Goal: Task Accomplishment & Management: Use online tool/utility

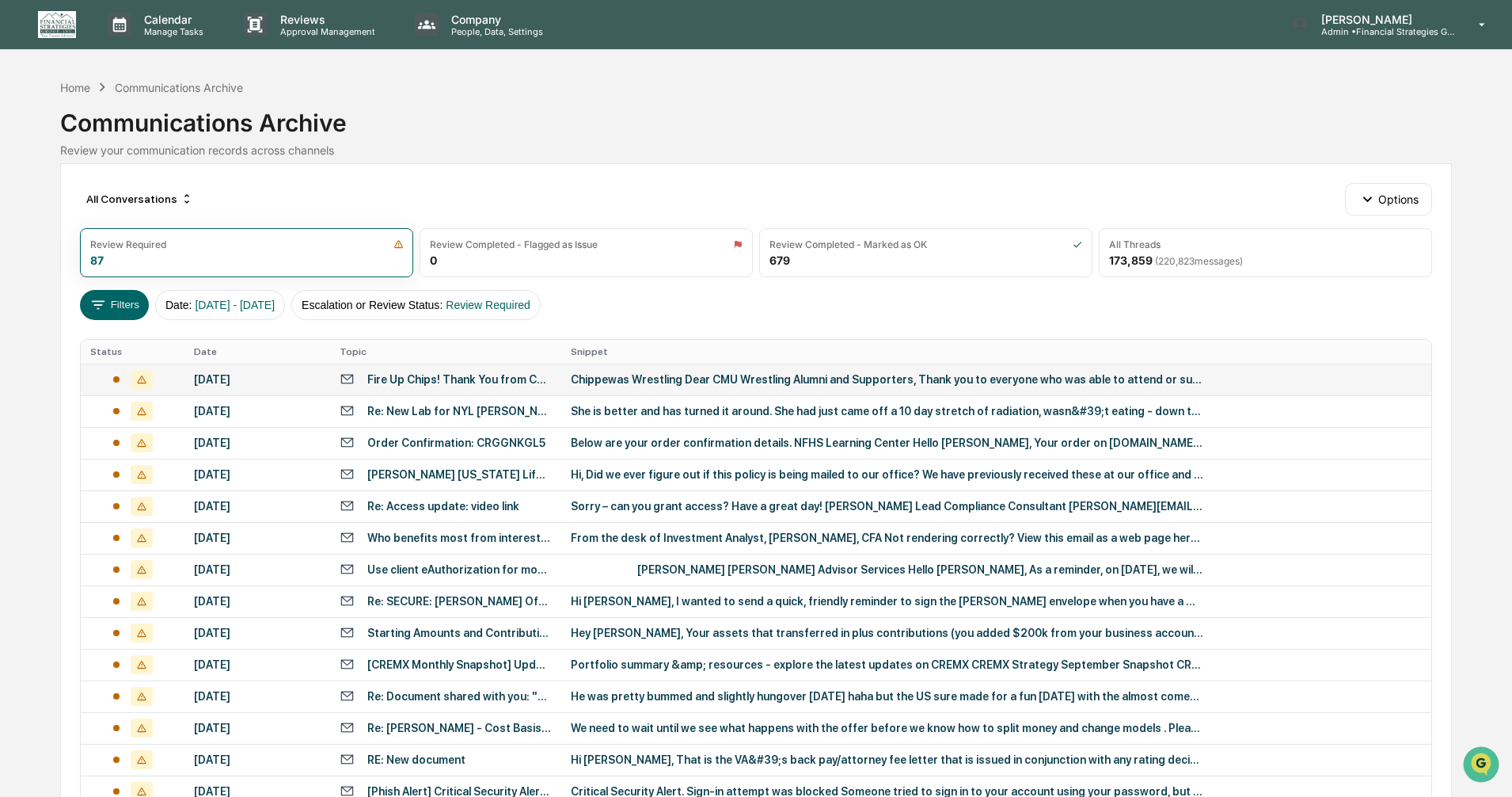
click at [857, 385] on div "Chippewas Wrestling Dear CMU Wrestling Alumni and Supporters, Thank you to ever…" at bounding box center [887, 379] width 633 height 13
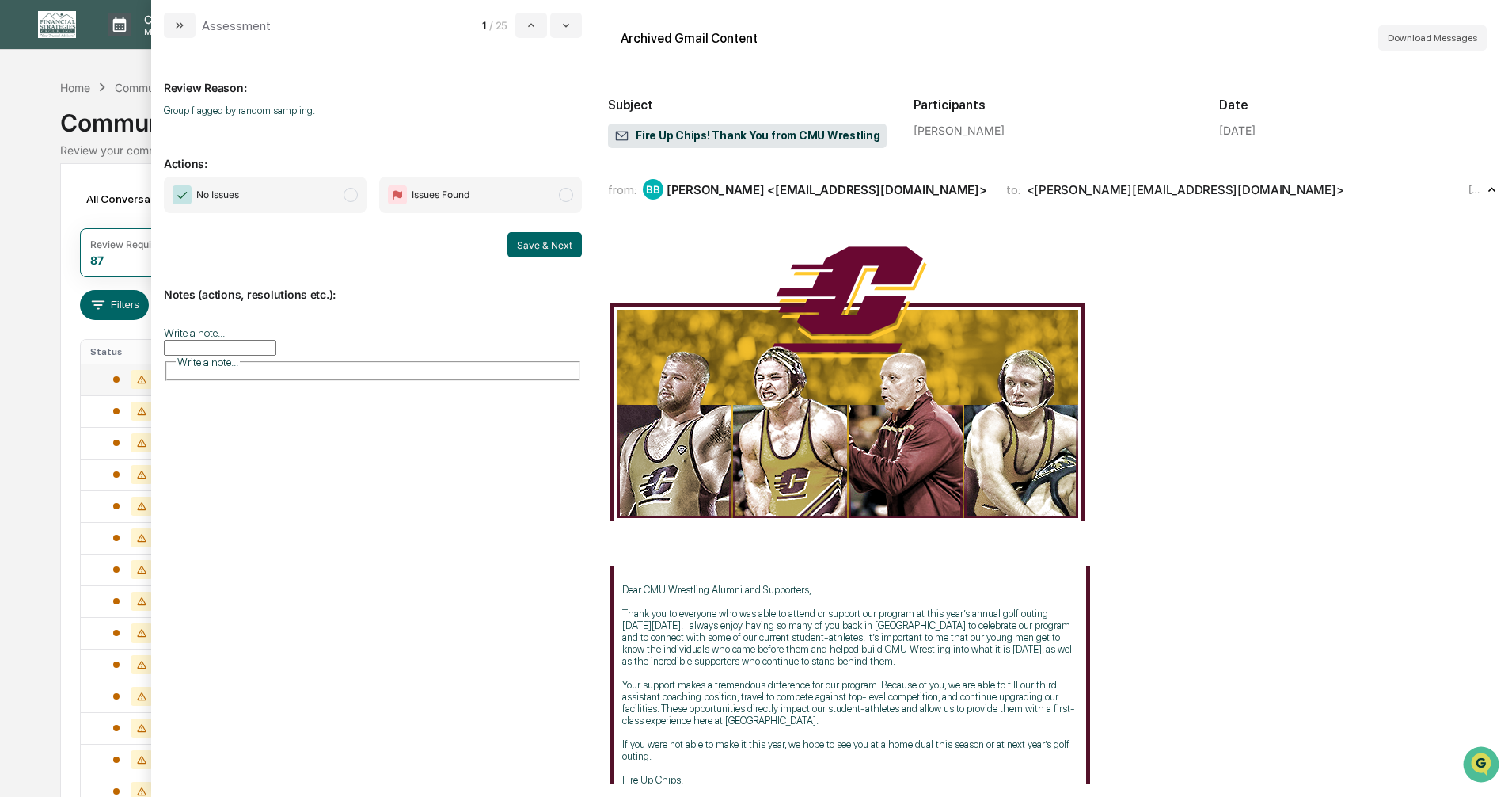
click at [344, 196] on span "modal" at bounding box center [350, 194] width 14 height 14
click at [541, 245] on button "Save & Next" at bounding box center [544, 245] width 75 height 25
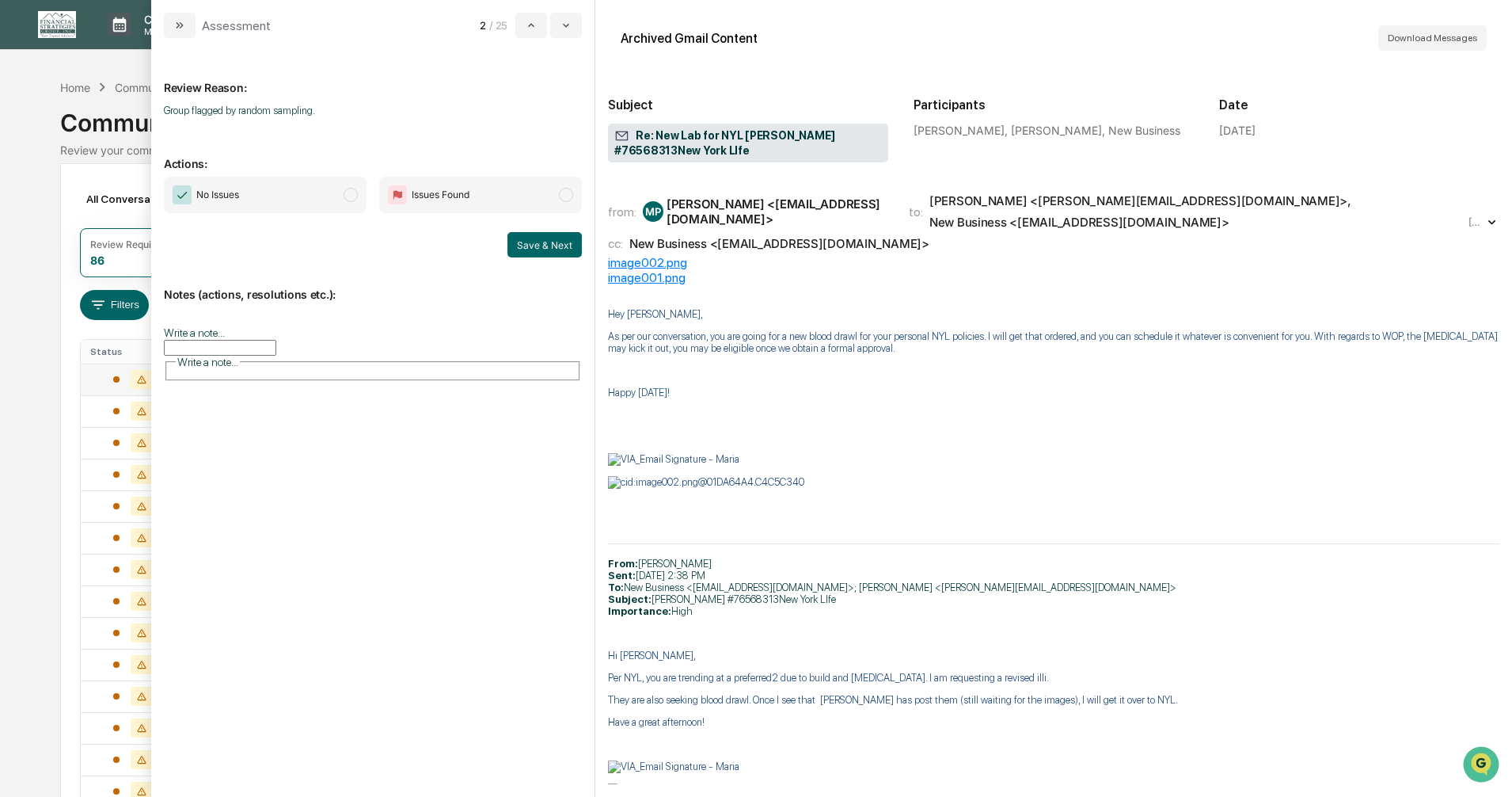
click at [350, 194] on span "modal" at bounding box center [350, 194] width 14 height 14
click at [541, 245] on button "Save & Next" at bounding box center [544, 245] width 75 height 25
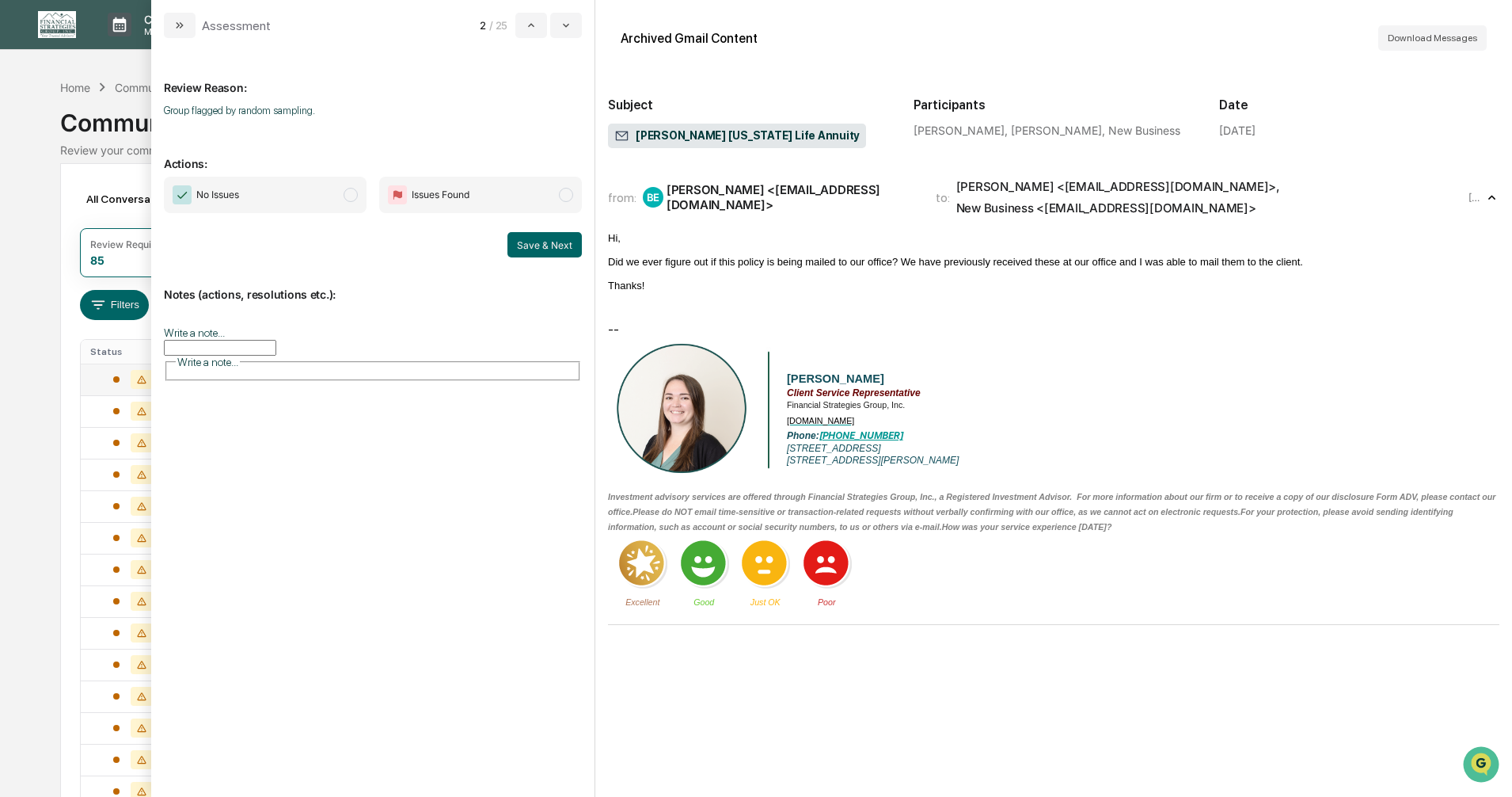
click at [350, 198] on span "modal" at bounding box center [350, 194] width 14 height 14
click at [539, 245] on button "Save & Next" at bounding box center [544, 245] width 75 height 25
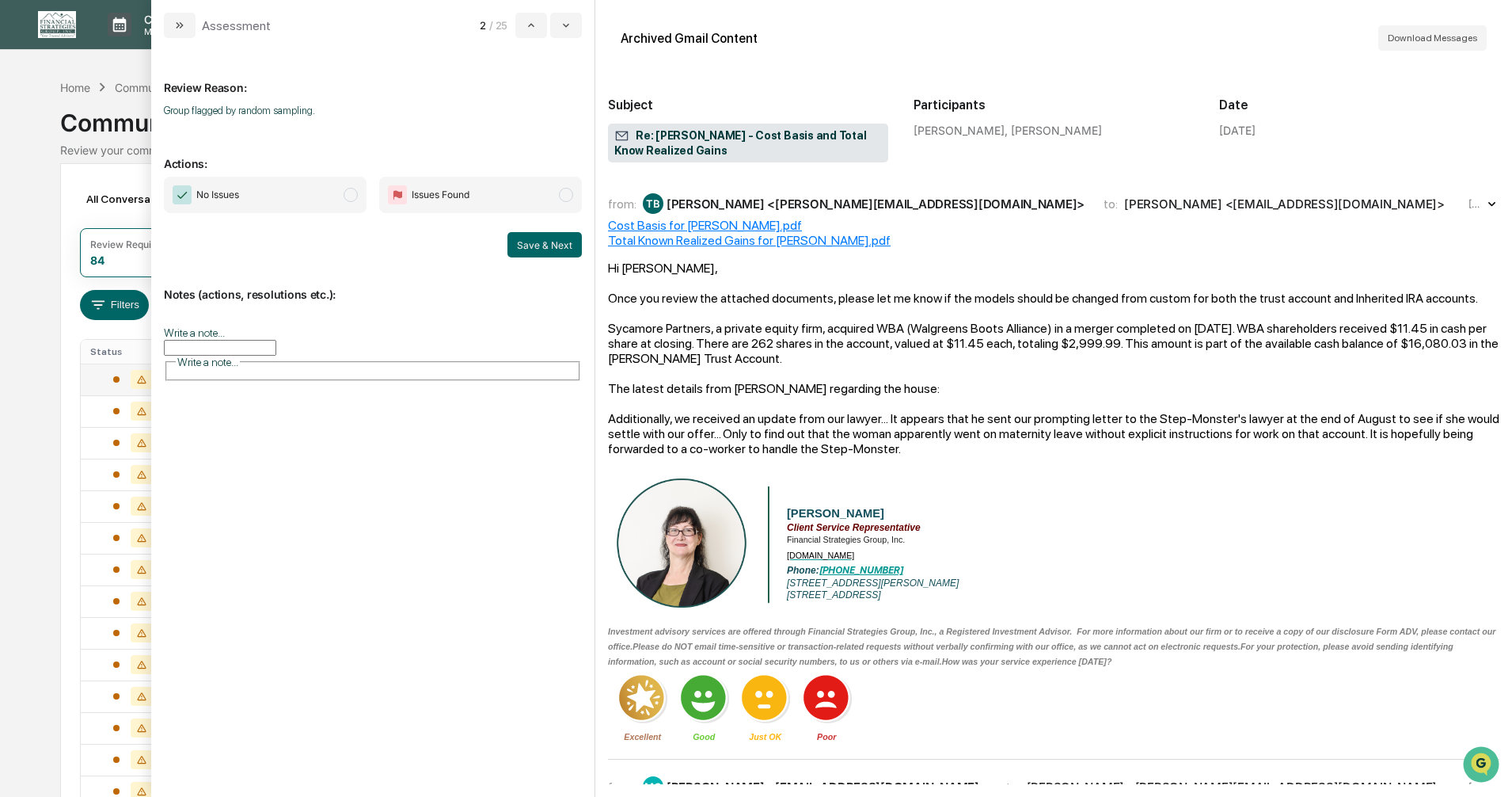
click at [349, 193] on span "modal" at bounding box center [350, 194] width 14 height 14
click at [548, 248] on button "Save & Next" at bounding box center [544, 245] width 75 height 25
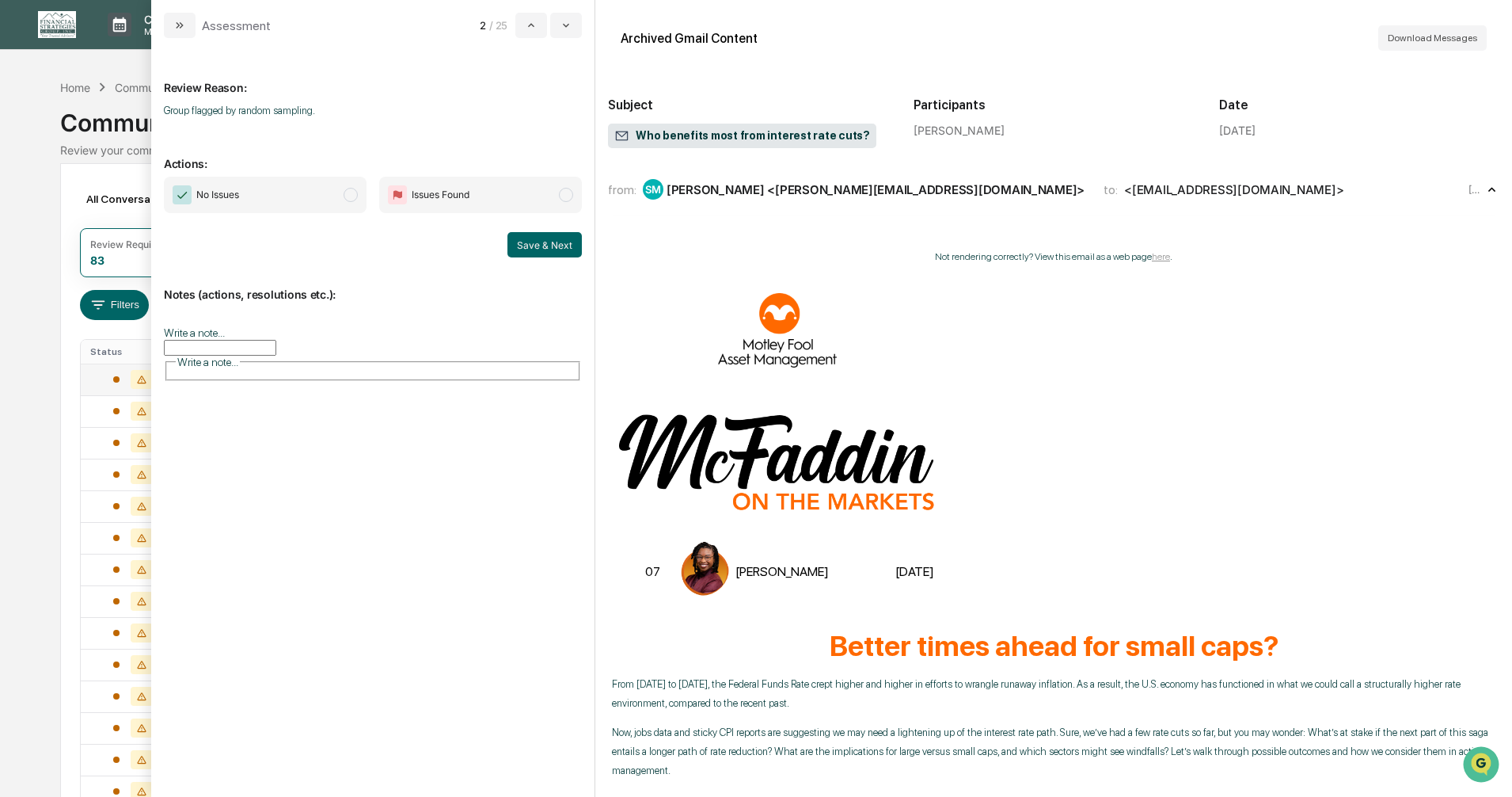
click at [351, 195] on span "modal" at bounding box center [350, 194] width 14 height 14
click at [536, 248] on button "Save & Next" at bounding box center [544, 245] width 75 height 25
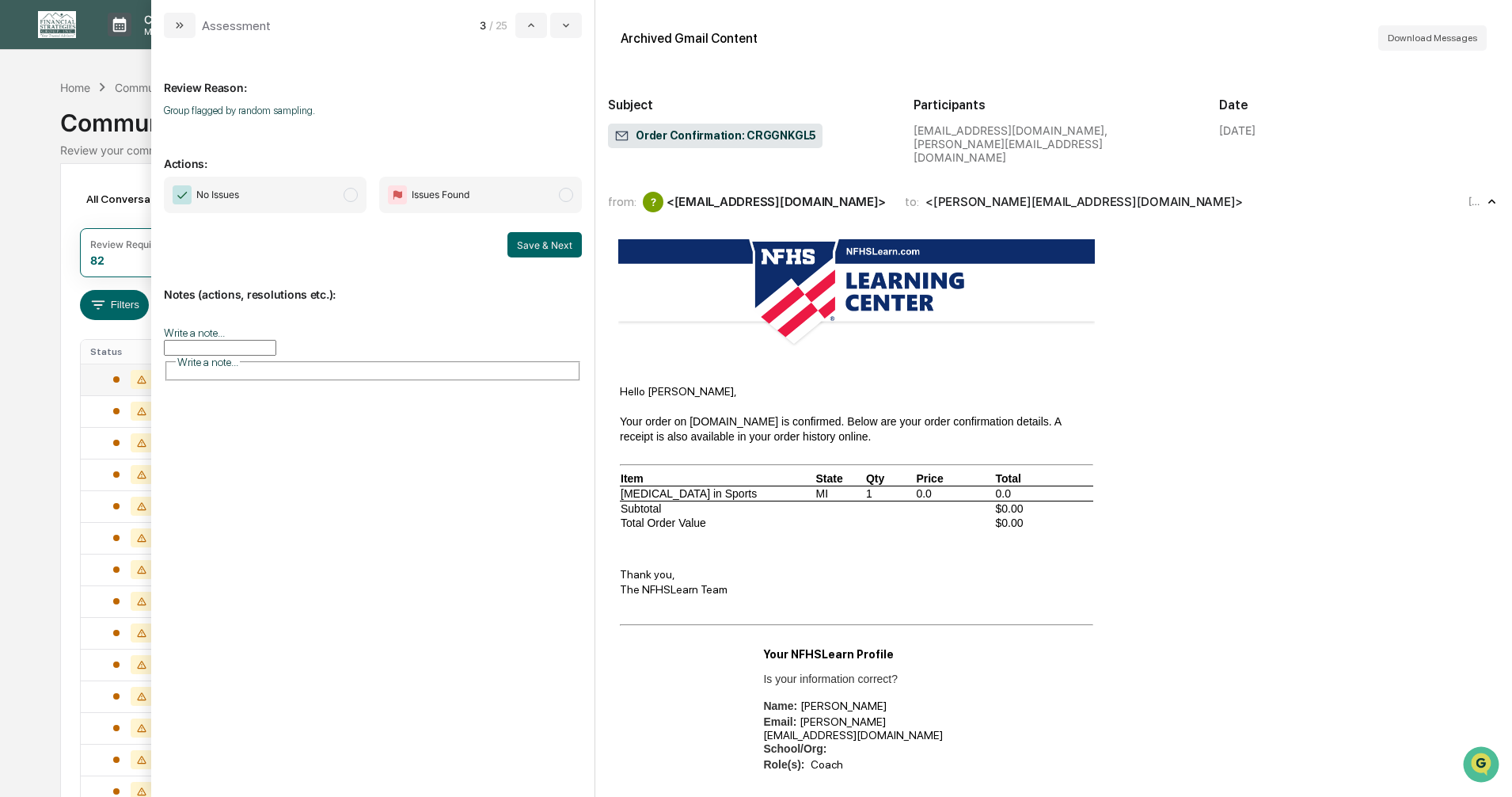
click at [351, 196] on span "modal" at bounding box center [350, 194] width 14 height 14
click at [530, 245] on button "Save & Next" at bounding box center [544, 245] width 75 height 25
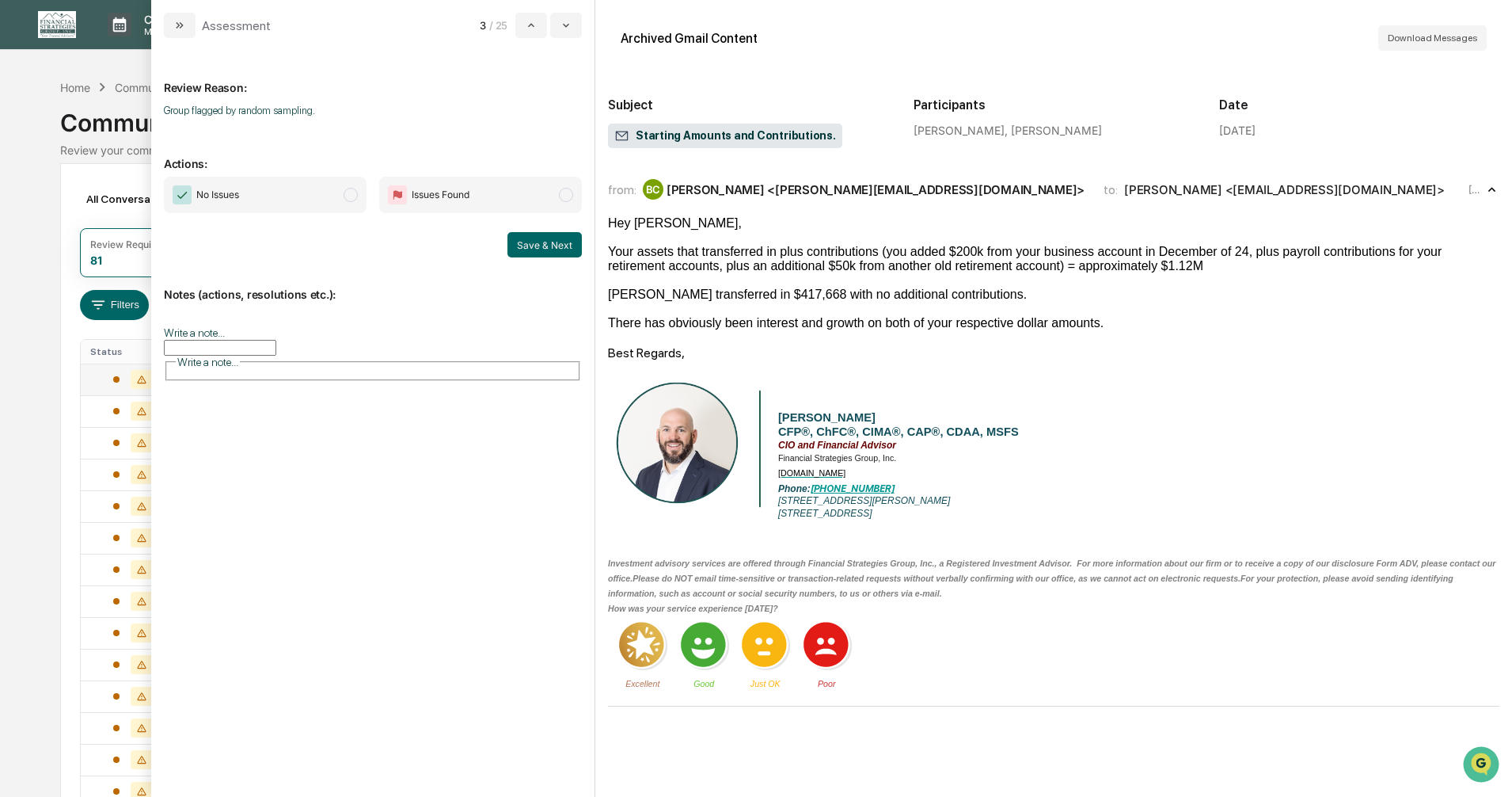
click at [351, 197] on span "modal" at bounding box center [350, 194] width 14 height 14
click at [533, 243] on button "Save & Next" at bounding box center [544, 245] width 75 height 25
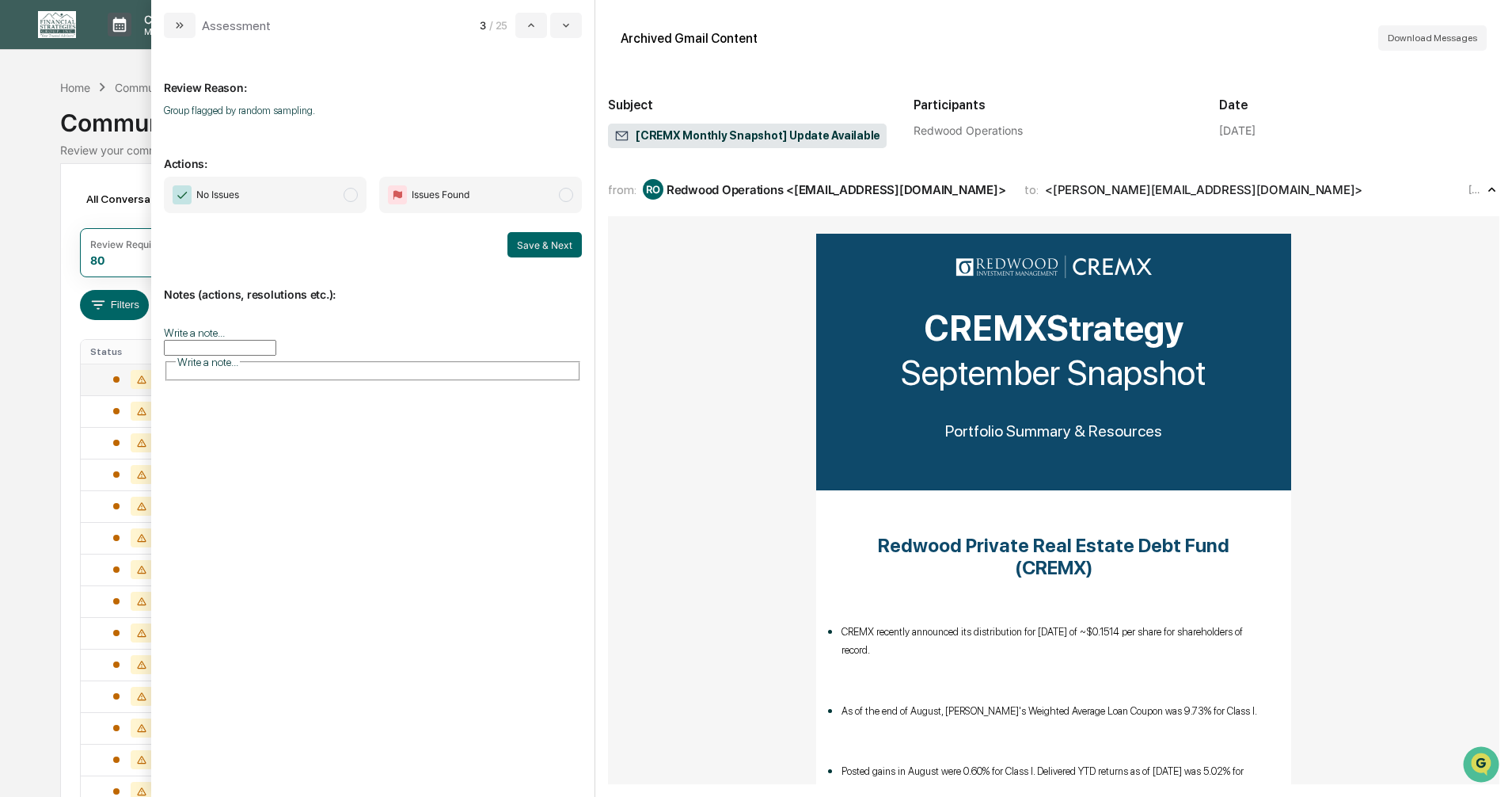
click at [351, 196] on span "modal" at bounding box center [350, 194] width 14 height 14
click at [524, 245] on button "Save & Next" at bounding box center [544, 245] width 75 height 25
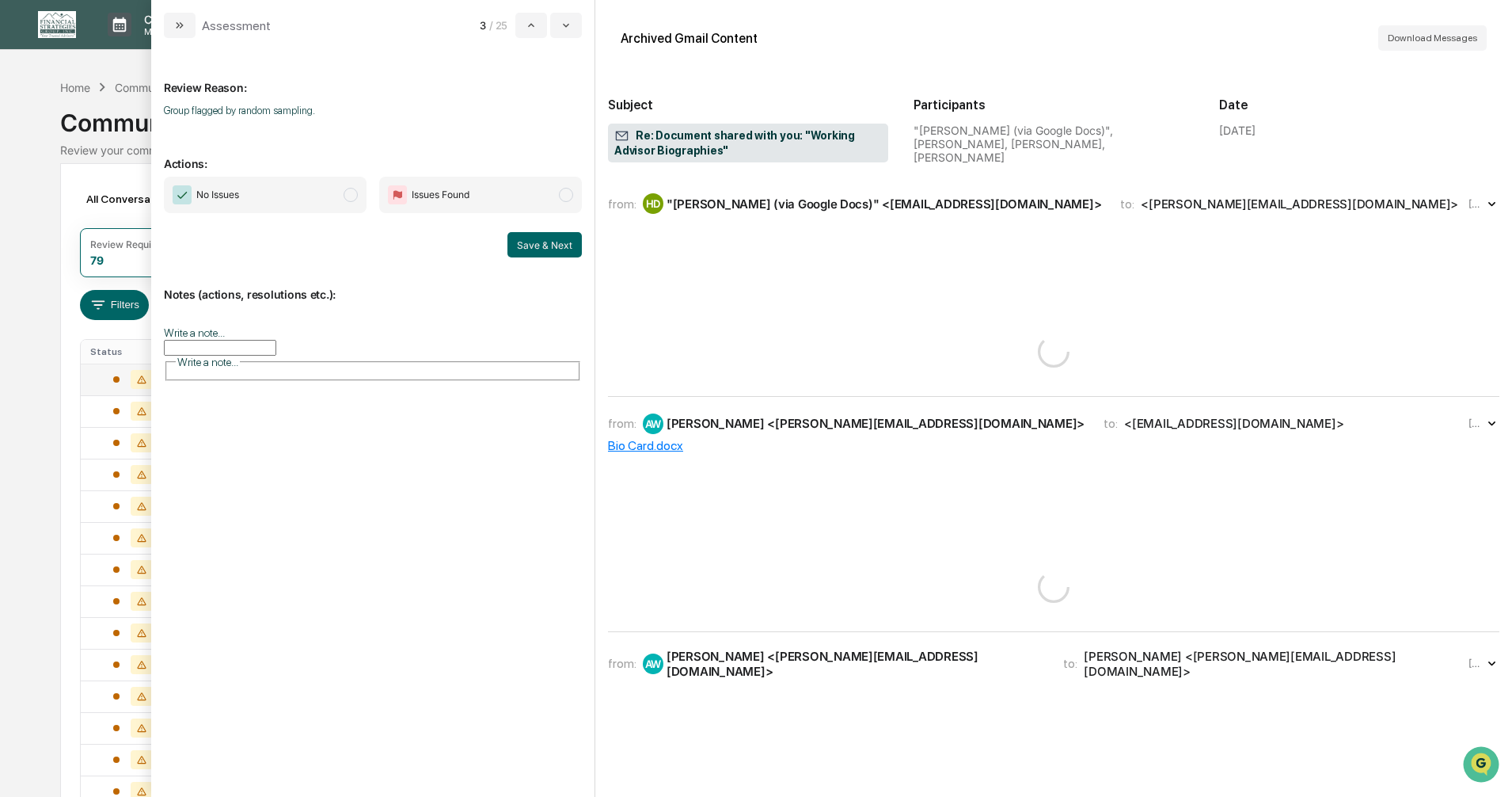
scroll to position [601, 0]
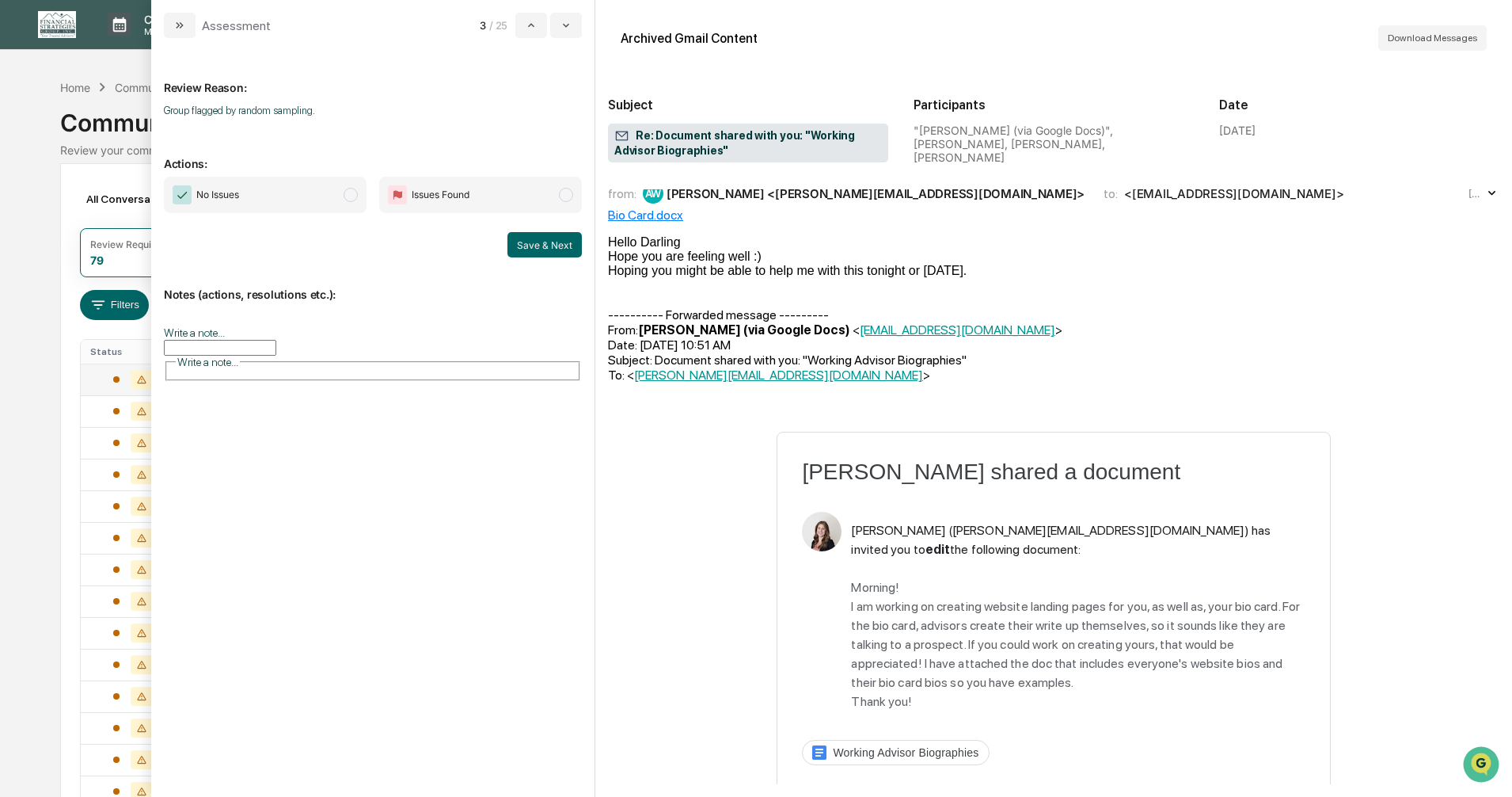
drag, startPoint x: 351, startPoint y: 196, endPoint x: 341, endPoint y: 225, distance: 30.7
click at [351, 196] on span "modal" at bounding box center [350, 194] width 14 height 14
click at [529, 242] on button "Save & Next" at bounding box center [544, 245] width 75 height 25
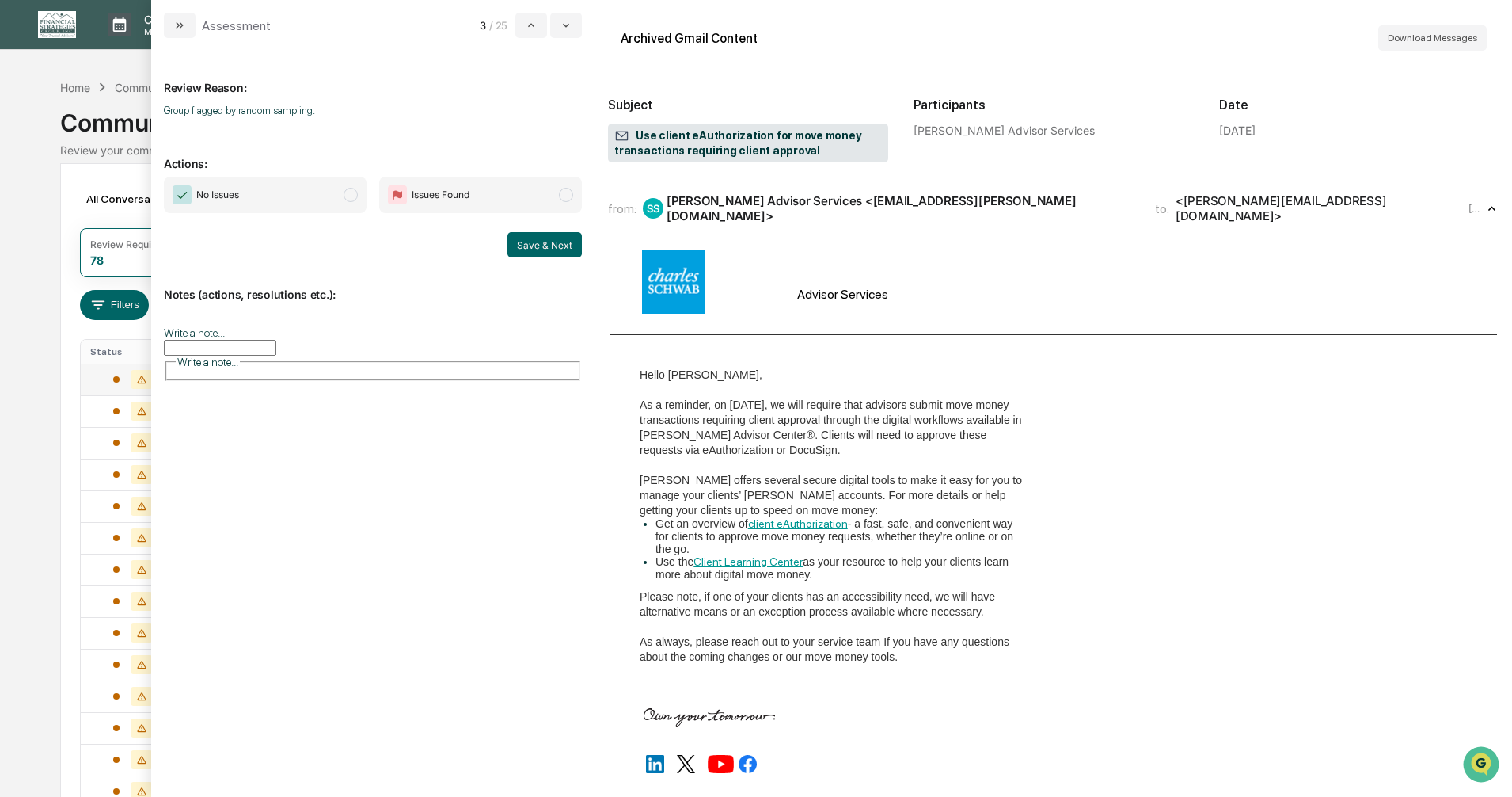
click at [348, 196] on span "modal" at bounding box center [350, 194] width 14 height 14
click at [540, 241] on button "Save & Next" at bounding box center [544, 245] width 75 height 25
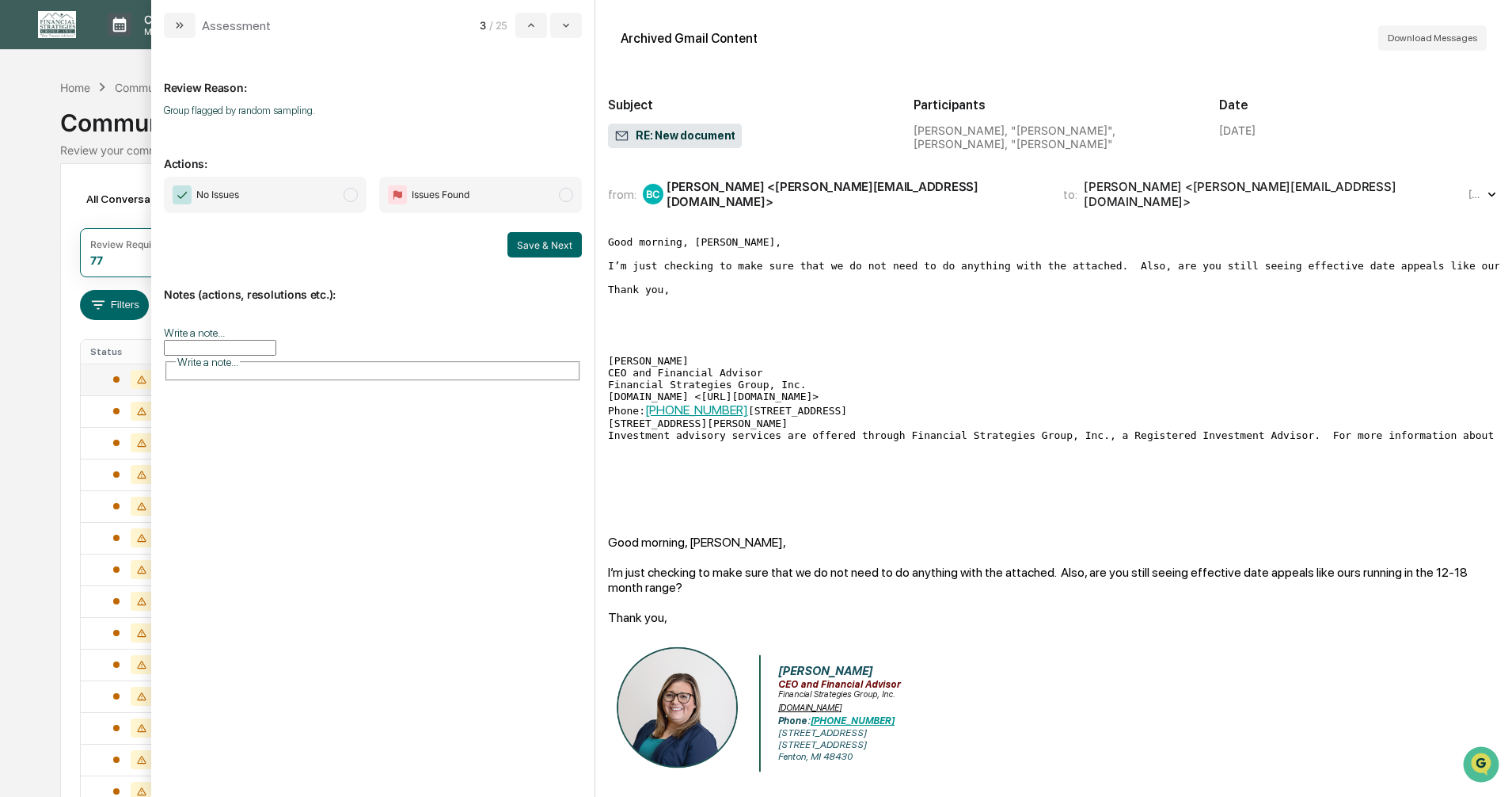
click at [351, 197] on span "modal" at bounding box center [350, 194] width 14 height 14
click at [529, 245] on button "Save & Next" at bounding box center [544, 245] width 75 height 25
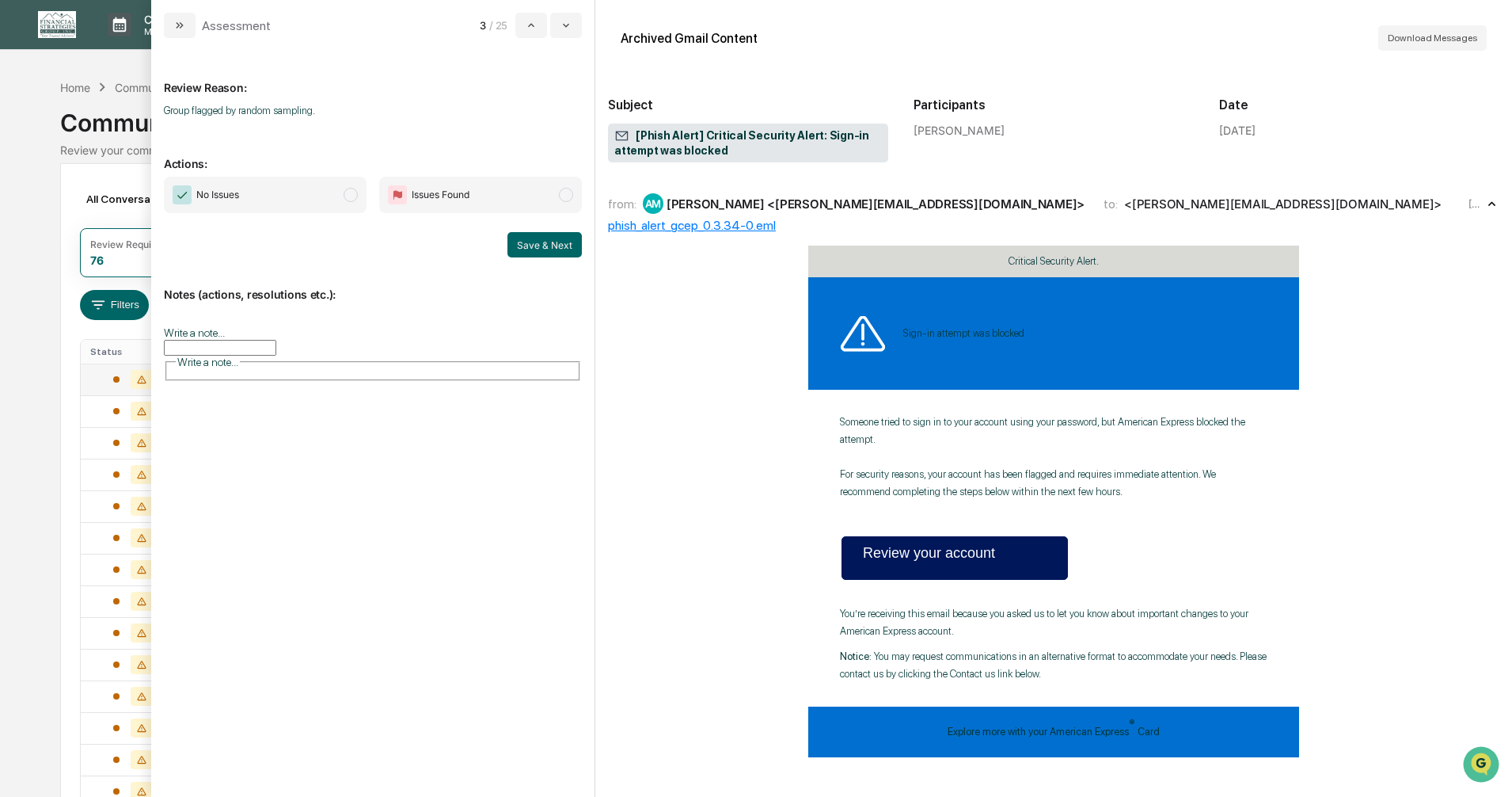
click at [344, 196] on span "modal" at bounding box center [350, 194] width 14 height 14
click at [520, 245] on button "Save & Next" at bounding box center [544, 245] width 75 height 25
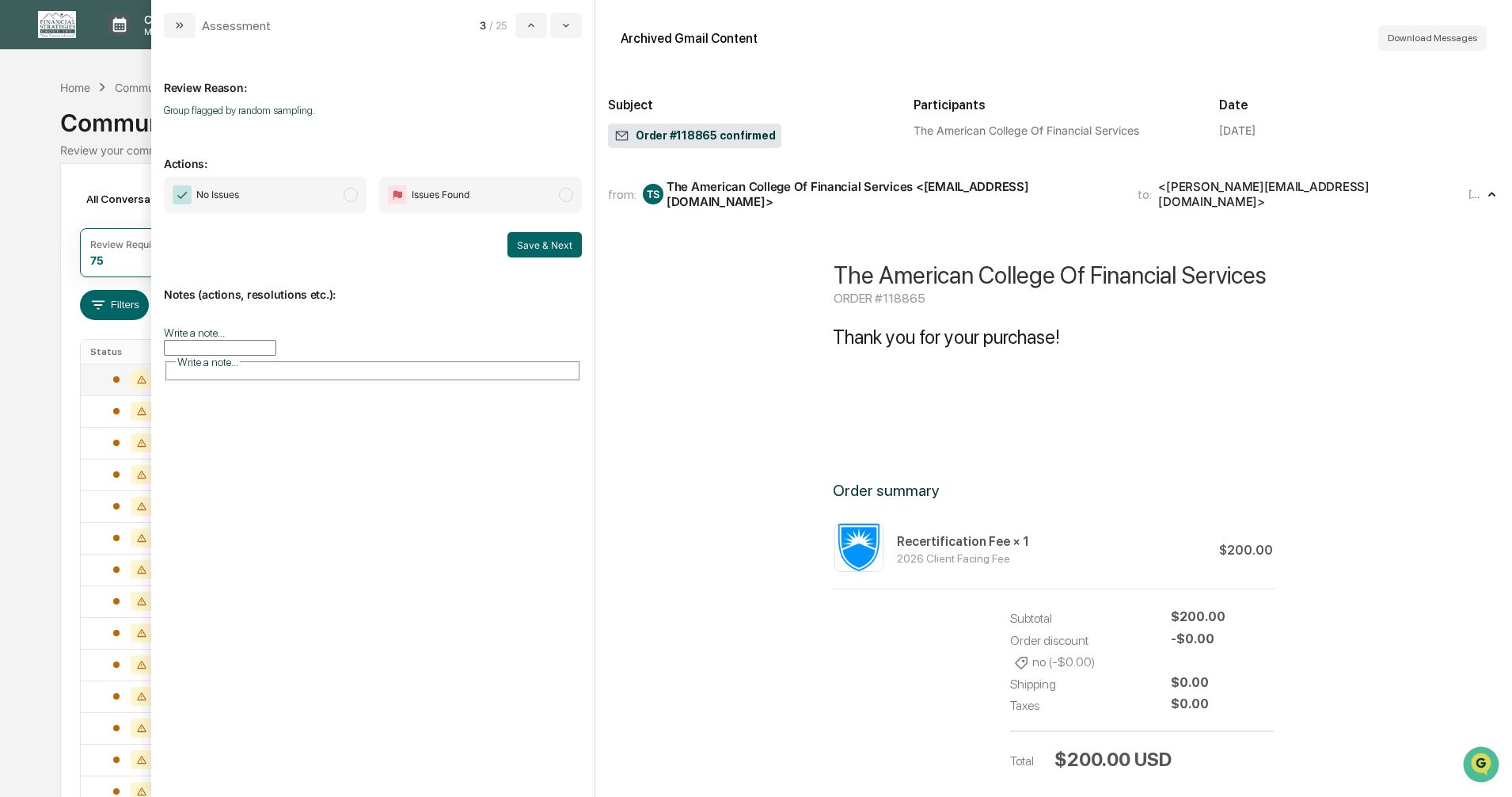
click at [350, 197] on span "modal" at bounding box center [350, 194] width 14 height 14
click at [536, 241] on button "Save & Next" at bounding box center [544, 245] width 75 height 25
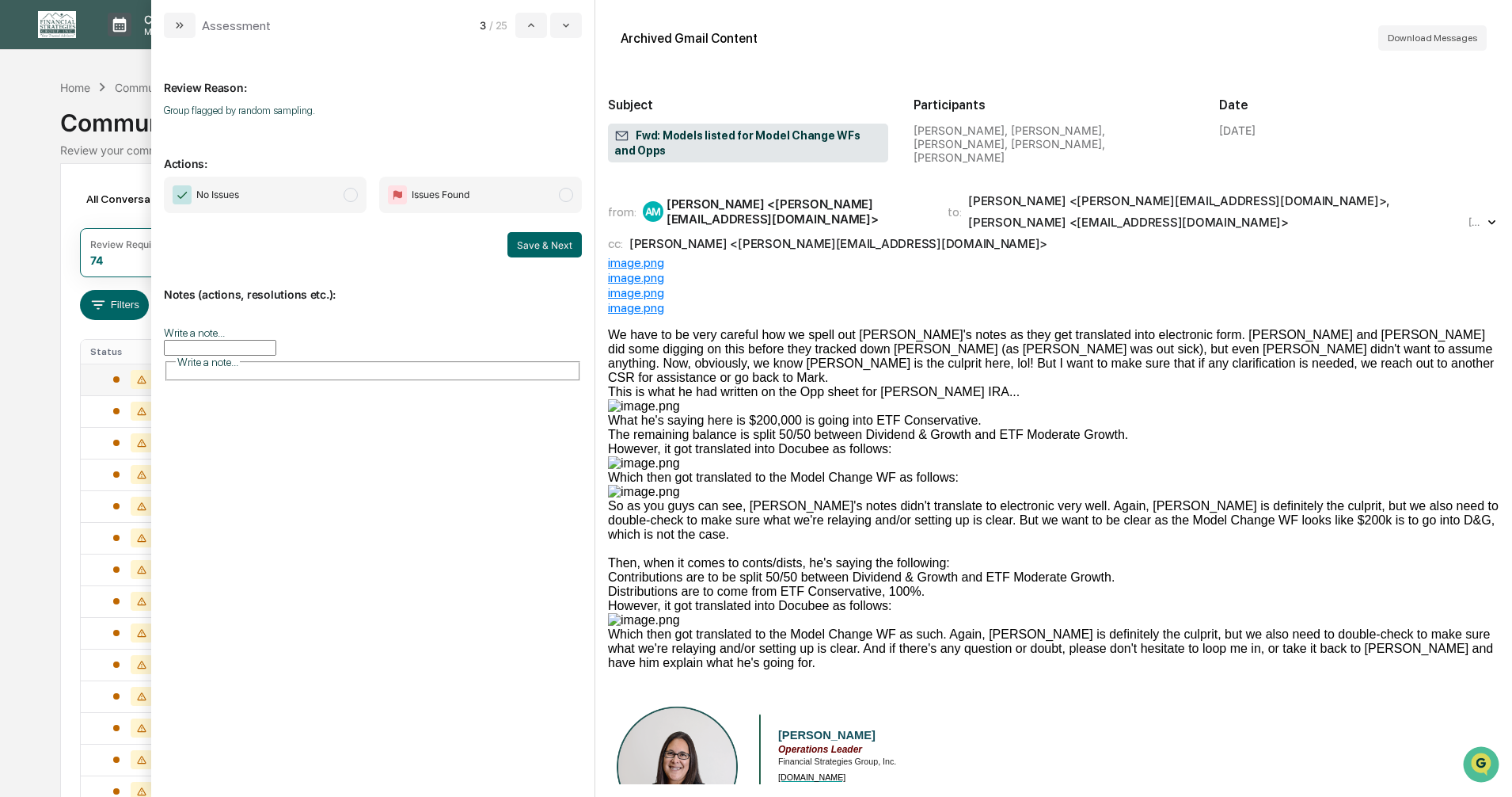
click at [350, 196] on span "modal" at bounding box center [350, 194] width 14 height 14
click at [537, 244] on button "Save & Next" at bounding box center [544, 245] width 75 height 25
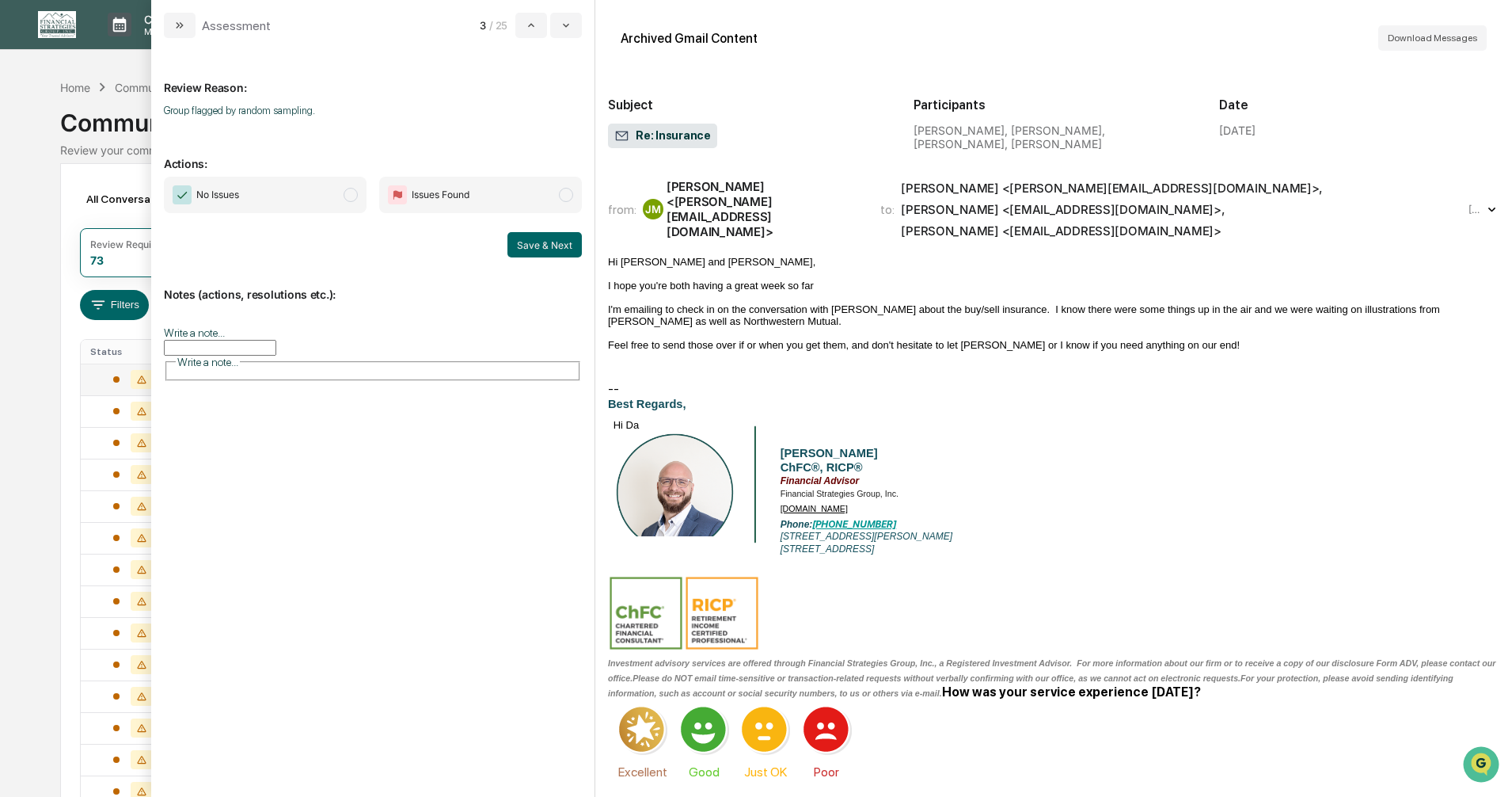
click at [350, 195] on span "modal" at bounding box center [350, 194] width 14 height 14
click at [528, 241] on button "Save & Next" at bounding box center [544, 245] width 75 height 25
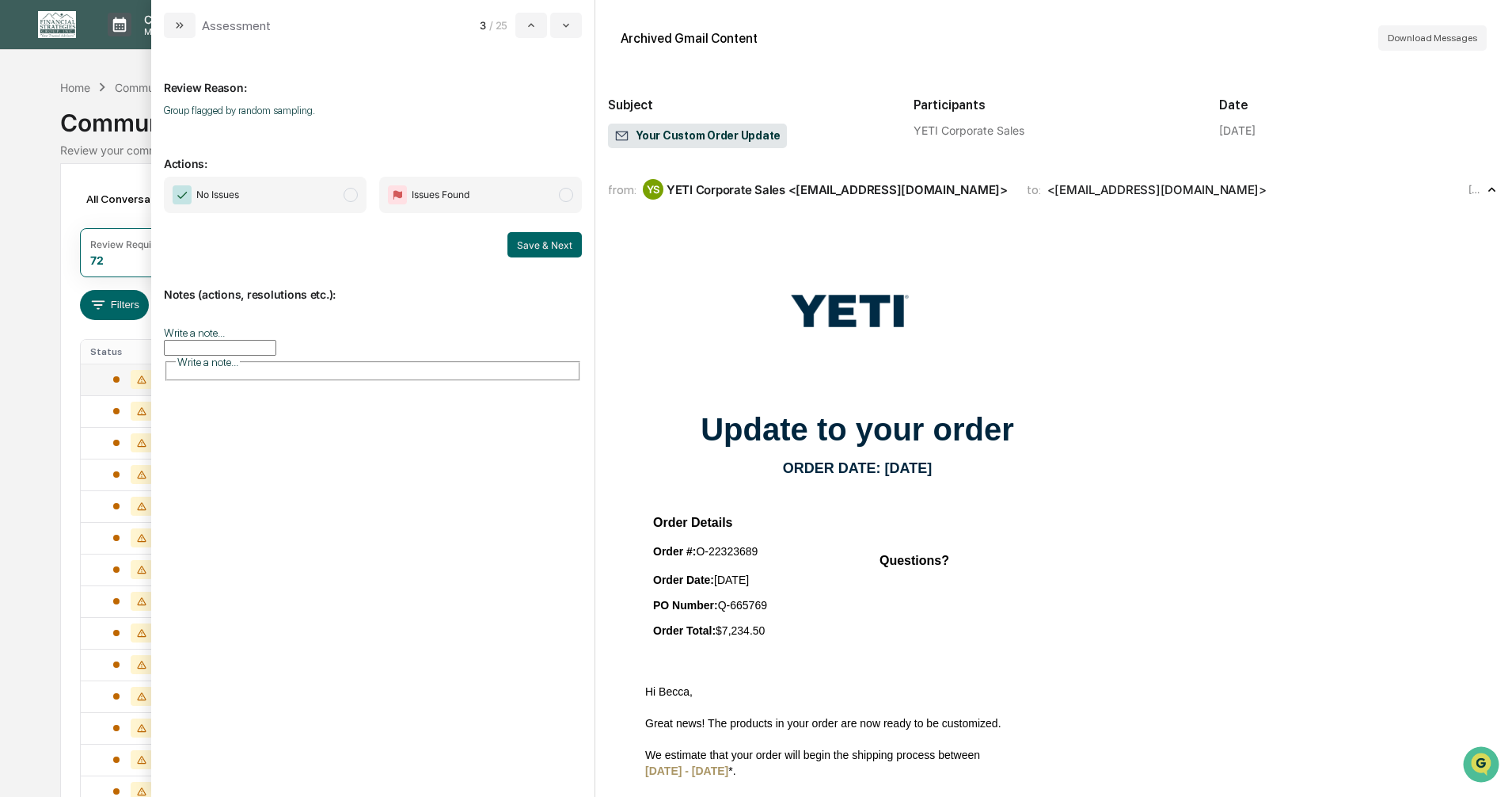
click at [352, 198] on span "modal" at bounding box center [350, 194] width 14 height 14
click at [551, 249] on button "Save & Next" at bounding box center [544, 245] width 75 height 25
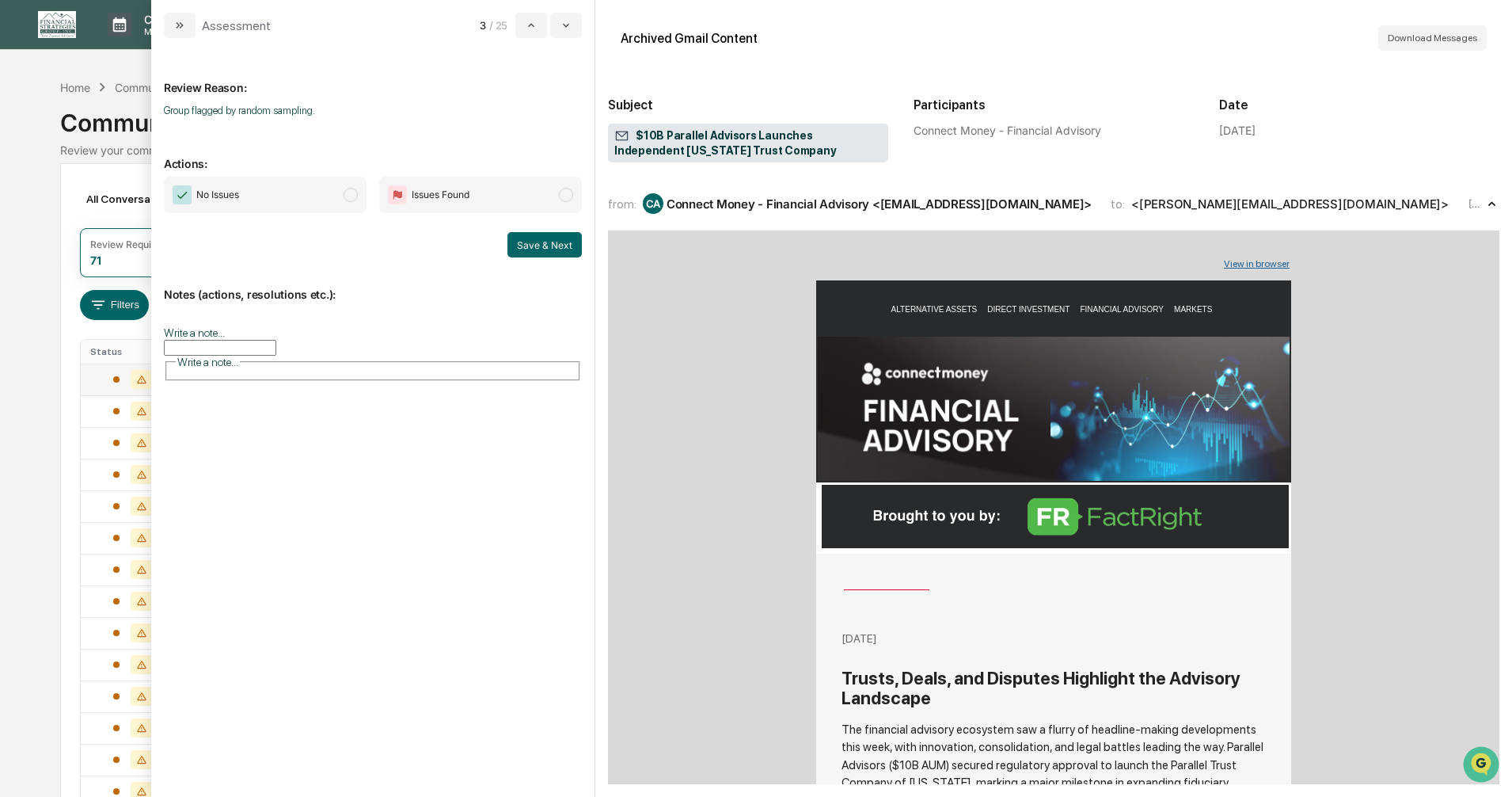
click at [355, 197] on span "modal" at bounding box center [350, 194] width 14 height 14
click at [526, 243] on button "Save & Next" at bounding box center [544, 245] width 75 height 25
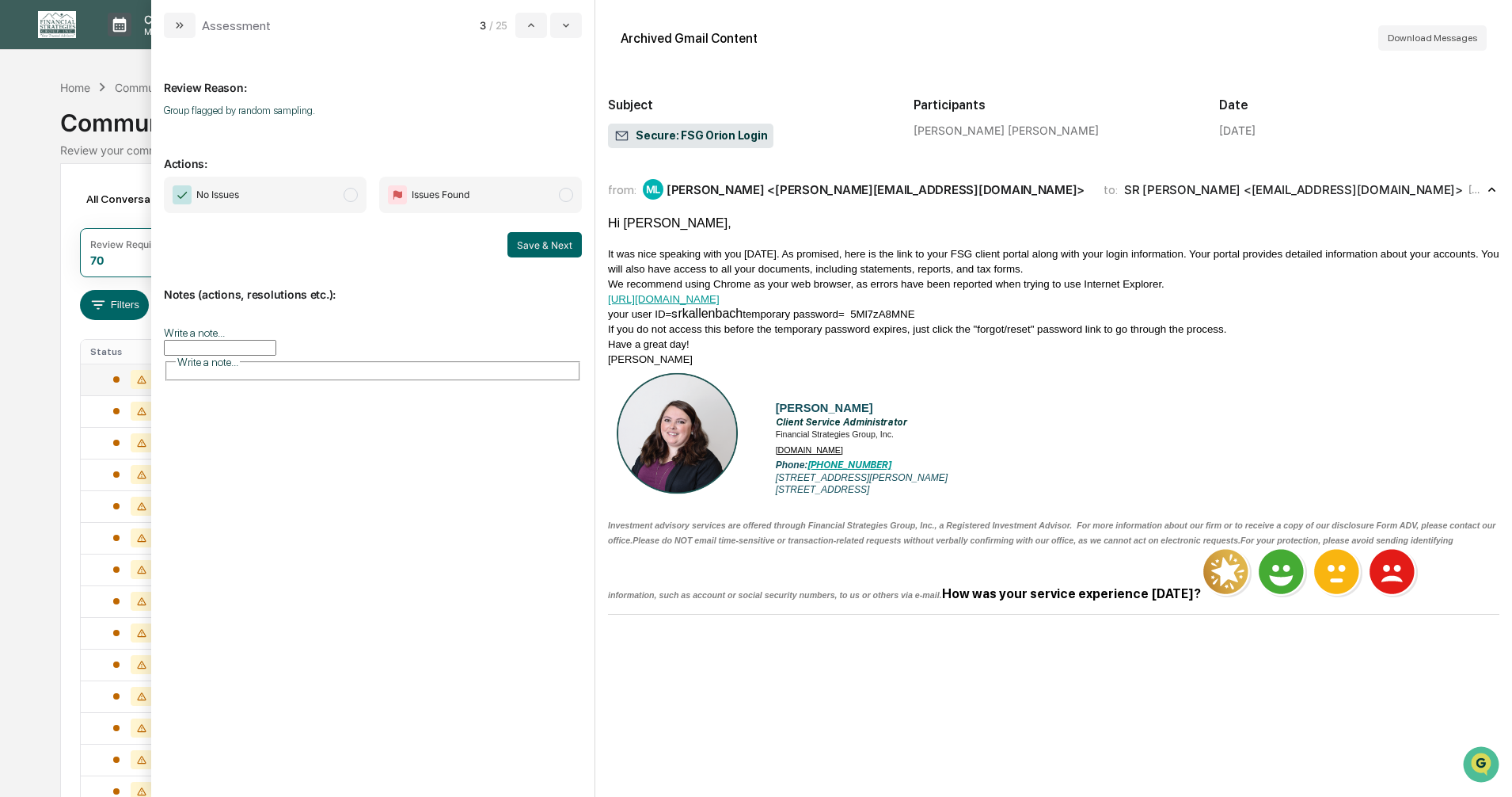
click at [350, 195] on span "modal" at bounding box center [350, 194] width 14 height 14
click at [525, 239] on button "Save & Next" at bounding box center [544, 245] width 75 height 25
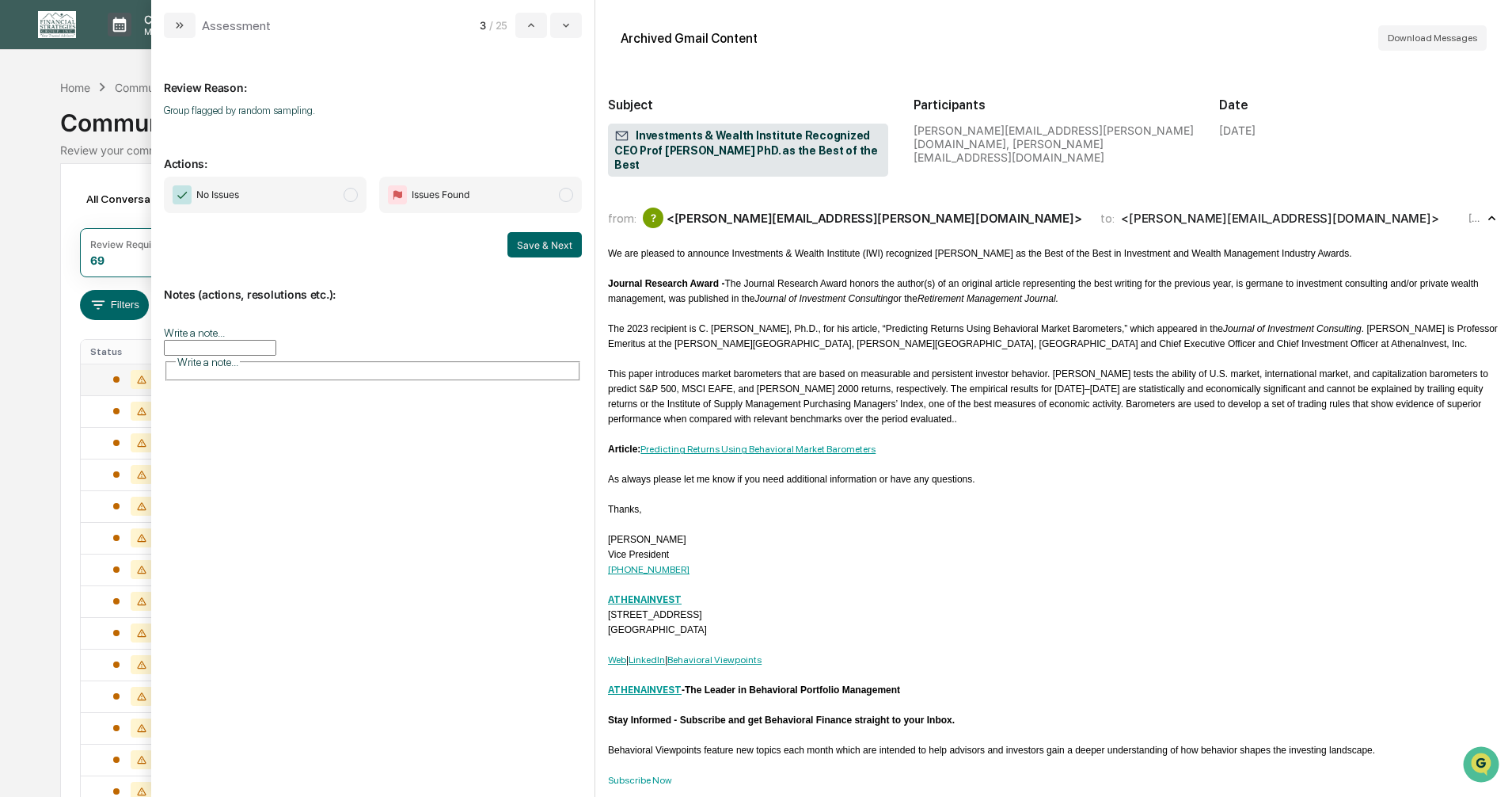
click at [349, 193] on span "modal" at bounding box center [350, 194] width 14 height 14
click at [531, 241] on button "Save & Next" at bounding box center [544, 245] width 75 height 25
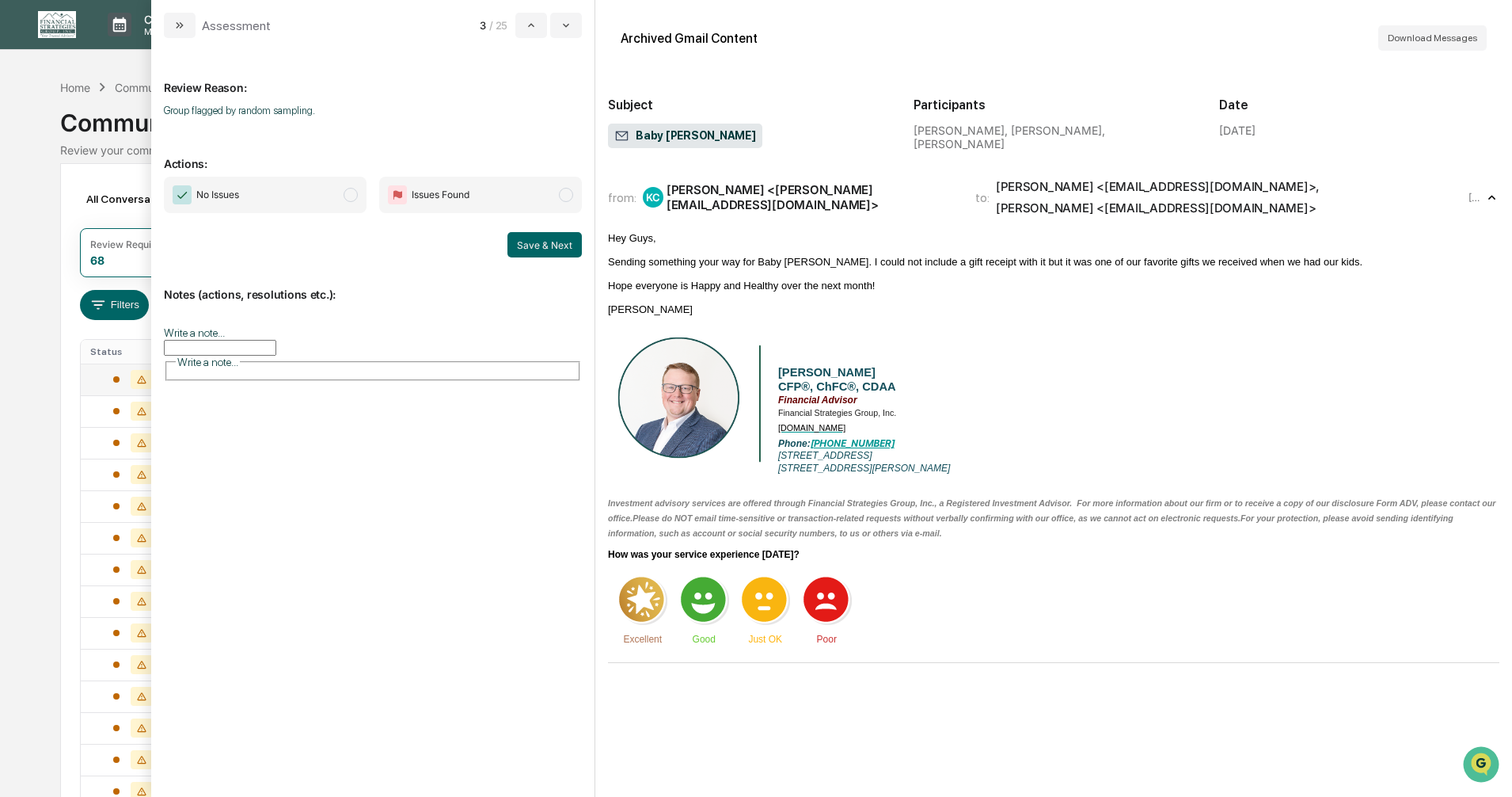
click at [349, 196] on span "modal" at bounding box center [350, 194] width 14 height 14
click at [544, 245] on button "Save & Next" at bounding box center [544, 245] width 75 height 25
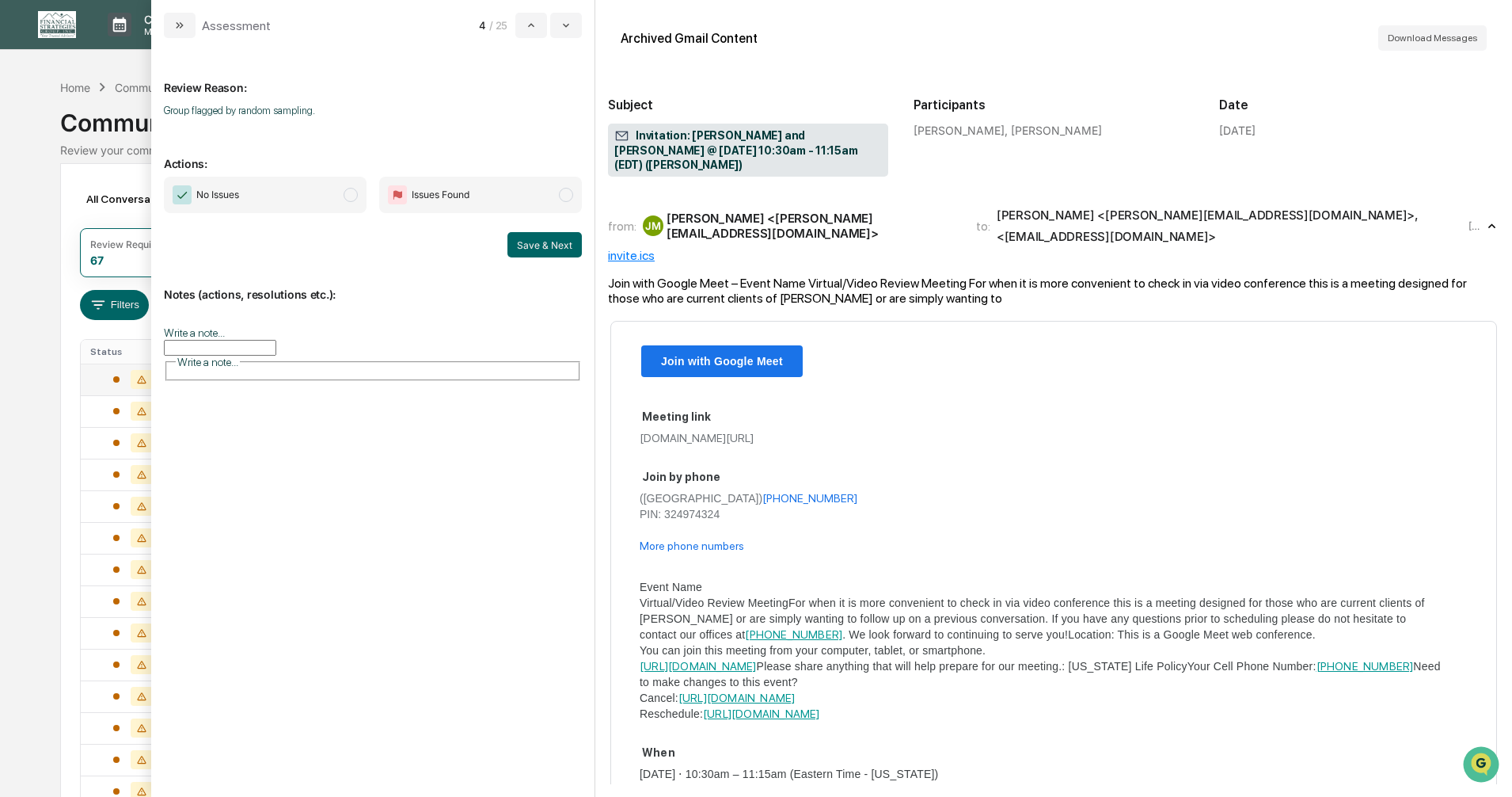
click at [349, 192] on span "modal" at bounding box center [350, 194] width 14 height 14
click at [543, 254] on button "Save & Next" at bounding box center [544, 245] width 75 height 25
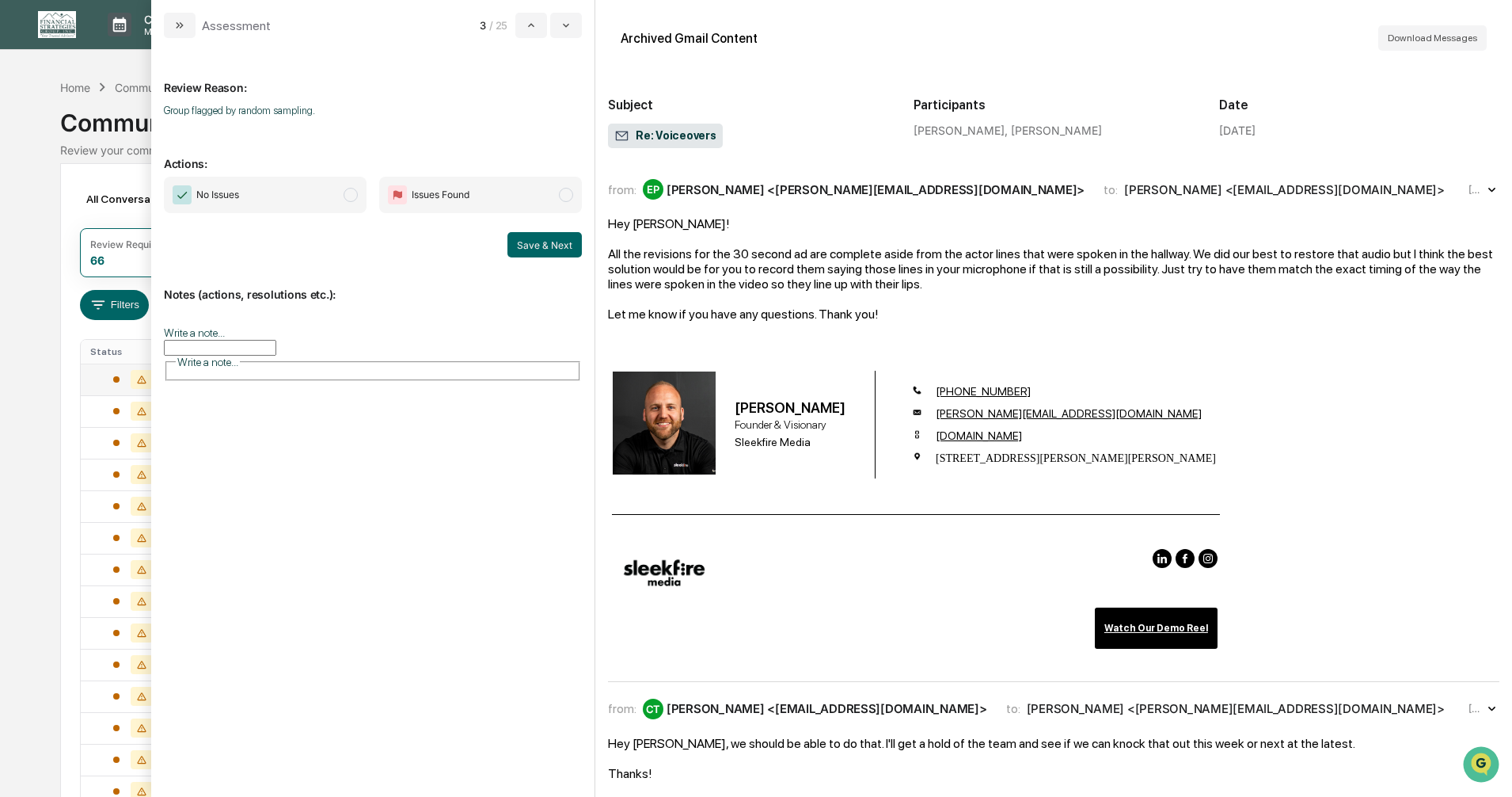
click at [349, 192] on span "modal" at bounding box center [350, 194] width 14 height 14
click at [521, 245] on button "Save & Next" at bounding box center [544, 245] width 75 height 25
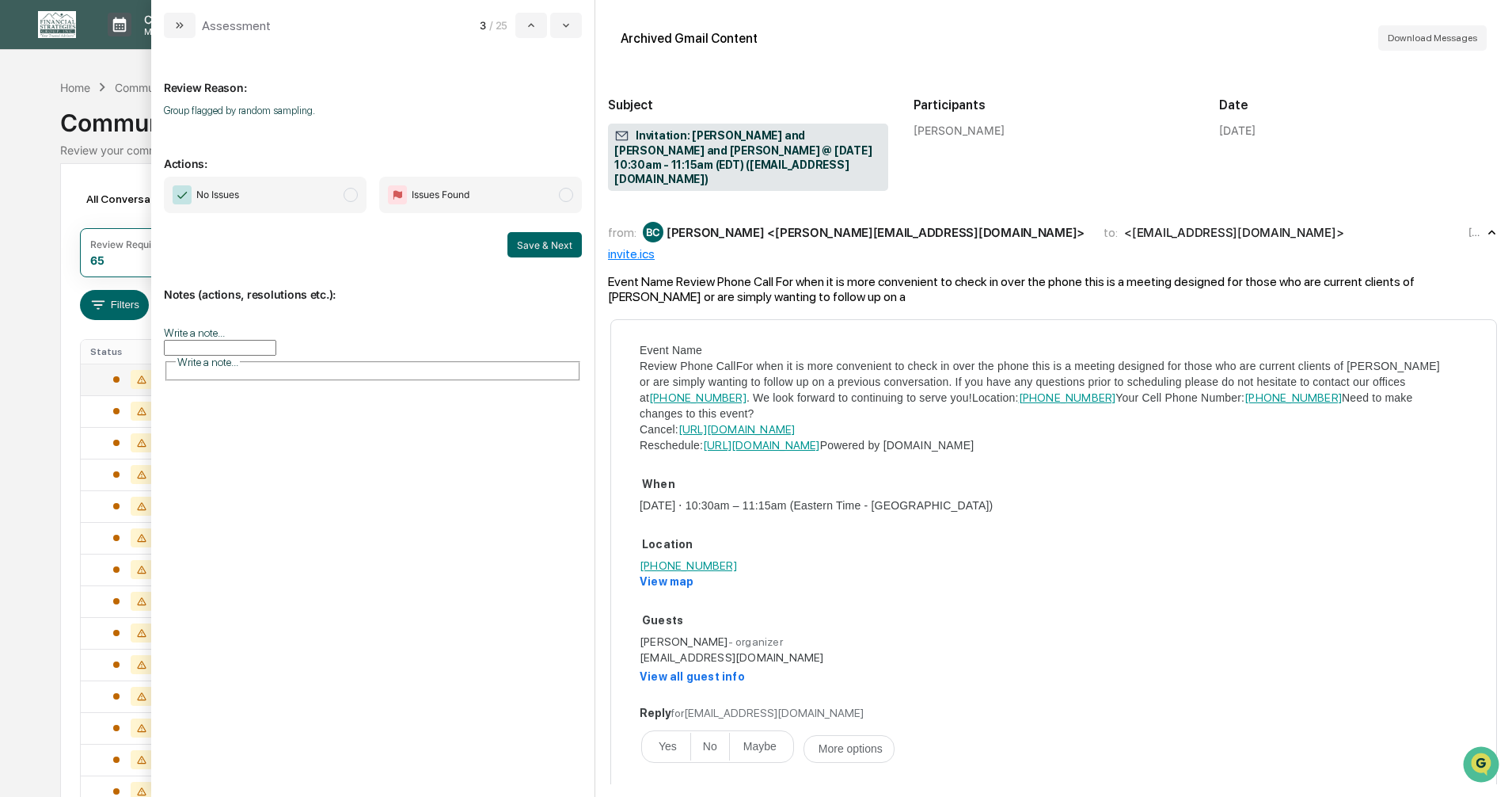
click at [348, 197] on span "modal" at bounding box center [350, 194] width 14 height 14
click at [544, 241] on button "Save & Next" at bounding box center [544, 245] width 75 height 25
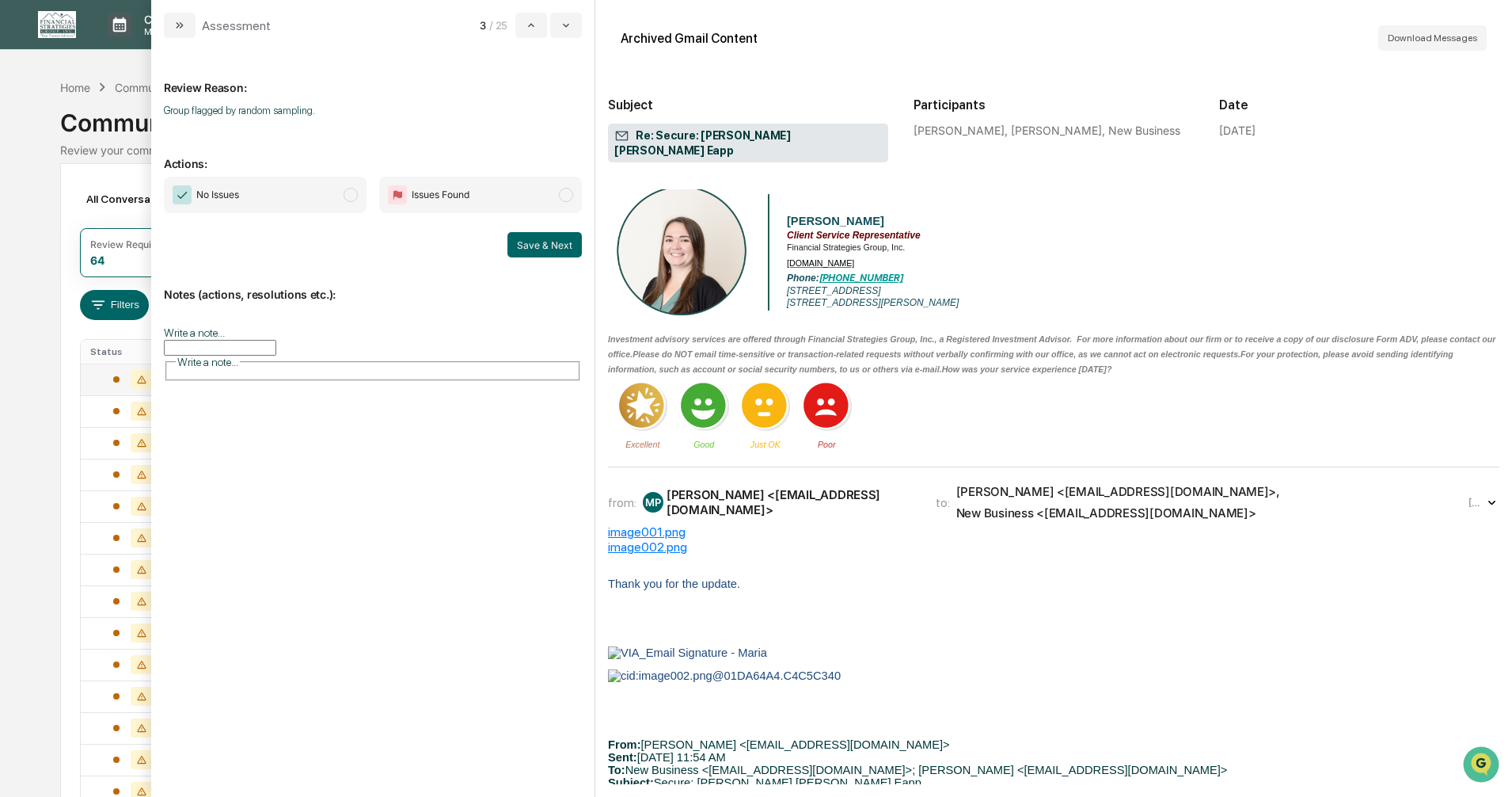
scroll to position [396, 0]
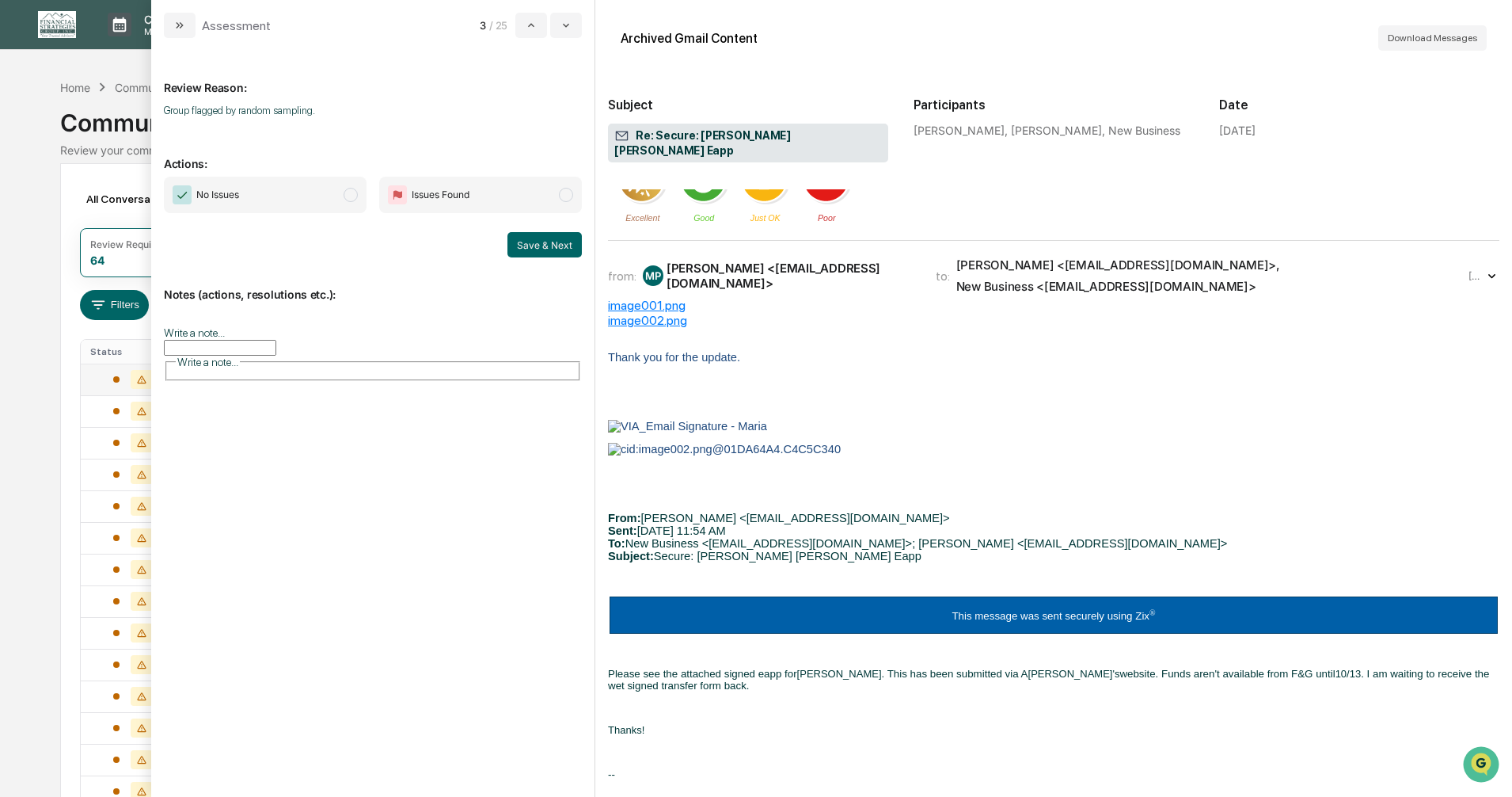
click at [350, 195] on span "modal" at bounding box center [350, 194] width 14 height 14
click at [538, 246] on button "Save & Next" at bounding box center [544, 245] width 75 height 25
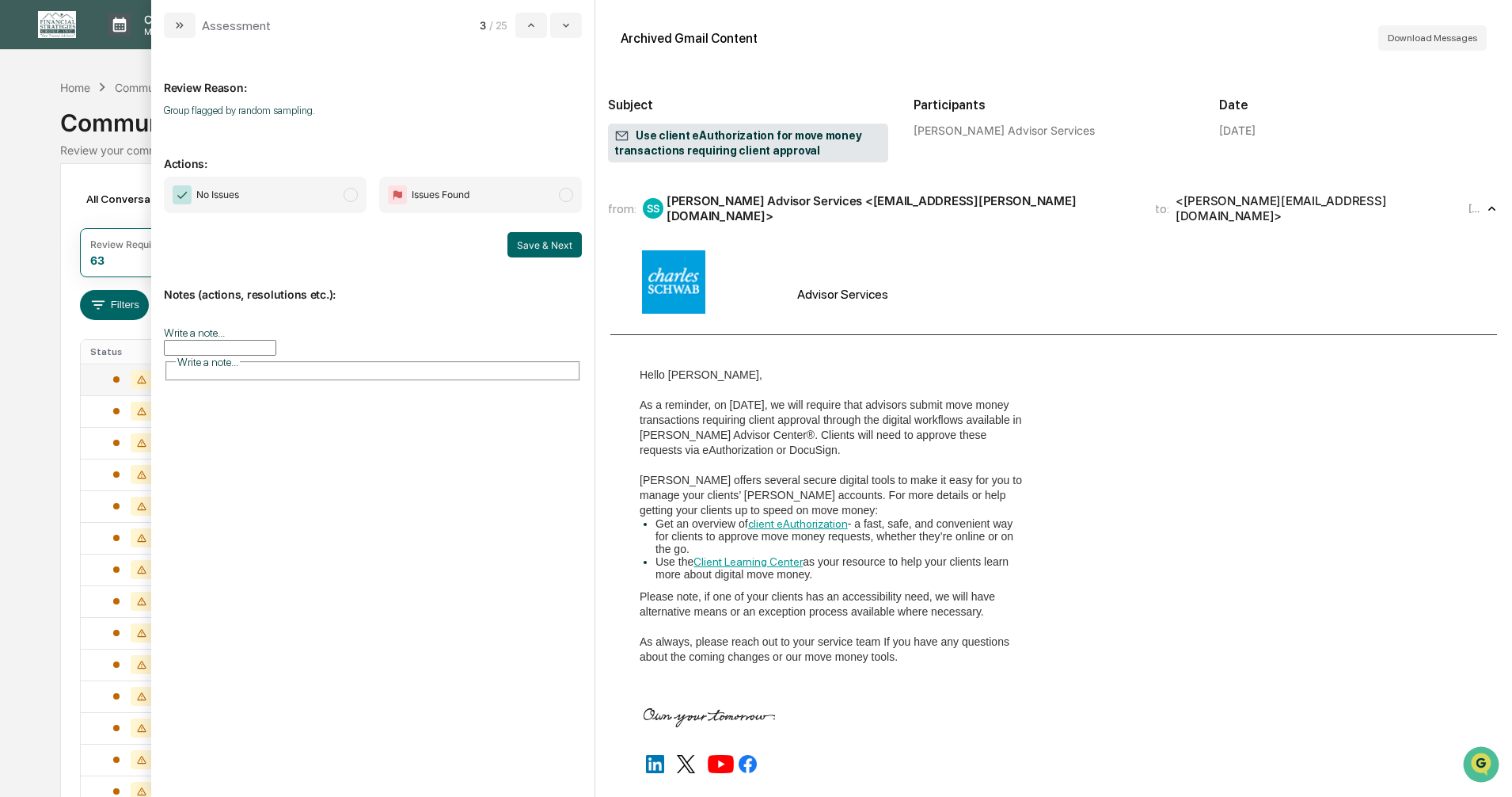
click at [350, 195] on span "modal" at bounding box center [350, 194] width 14 height 14
click at [538, 246] on button "Save & Next" at bounding box center [544, 245] width 75 height 25
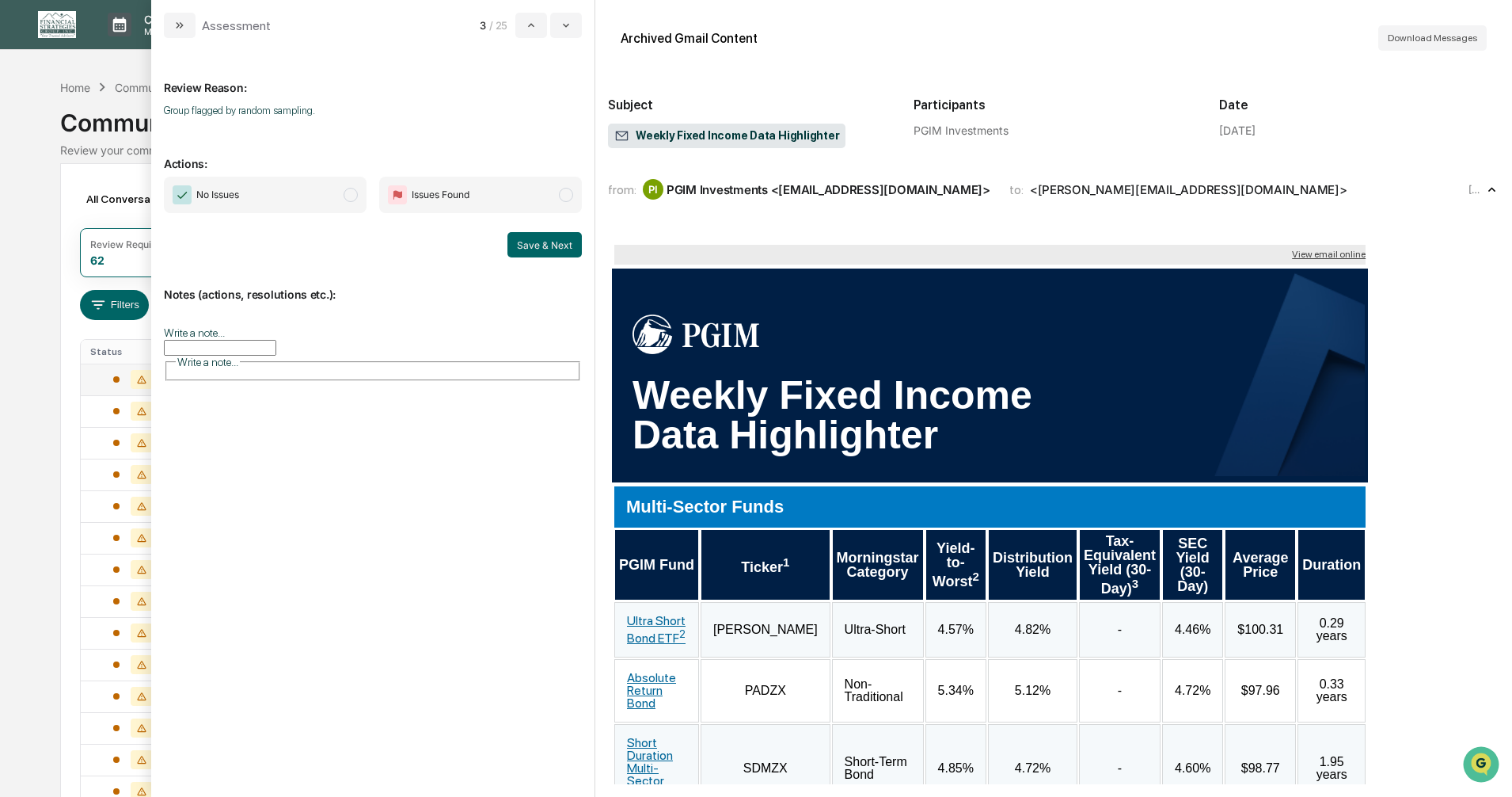
click at [350, 197] on span "modal" at bounding box center [350, 194] width 14 height 14
click at [529, 241] on button "Save & Next" at bounding box center [544, 245] width 75 height 25
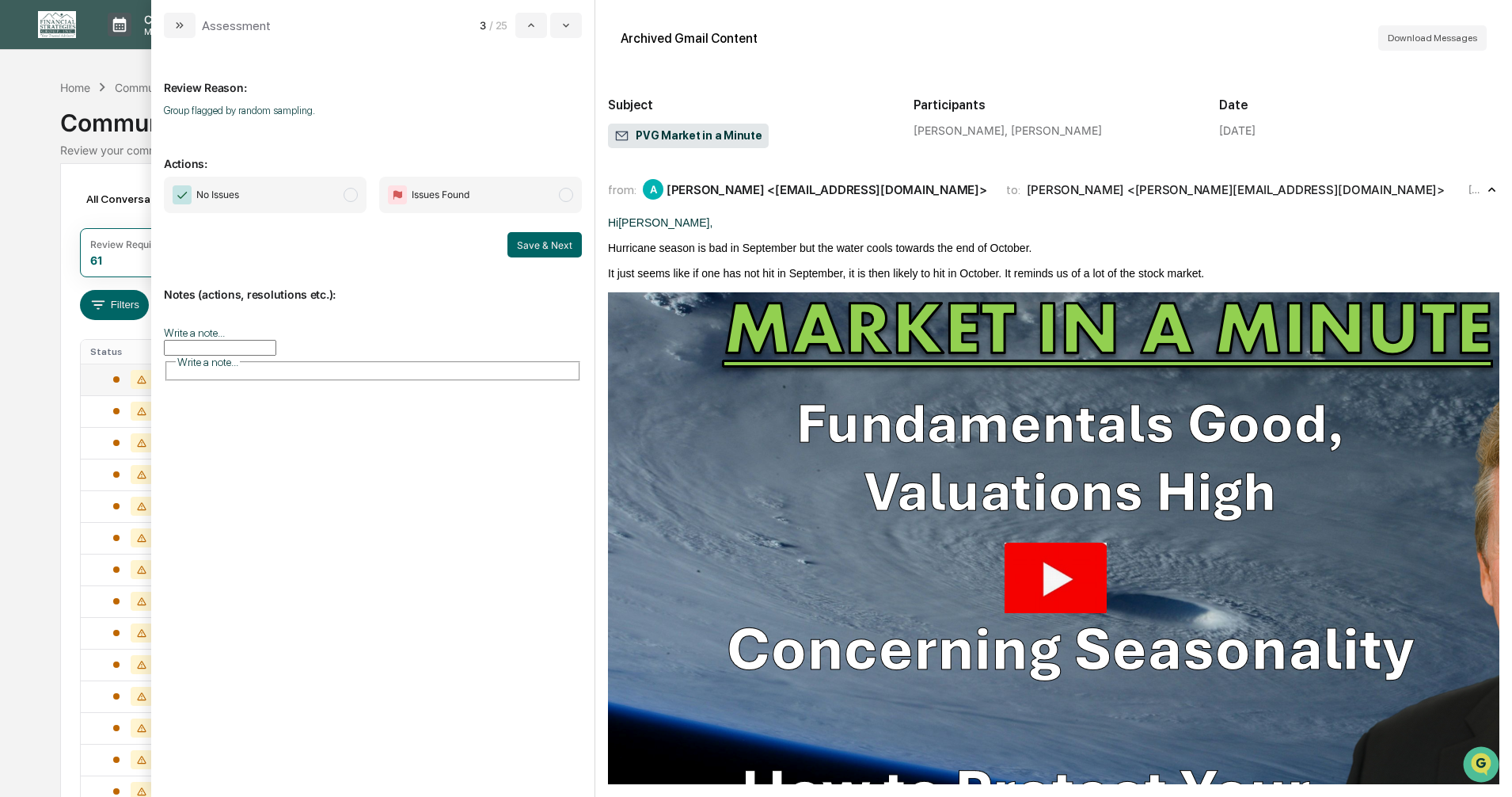
click at [354, 198] on span "modal" at bounding box center [350, 194] width 14 height 14
click at [533, 242] on button "Save & Next" at bounding box center [544, 245] width 75 height 25
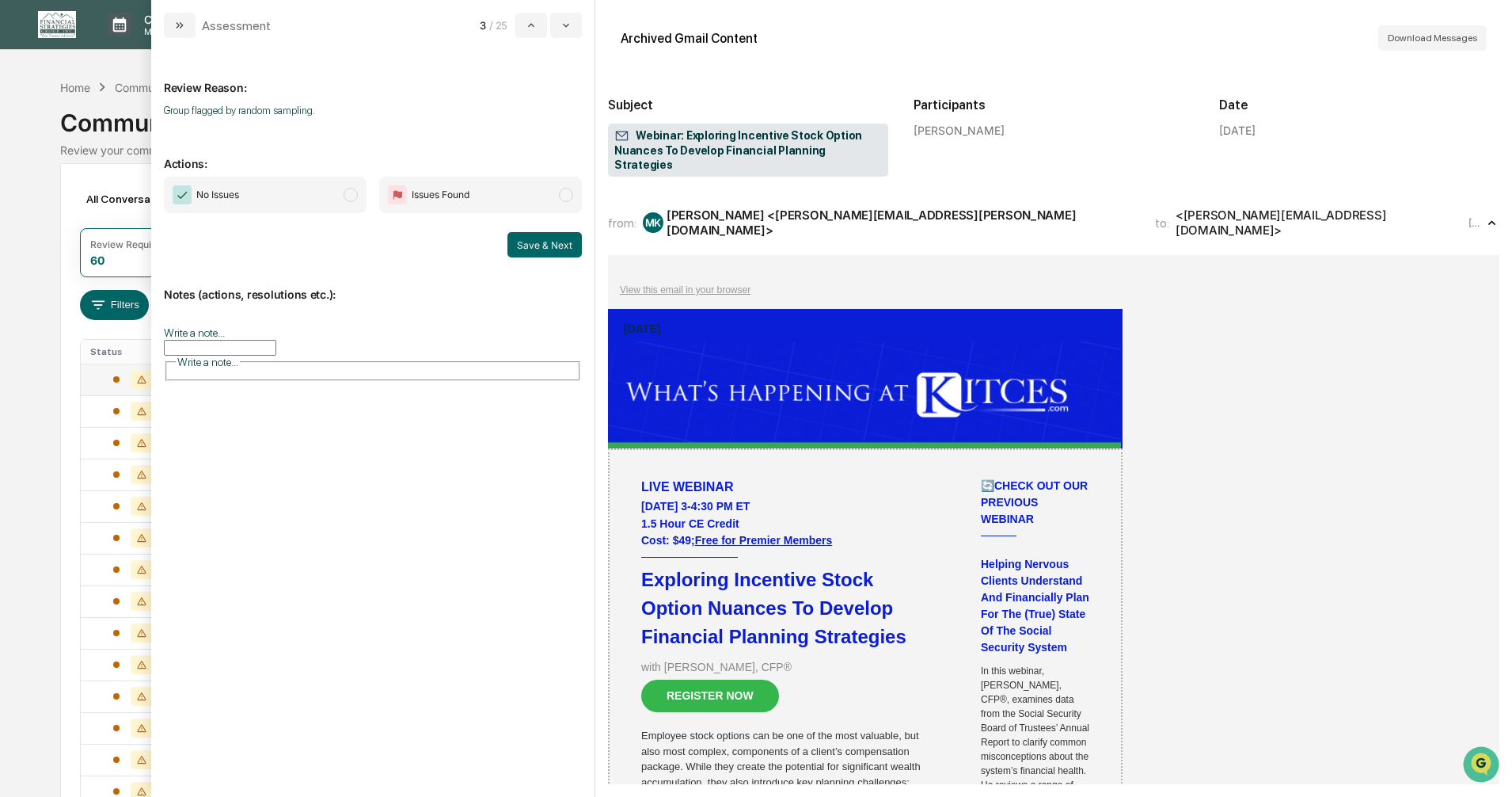
click at [347, 196] on span "modal" at bounding box center [350, 194] width 14 height 14
click at [542, 246] on button "Save & Next" at bounding box center [544, 245] width 75 height 25
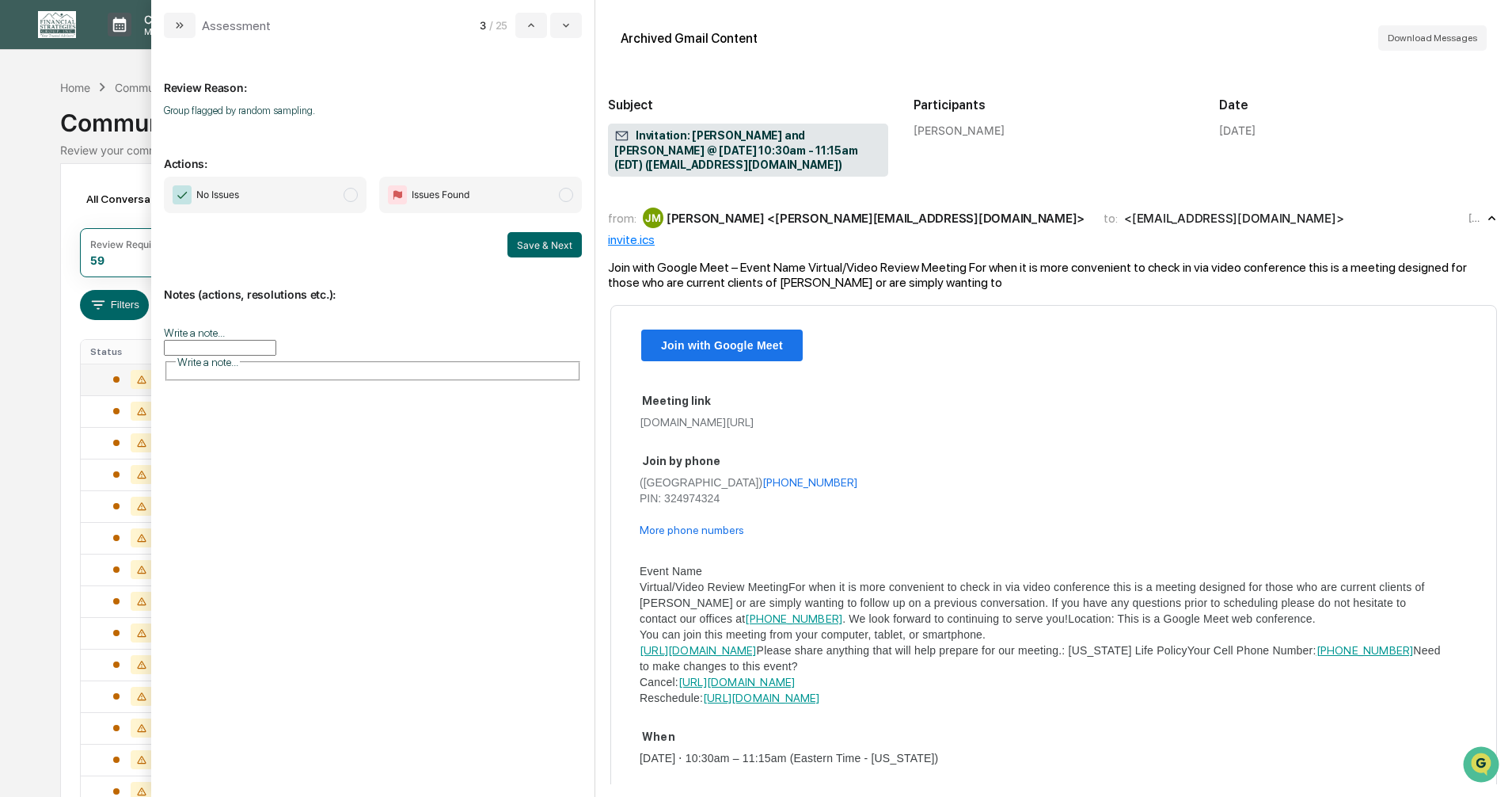
click at [355, 196] on span "modal" at bounding box center [350, 194] width 14 height 14
click at [529, 245] on button "Save & Next" at bounding box center [544, 245] width 75 height 25
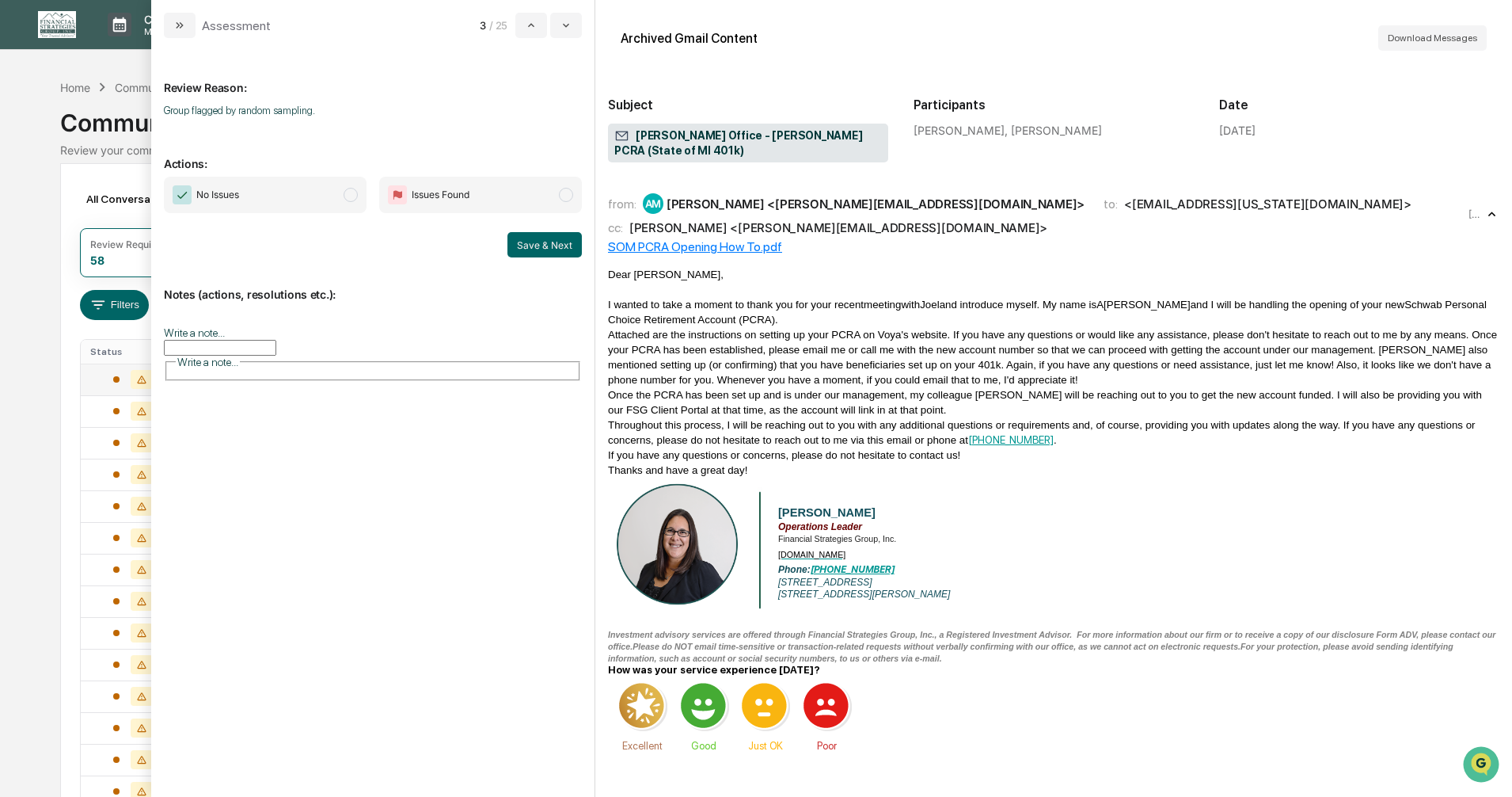
click at [351, 194] on span "modal" at bounding box center [350, 194] width 14 height 14
click at [536, 240] on button "Save & Next" at bounding box center [544, 245] width 75 height 25
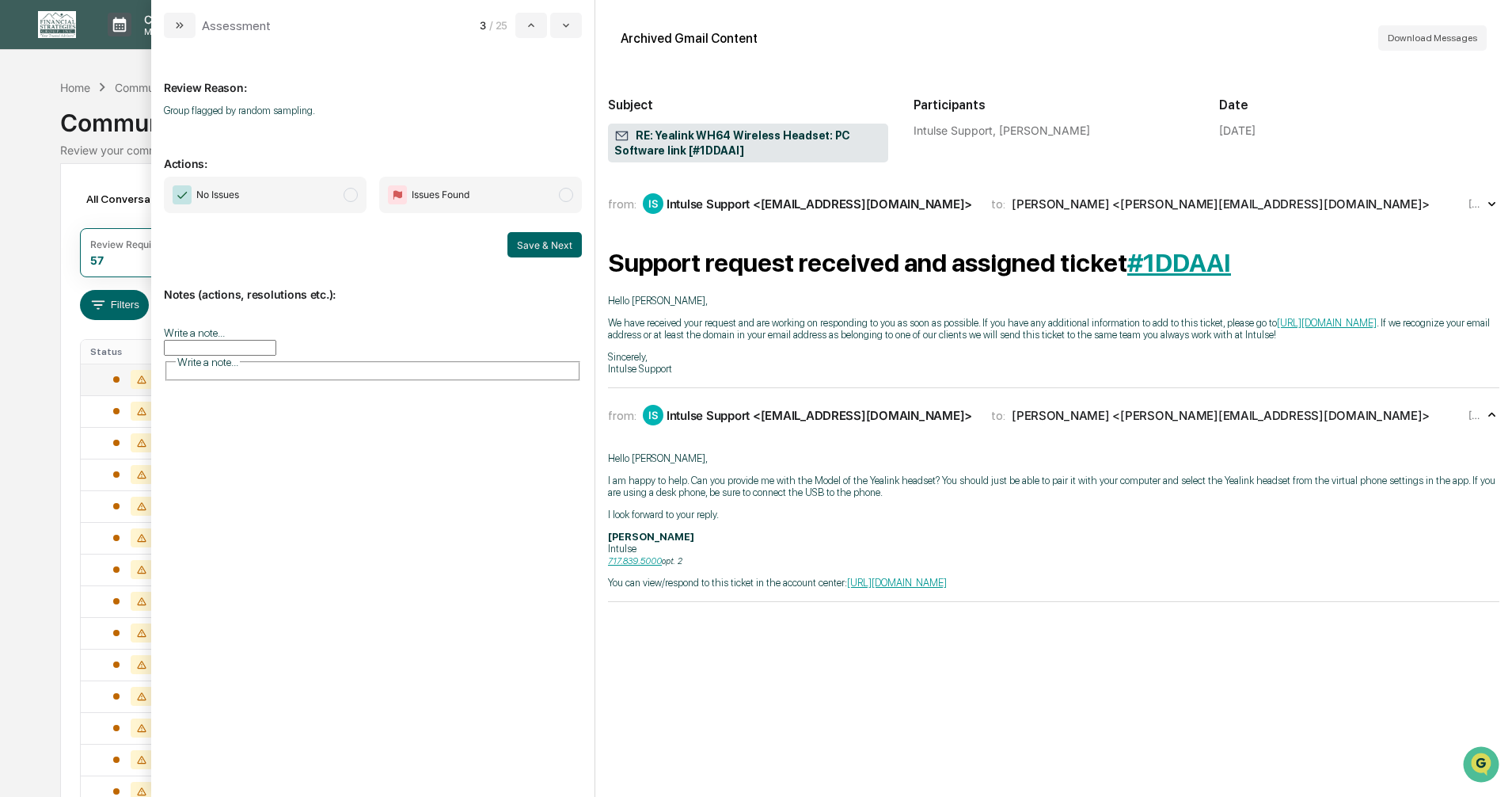
click at [348, 193] on span "modal" at bounding box center [350, 194] width 14 height 14
click at [528, 247] on button "Save & Next" at bounding box center [544, 245] width 75 height 25
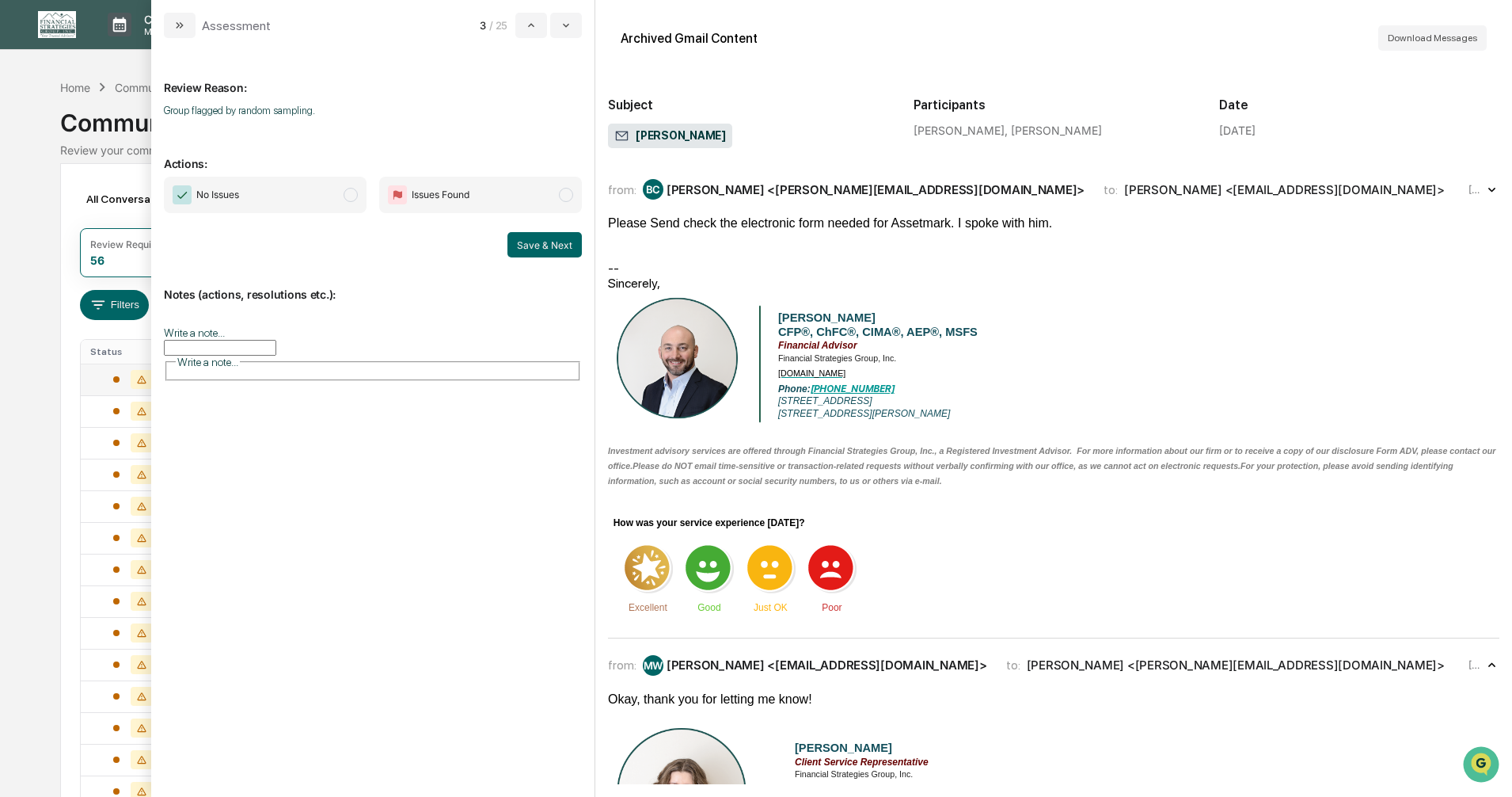
click at [348, 195] on span "modal" at bounding box center [350, 194] width 14 height 14
click at [533, 258] on div "Notes (actions, resolutions etc.): Write a note... Write a note..." at bounding box center [373, 329] width 418 height 142
click at [533, 251] on button "Save & Next" at bounding box center [544, 245] width 75 height 25
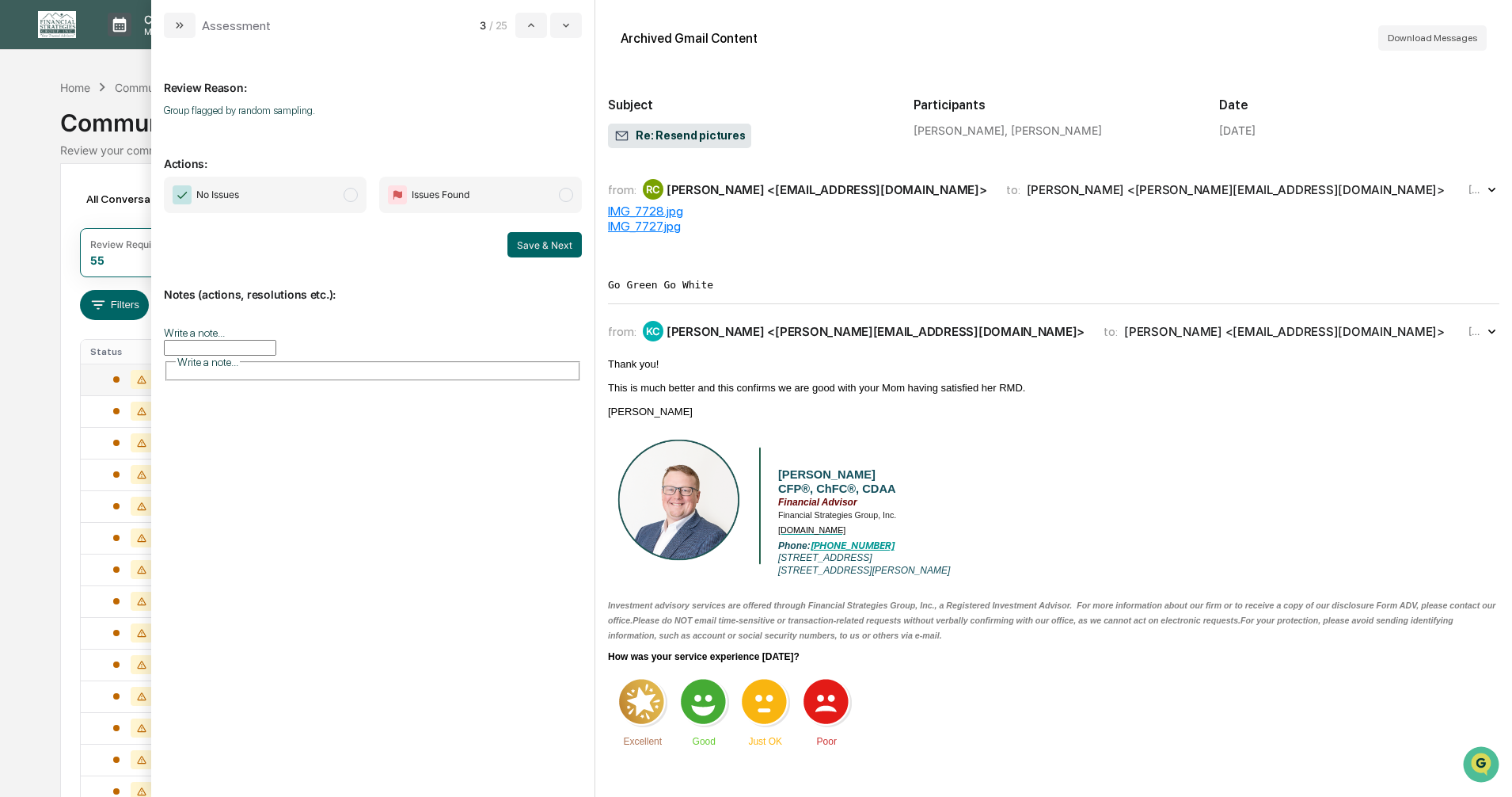
click at [353, 194] on span "modal" at bounding box center [350, 194] width 14 height 14
click at [523, 250] on button "Save & Next" at bounding box center [544, 245] width 75 height 25
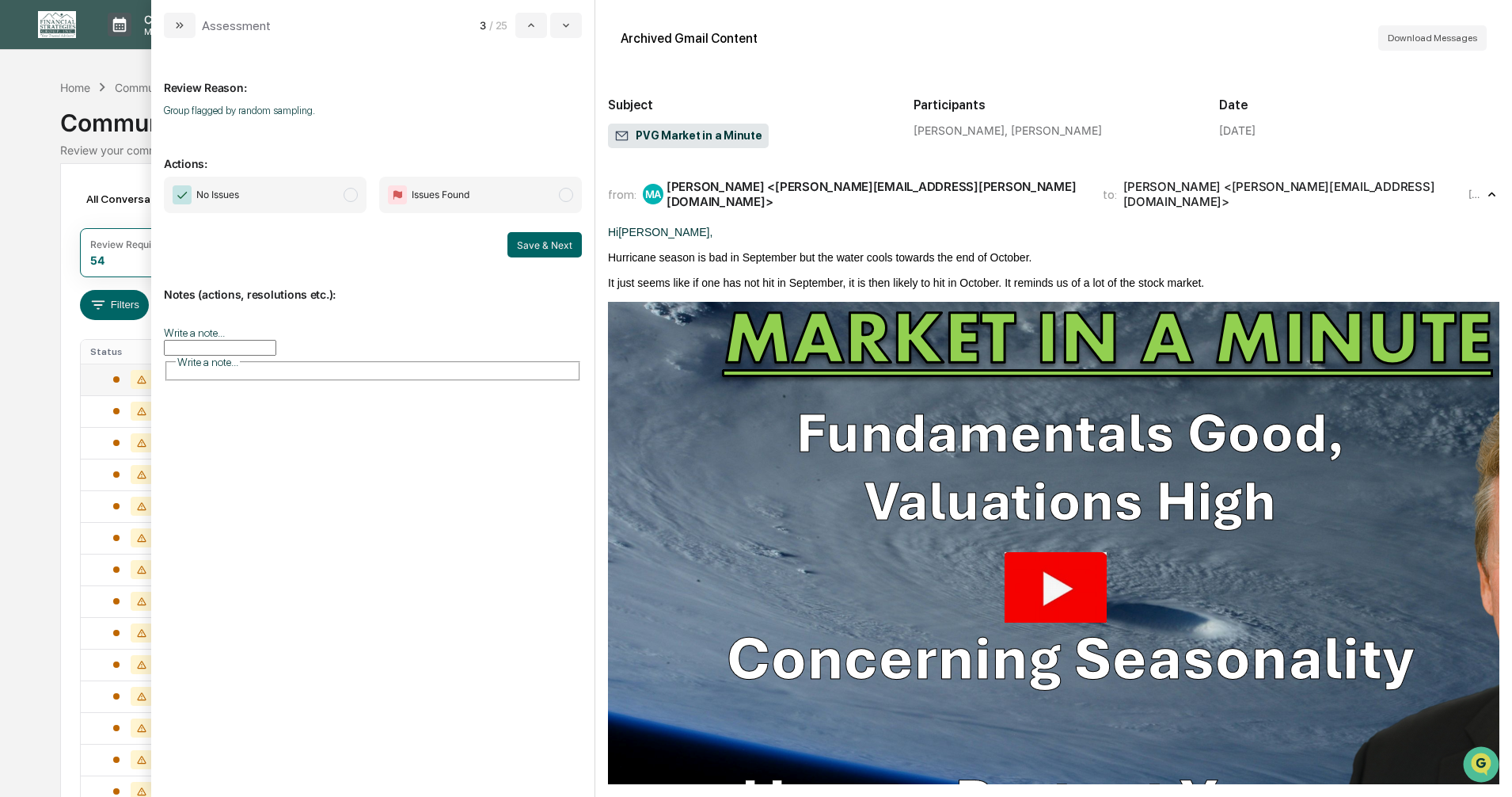
click at [349, 196] on span "modal" at bounding box center [350, 194] width 14 height 14
click at [525, 252] on button "Save & Next" at bounding box center [544, 245] width 75 height 25
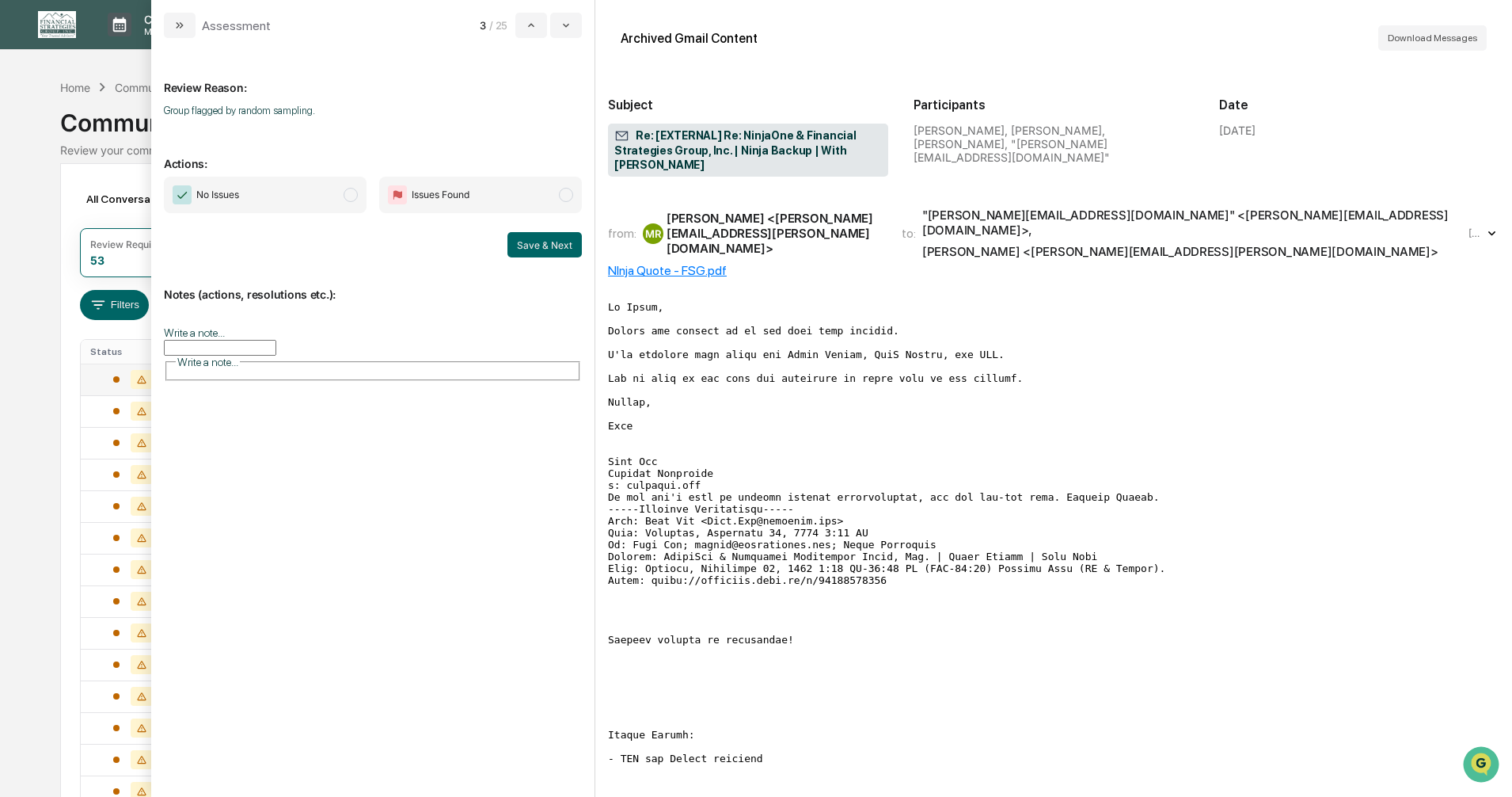
click at [351, 196] on span "modal" at bounding box center [350, 194] width 14 height 14
click at [530, 241] on button "Save & Next" at bounding box center [544, 245] width 75 height 25
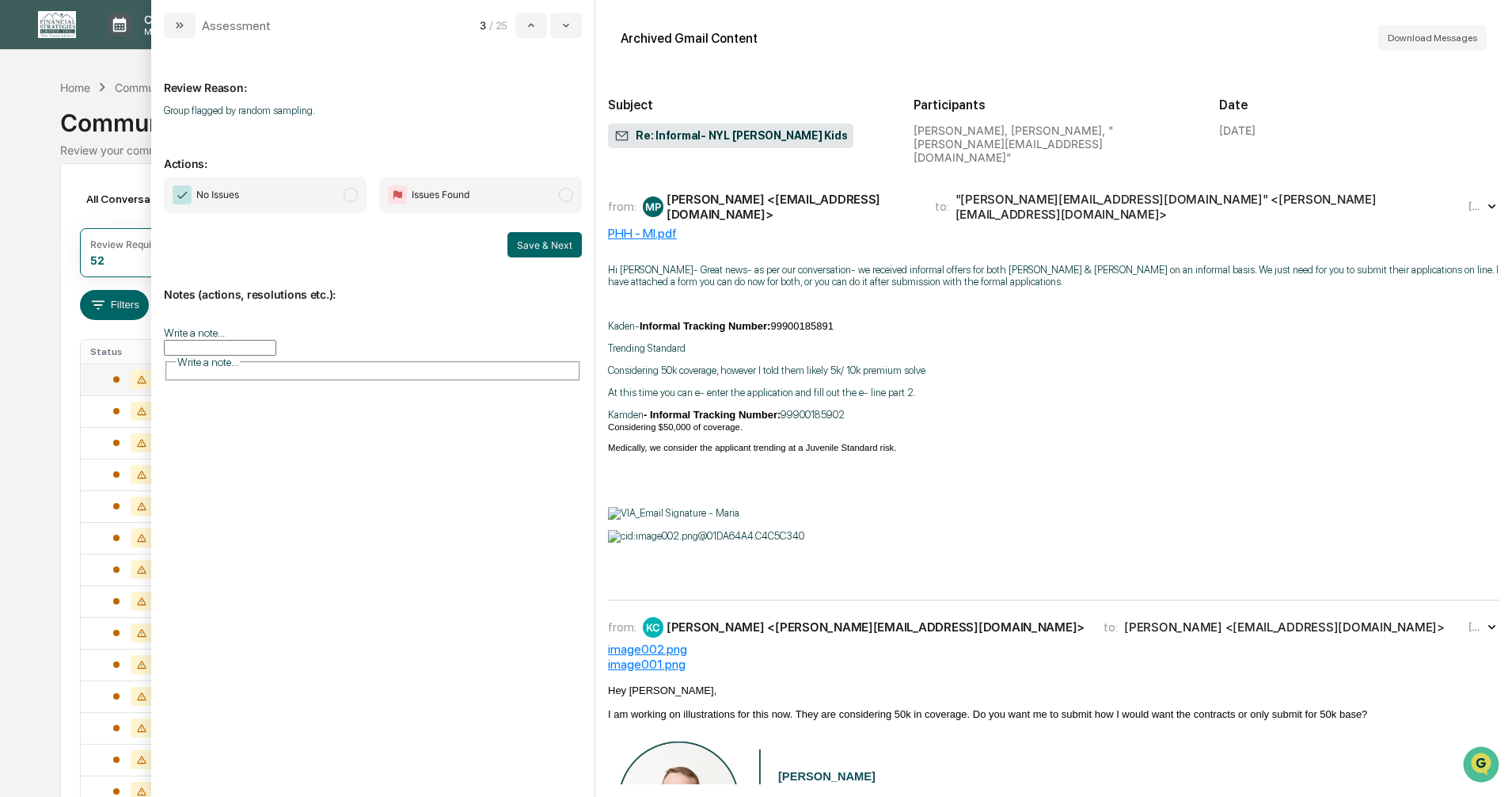
click at [349, 189] on span "modal" at bounding box center [350, 194] width 14 height 14
click at [538, 241] on button "Save & Next" at bounding box center [544, 245] width 75 height 25
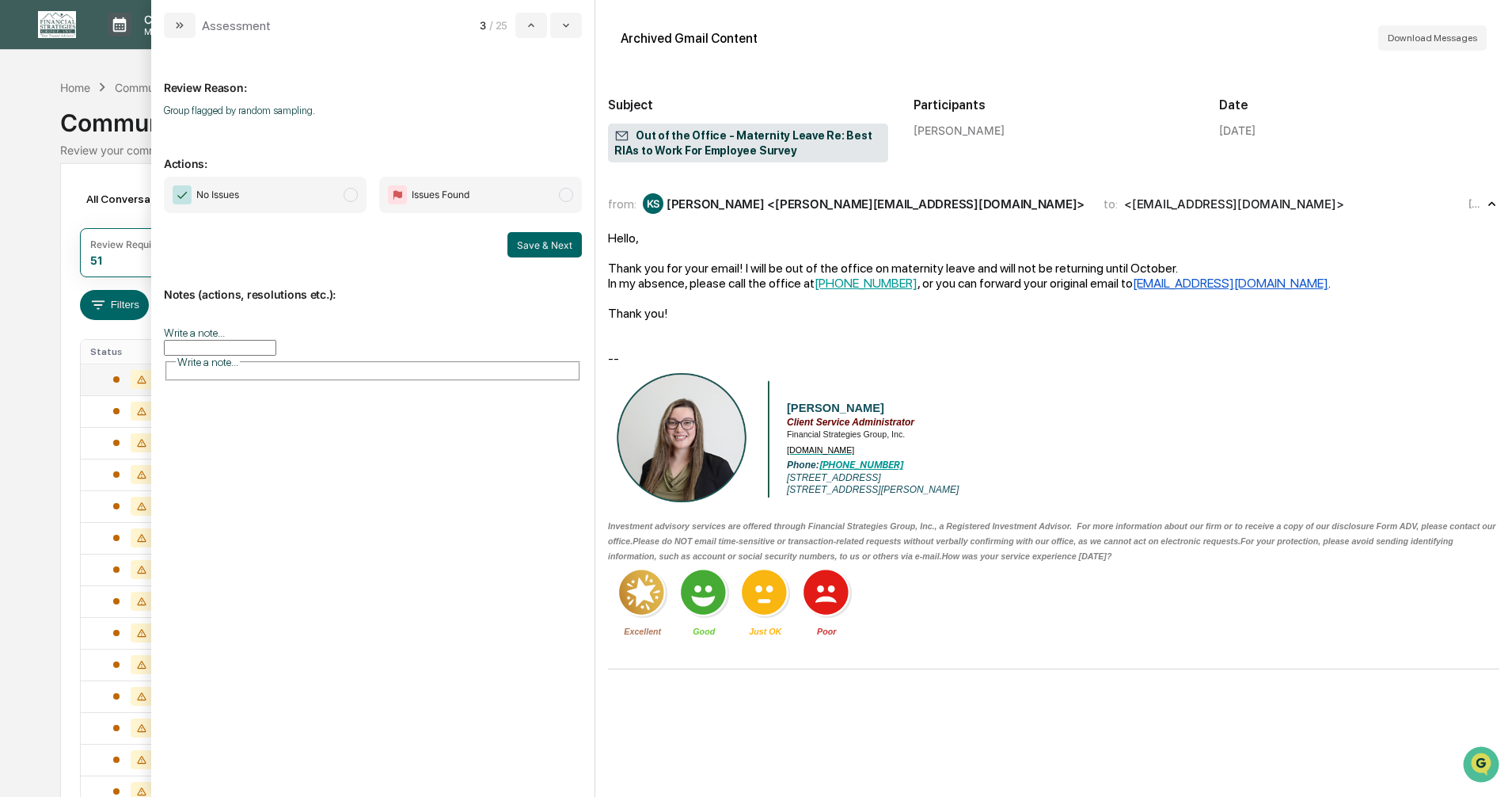
click at [350, 196] on span "modal" at bounding box center [350, 194] width 14 height 14
click at [530, 241] on button "Save & Next" at bounding box center [544, 245] width 75 height 25
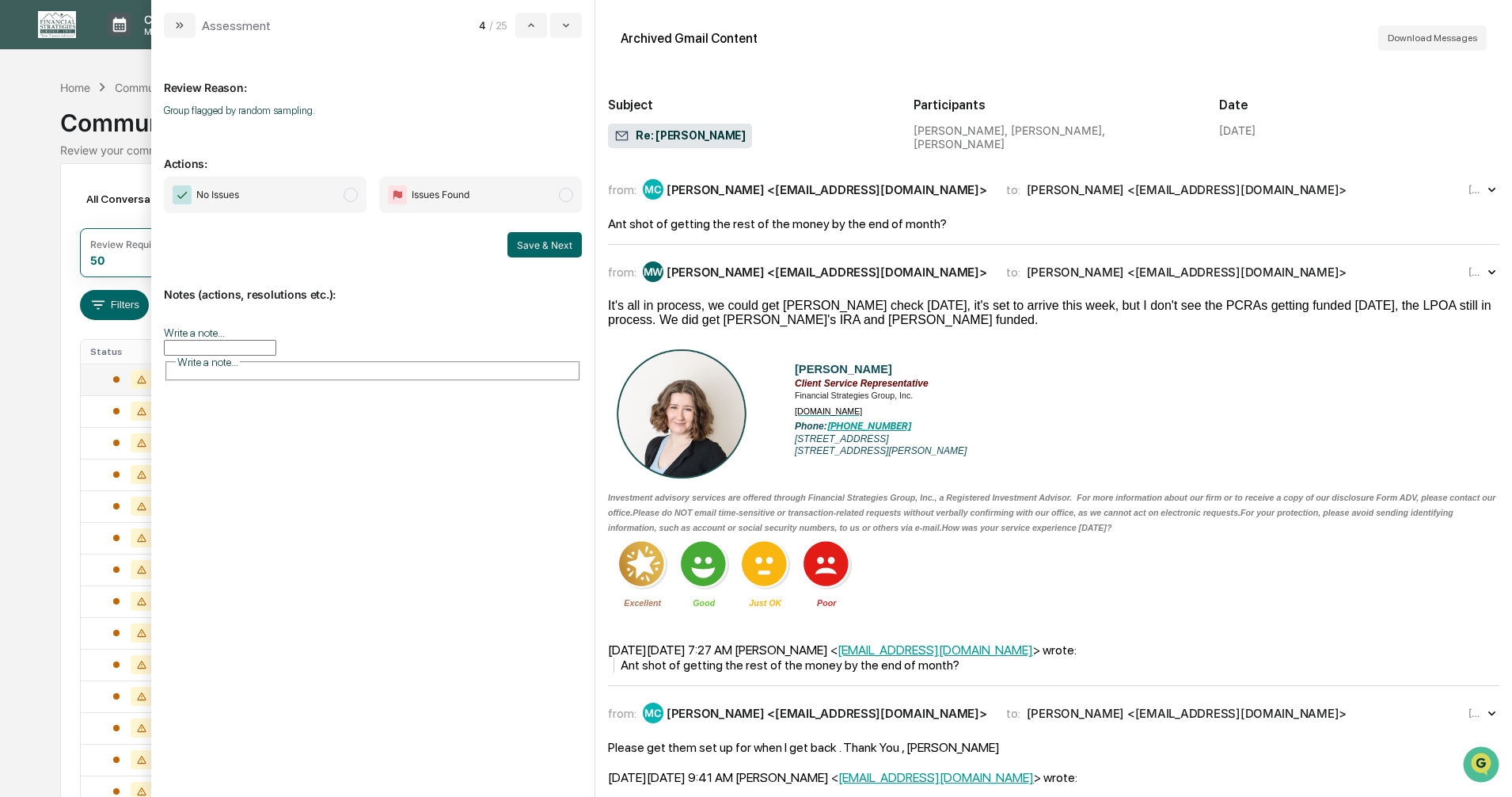
click at [347, 196] on span "modal" at bounding box center [350, 194] width 14 height 14
click at [523, 240] on button "Save & Next" at bounding box center [544, 245] width 75 height 25
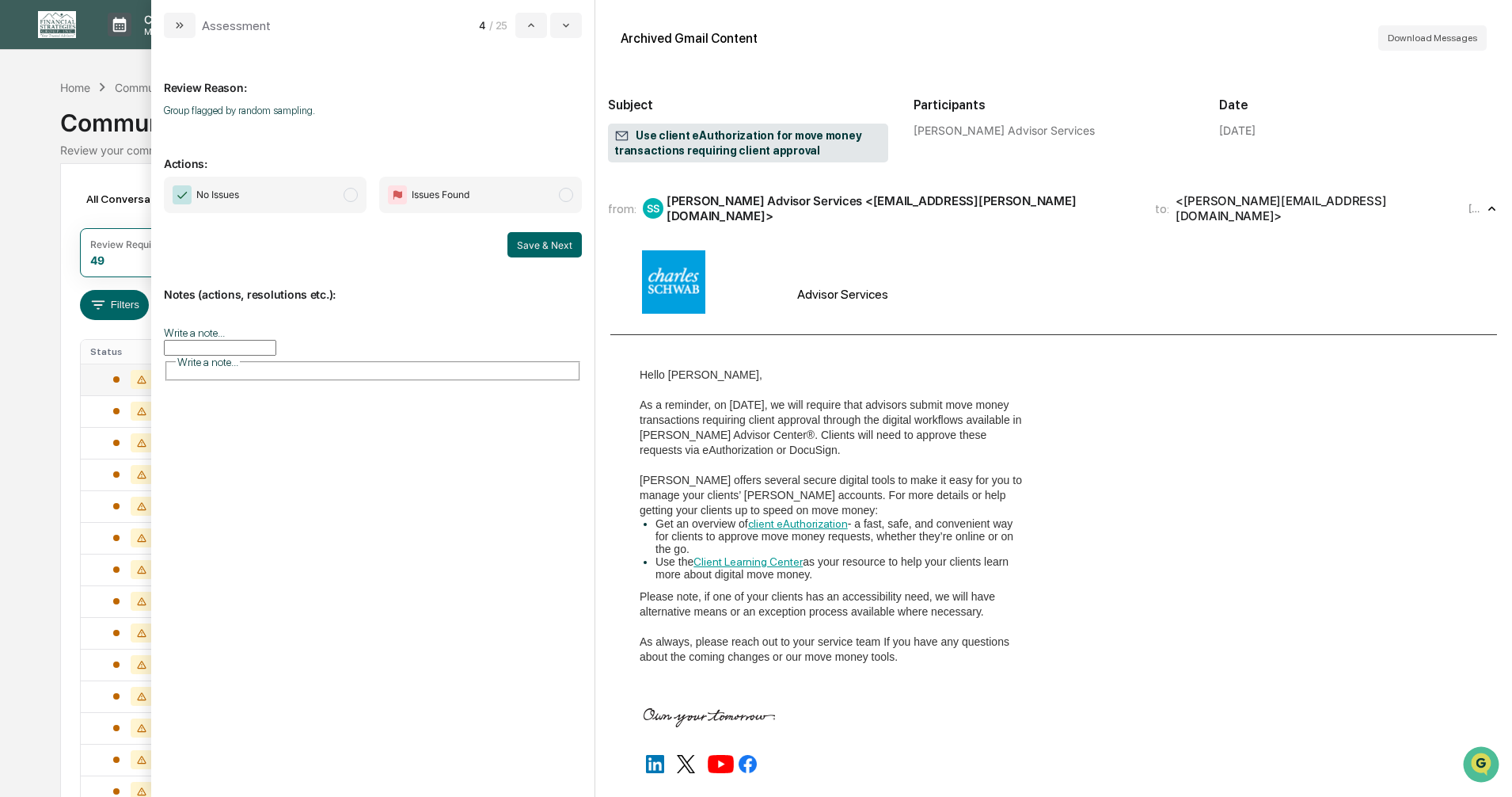
click at [353, 195] on span "modal" at bounding box center [350, 194] width 14 height 14
click at [531, 246] on button "Save & Next" at bounding box center [544, 245] width 75 height 25
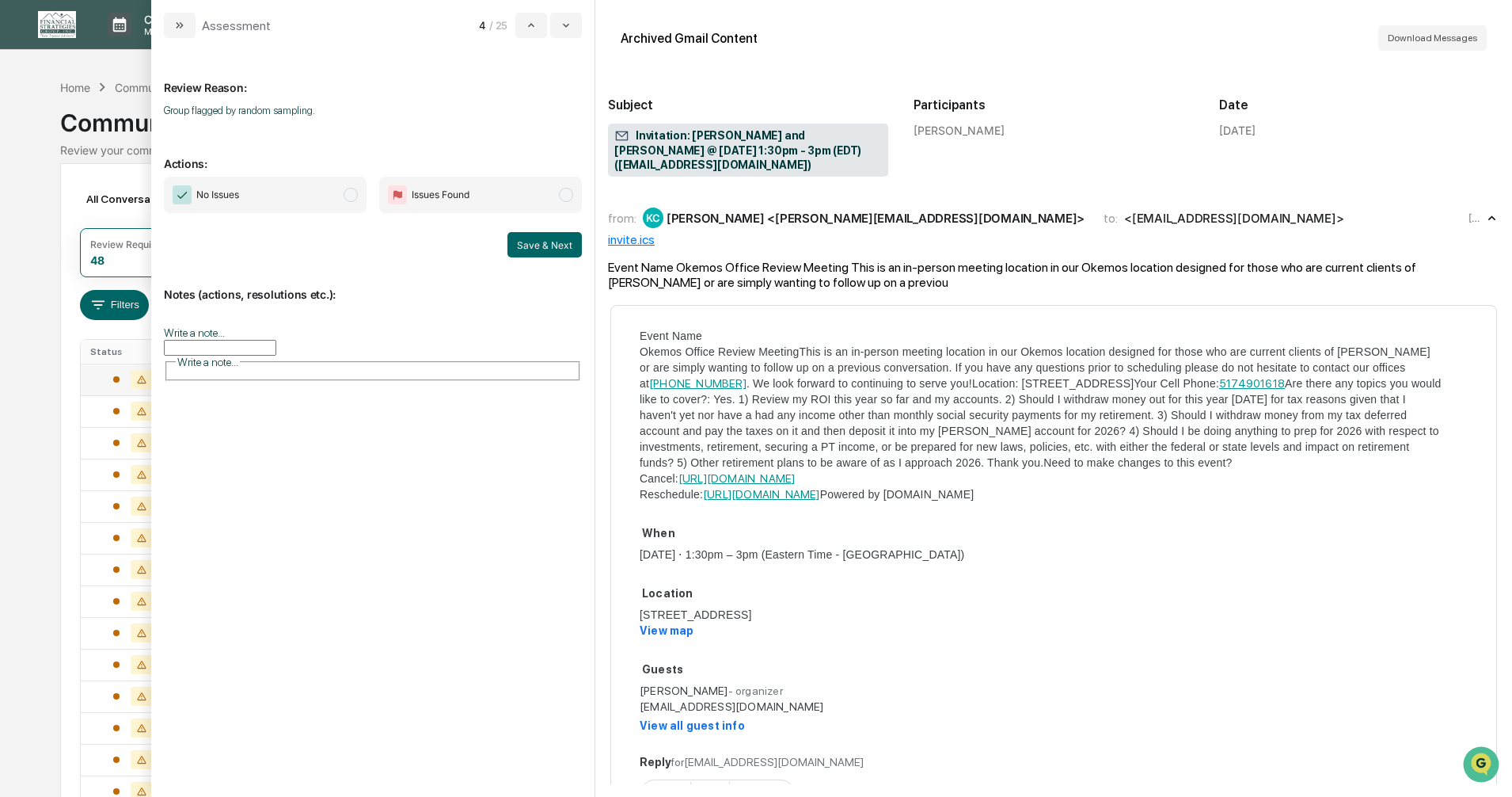
click at [352, 194] on span "modal" at bounding box center [350, 194] width 14 height 14
click at [561, 245] on button "Save & Next" at bounding box center [544, 245] width 75 height 25
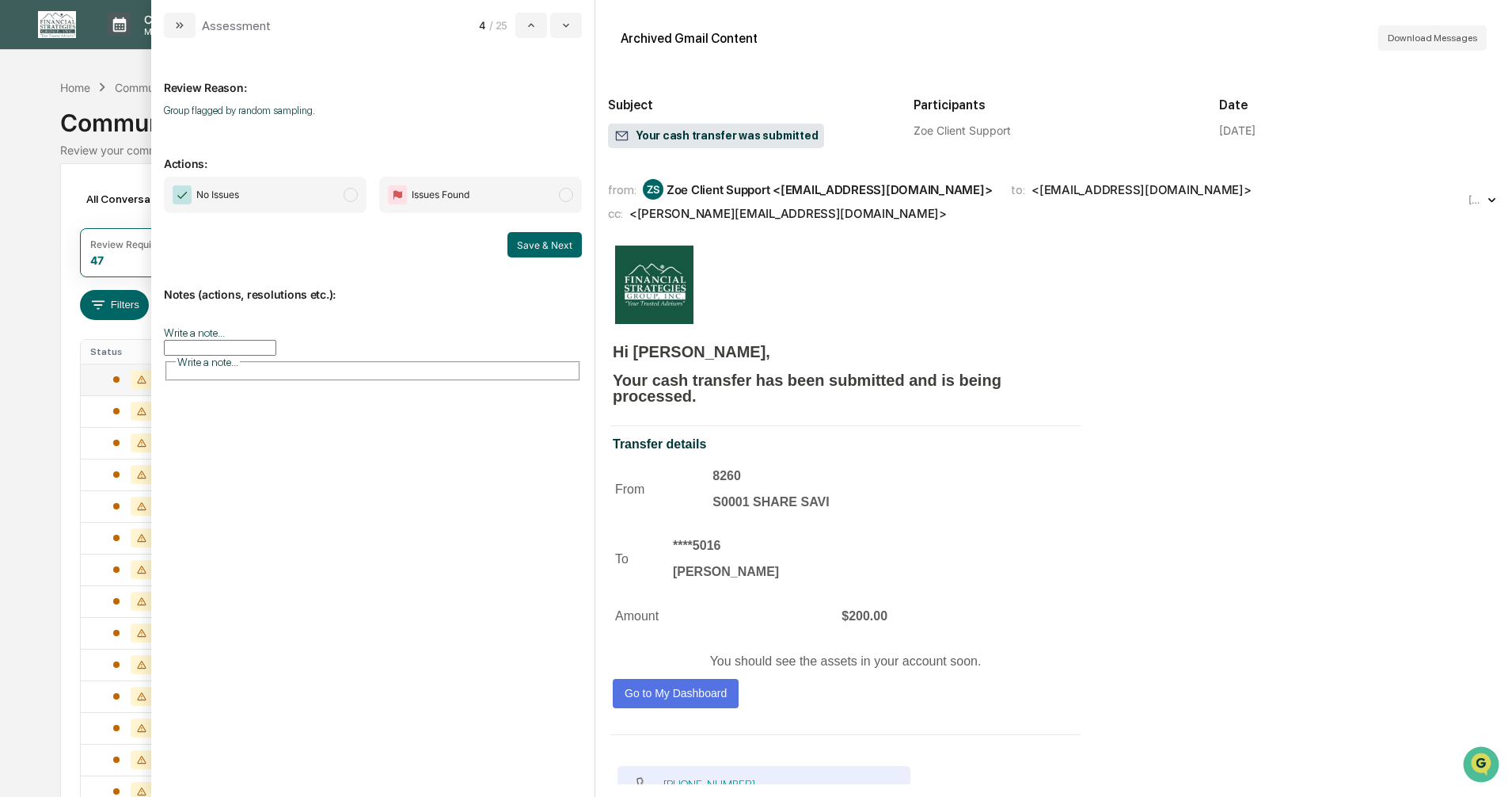
click at [355, 197] on span "modal" at bounding box center [350, 194] width 14 height 14
click at [554, 246] on button "Save & Next" at bounding box center [544, 245] width 75 height 25
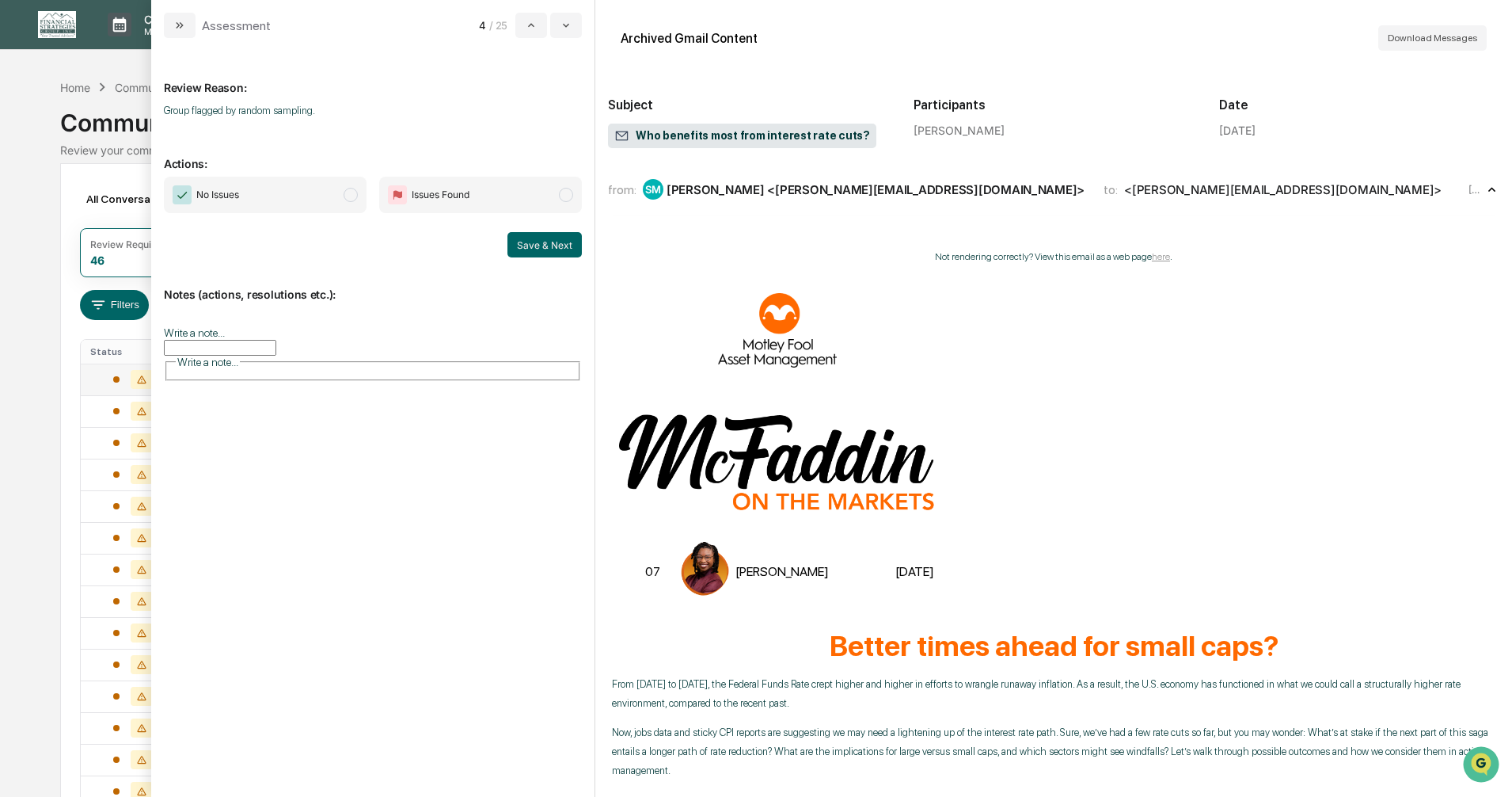
click at [352, 196] on span "modal" at bounding box center [350, 194] width 14 height 14
click at [529, 242] on button "Save & Next" at bounding box center [544, 245] width 75 height 25
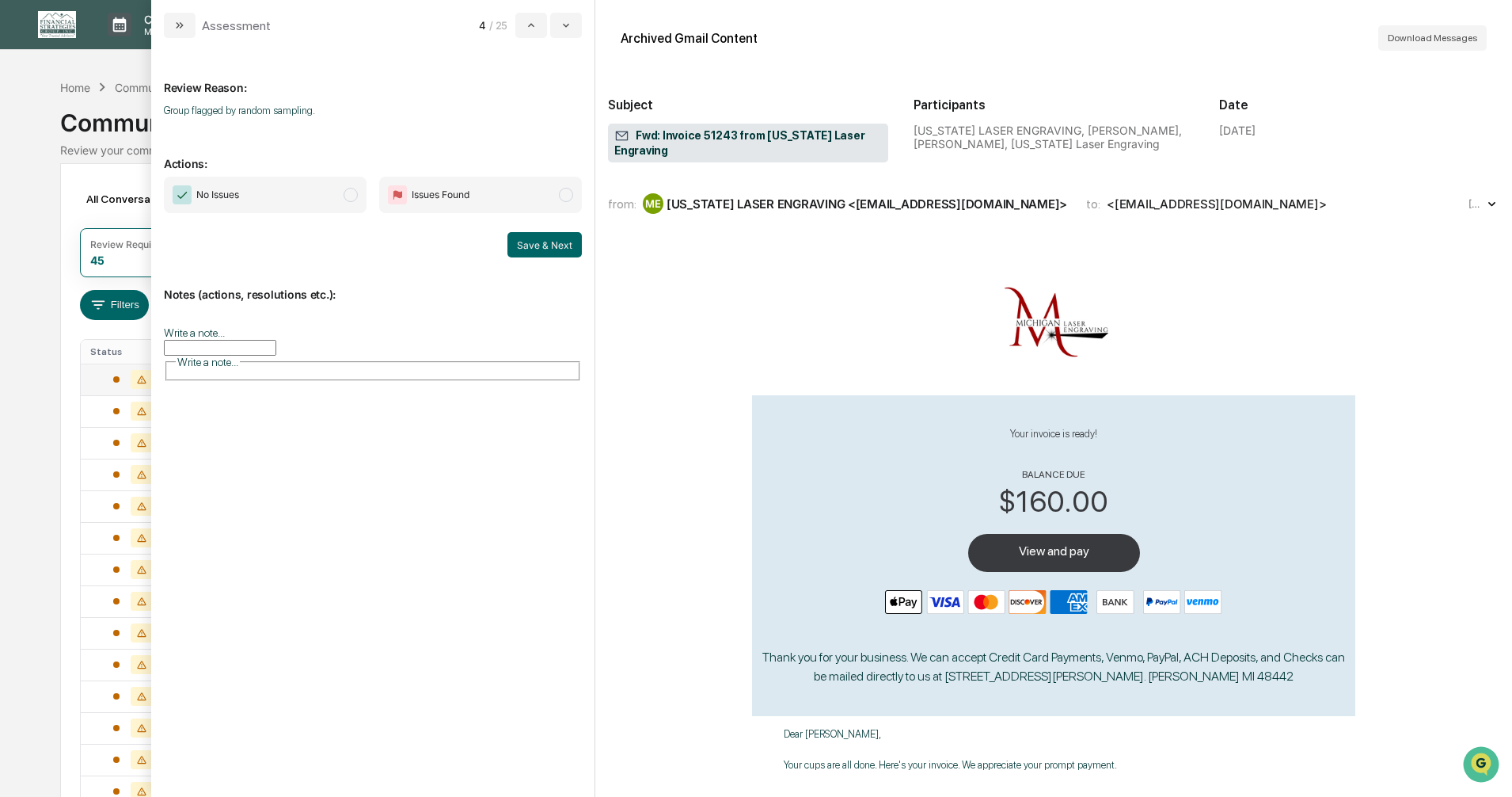
click at [350, 196] on span "modal" at bounding box center [350, 194] width 14 height 14
click at [548, 242] on button "Save & Next" at bounding box center [544, 245] width 75 height 25
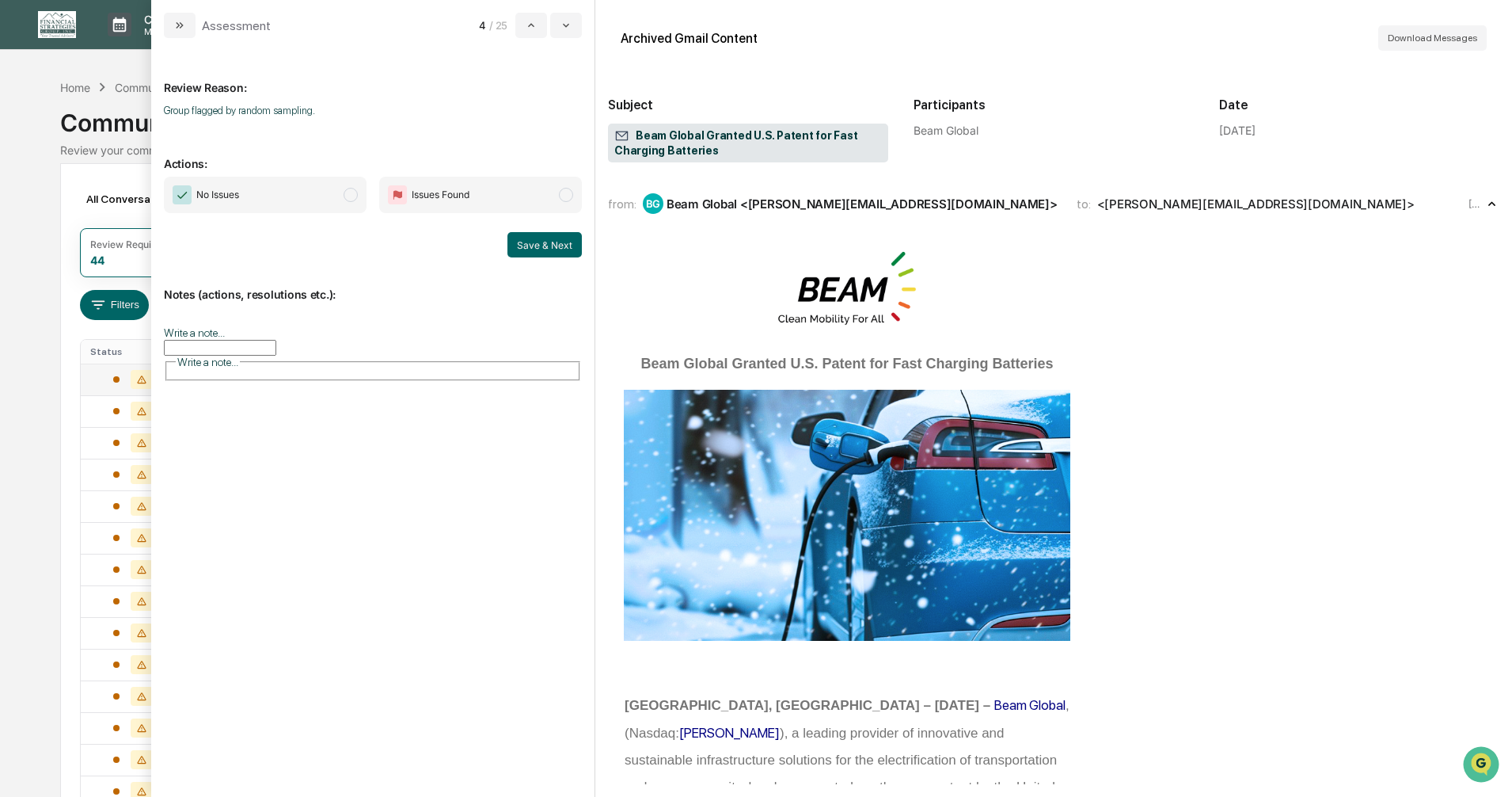
click at [349, 188] on span "modal" at bounding box center [350, 194] width 14 height 14
click at [532, 245] on button "Save & Next" at bounding box center [544, 245] width 75 height 25
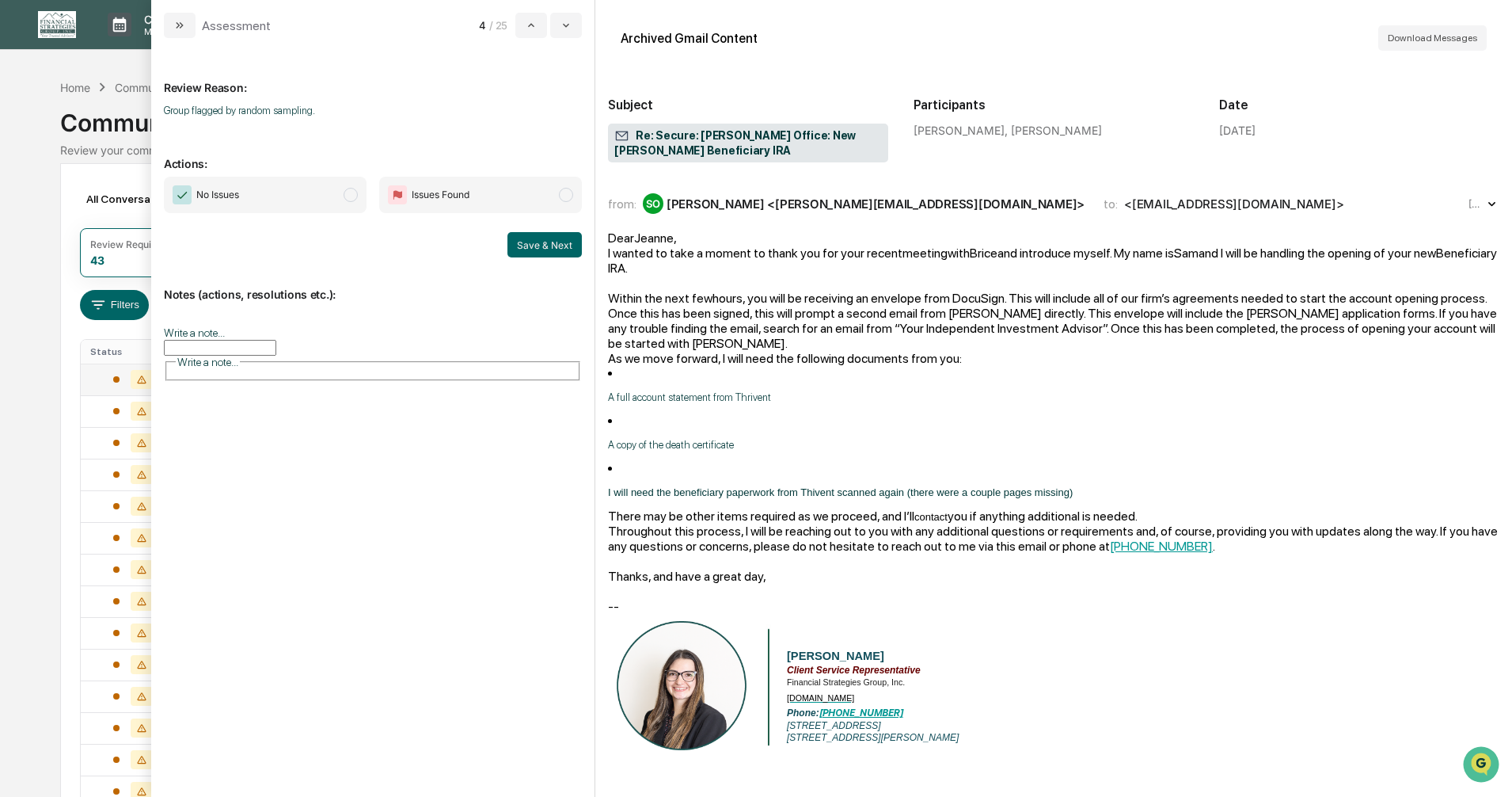
click at [348, 194] on span "modal" at bounding box center [350, 194] width 14 height 14
click at [535, 241] on button "Save & Next" at bounding box center [544, 245] width 75 height 25
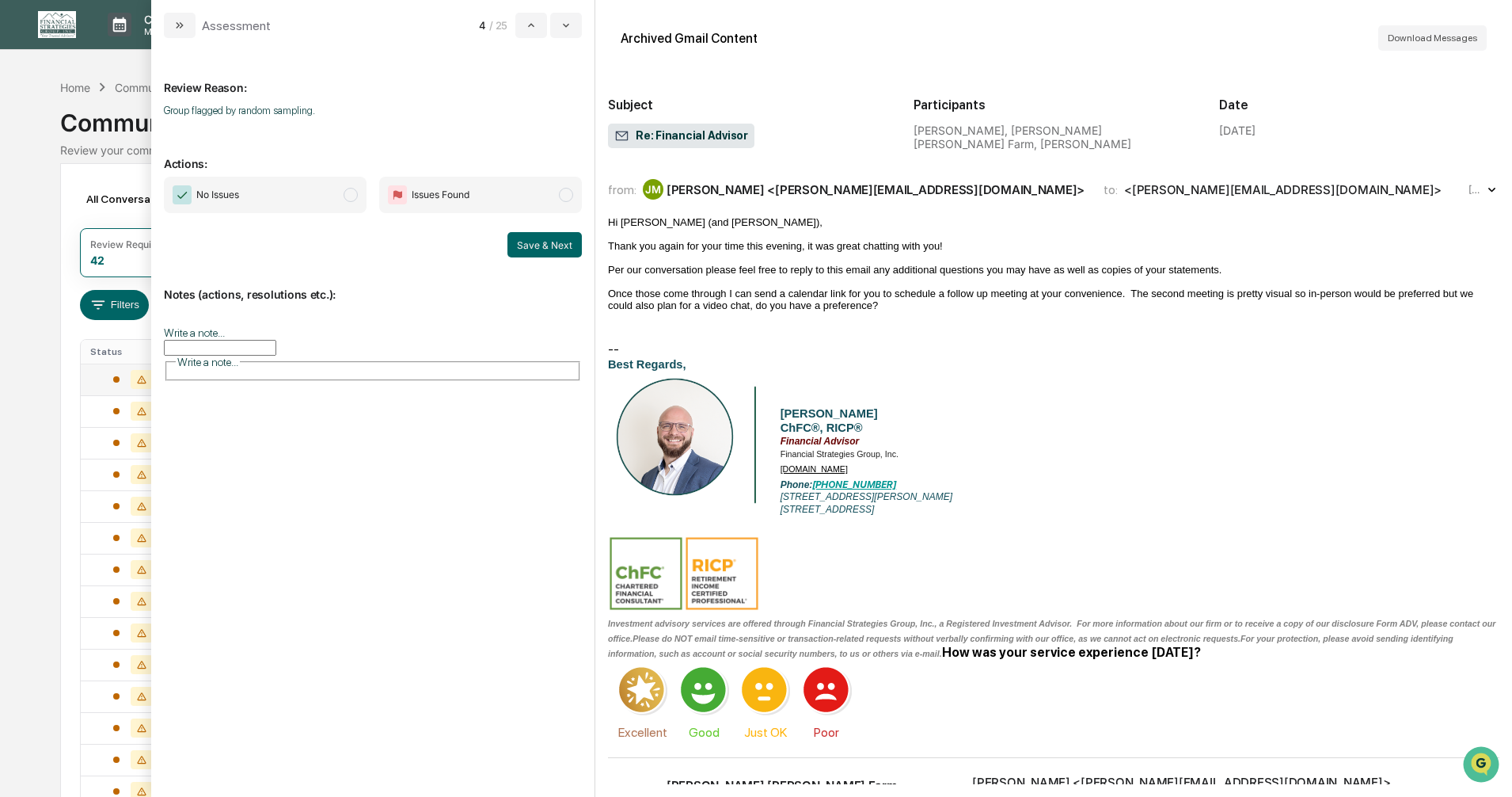
click at [349, 193] on span "modal" at bounding box center [350, 194] width 14 height 14
click at [534, 250] on button "Save & Next" at bounding box center [544, 245] width 75 height 25
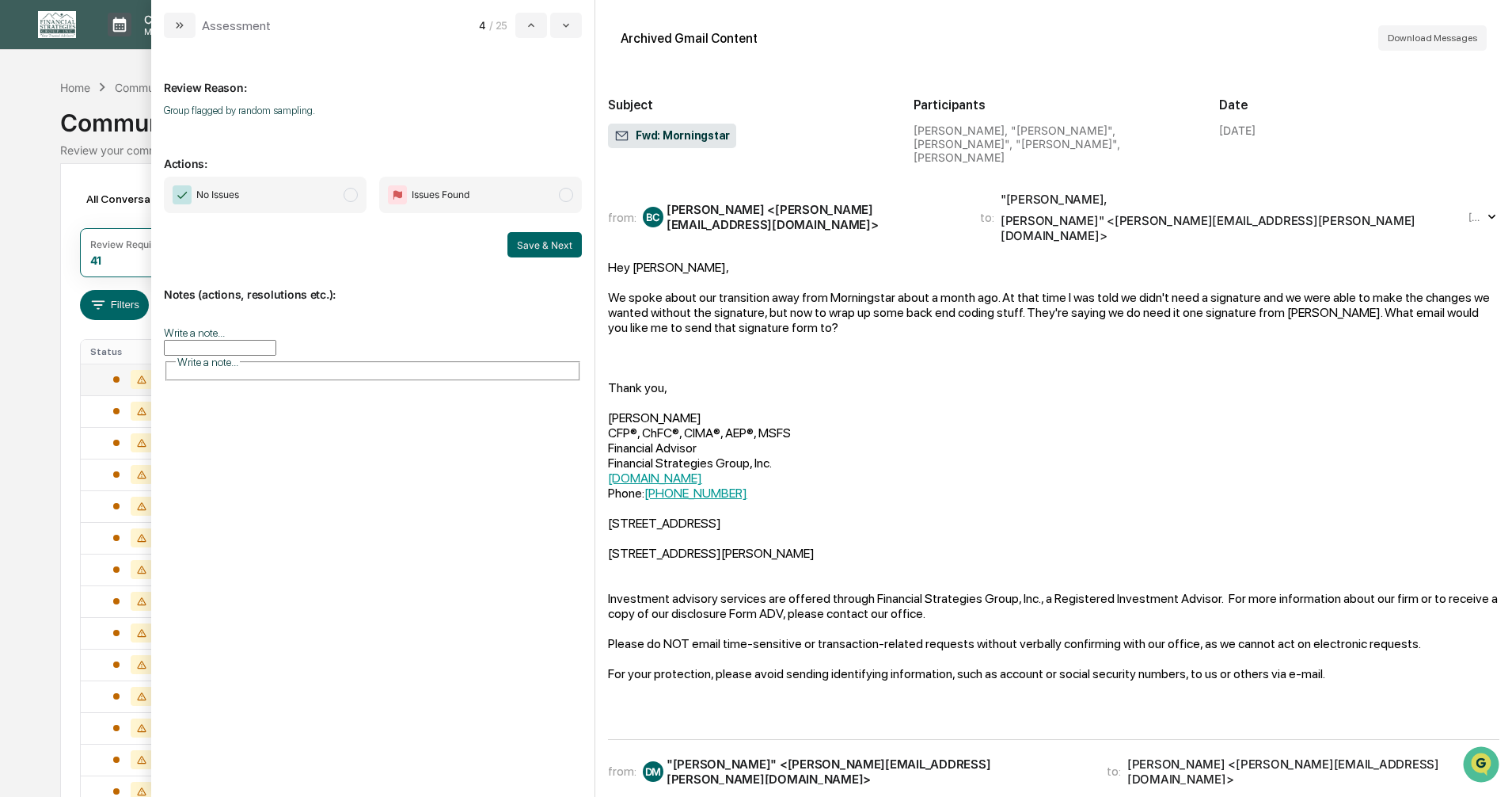
click at [350, 189] on span "modal" at bounding box center [350, 194] width 14 height 14
click at [524, 248] on button "Save & Next" at bounding box center [544, 245] width 75 height 25
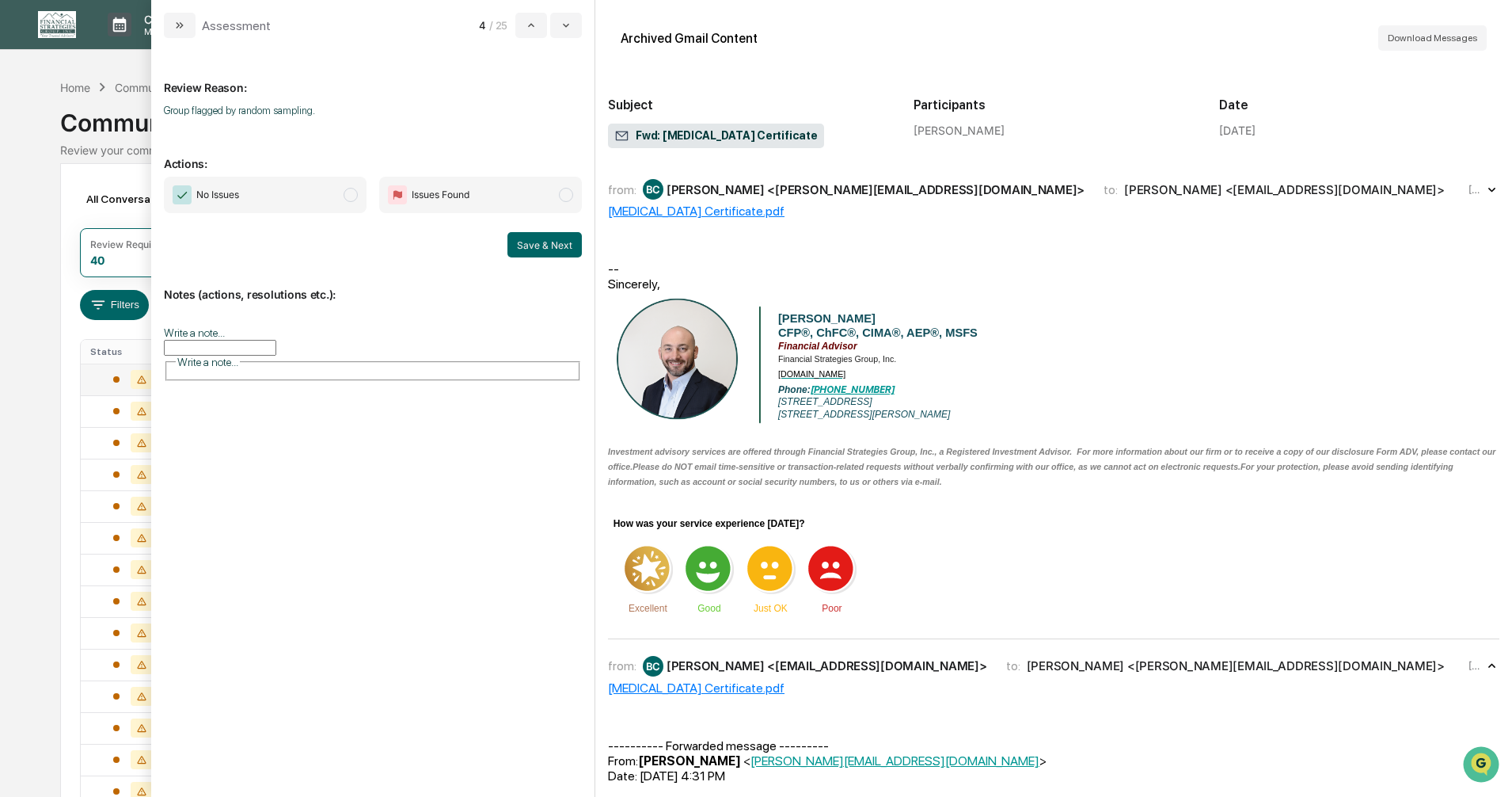
click at [350, 198] on span "modal" at bounding box center [350, 194] width 14 height 14
click at [526, 245] on button "Save & Next" at bounding box center [544, 245] width 75 height 25
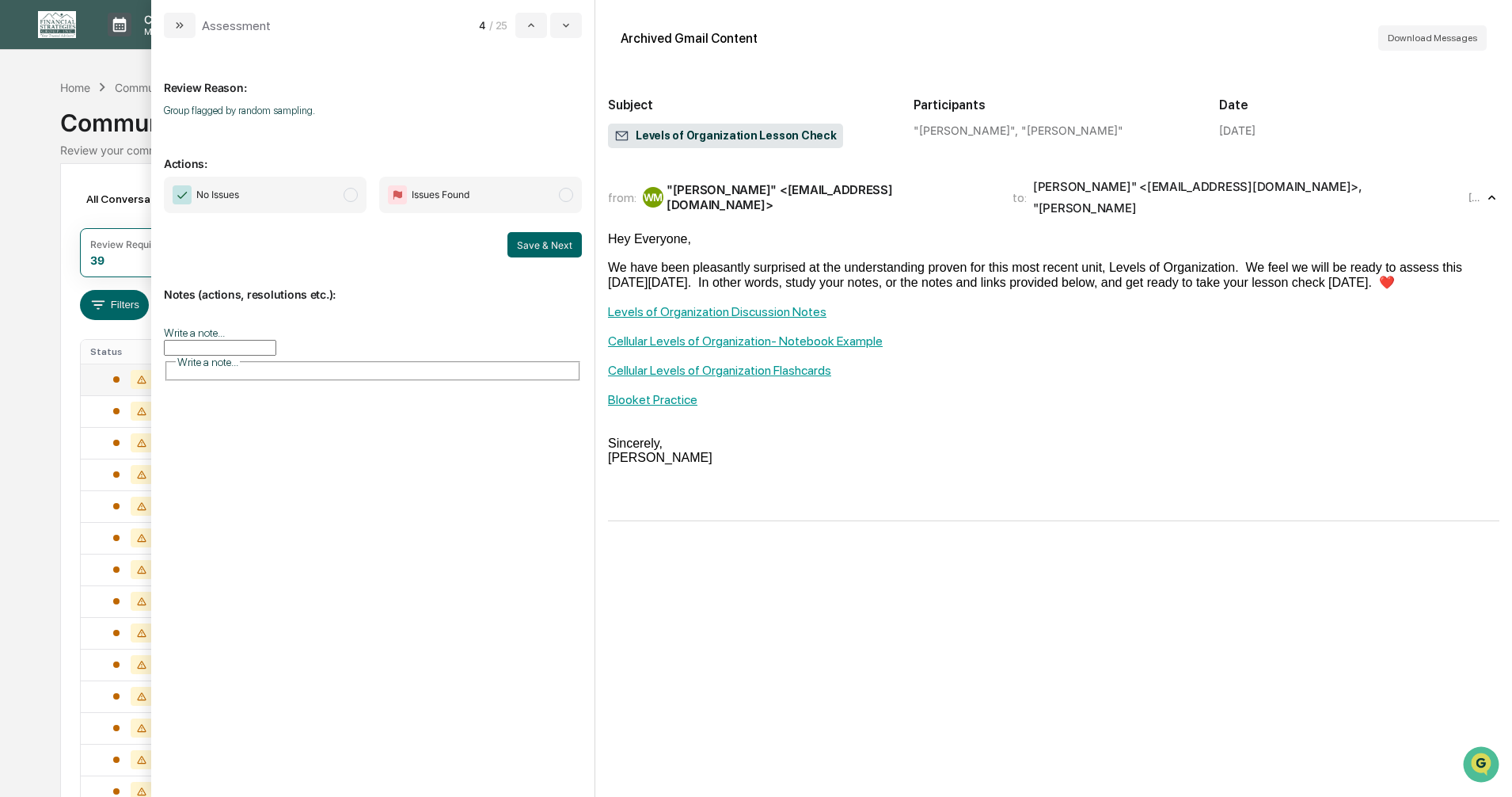
click at [350, 196] on span "modal" at bounding box center [350, 194] width 14 height 14
click at [518, 245] on button "Save & Next" at bounding box center [544, 245] width 75 height 25
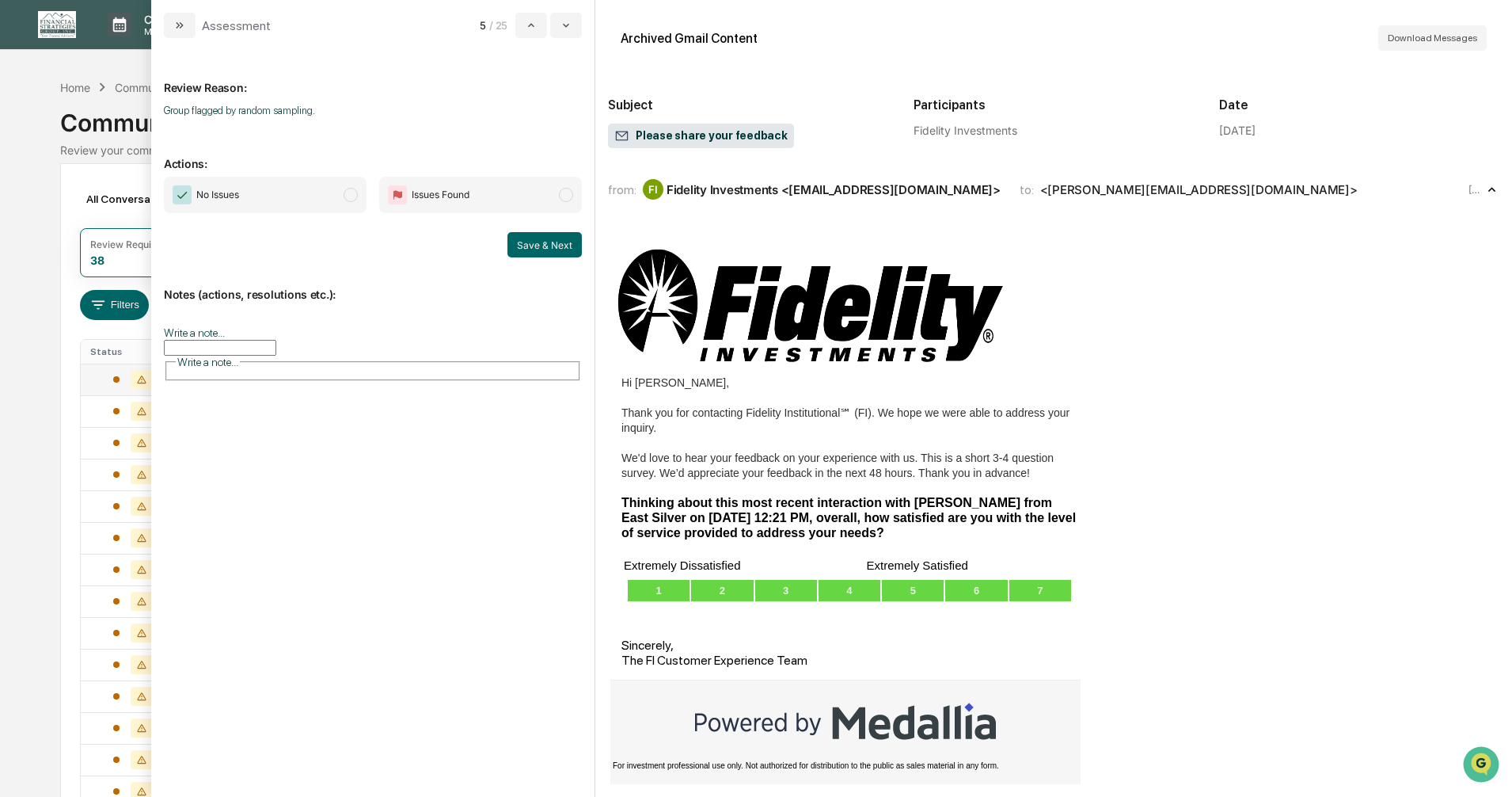
drag, startPoint x: 353, startPoint y: 196, endPoint x: 368, endPoint y: 199, distance: 15.3
click at [352, 196] on span "modal" at bounding box center [350, 194] width 14 height 14
click at [534, 245] on button "Save & Next" at bounding box center [544, 245] width 75 height 25
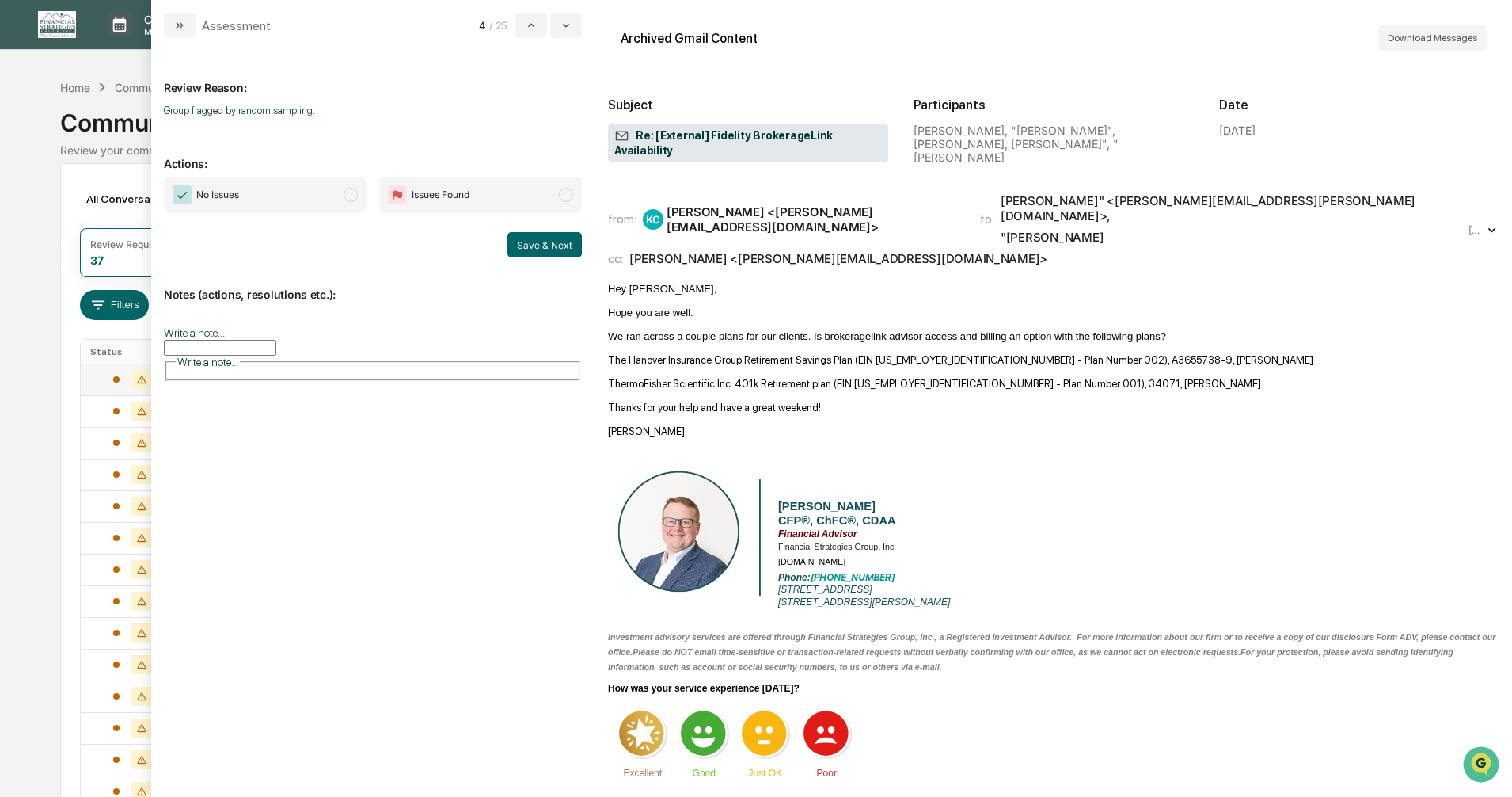
click at [349, 198] on span "modal" at bounding box center [350, 194] width 14 height 14
click at [521, 249] on button "Save & Next" at bounding box center [544, 245] width 75 height 25
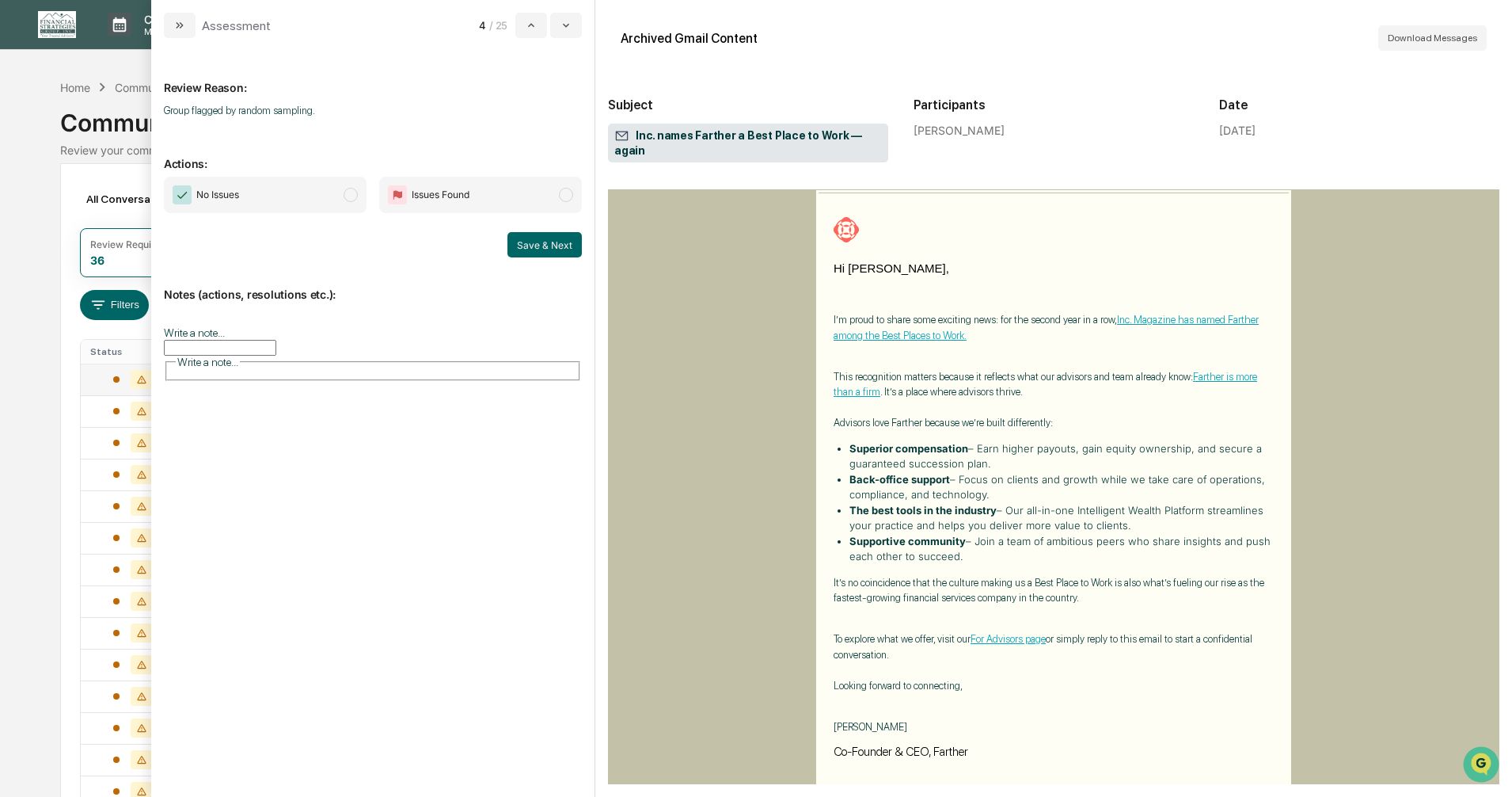
scroll to position [159, 0]
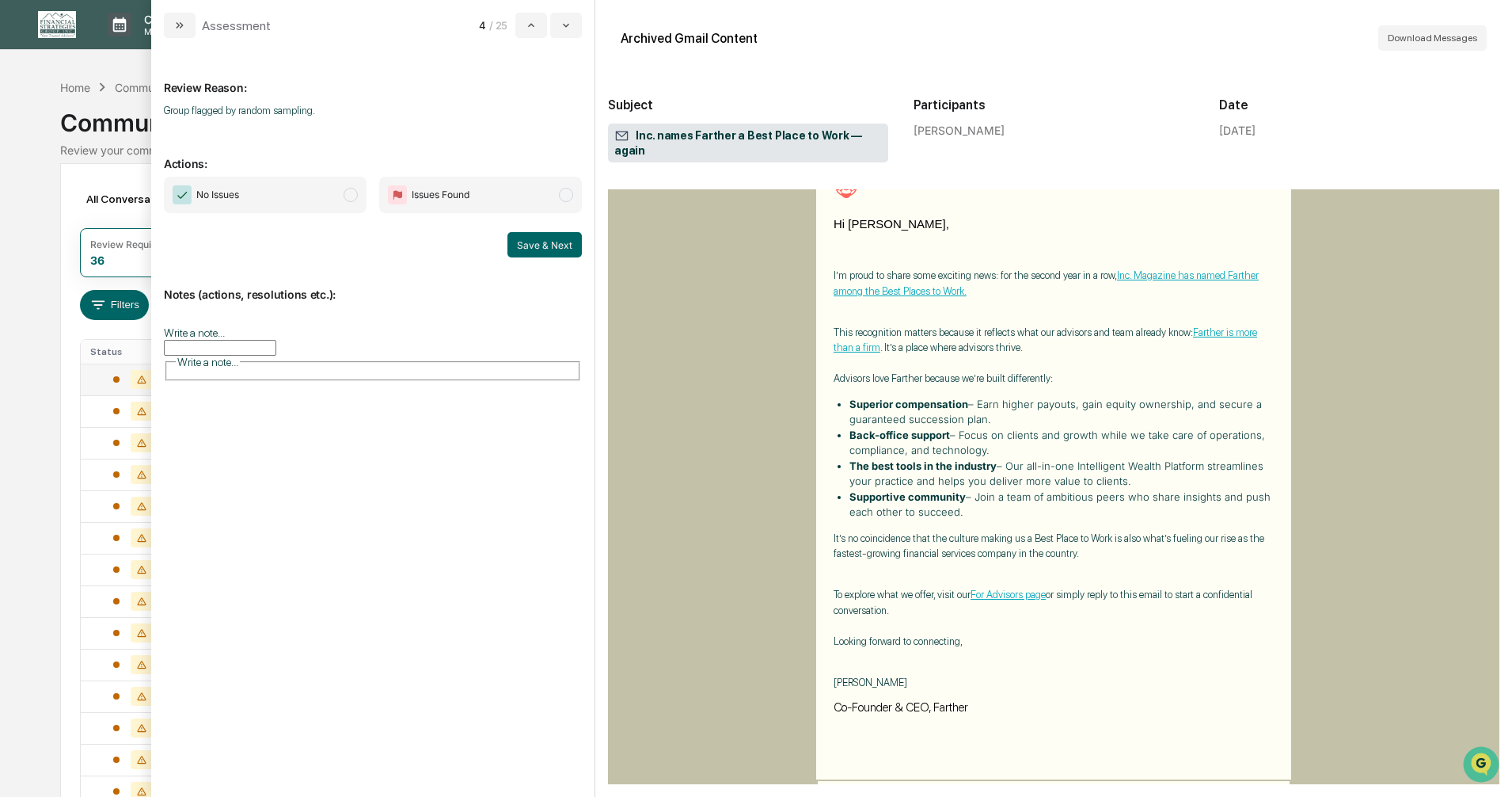
click at [347, 197] on span "modal" at bounding box center [350, 194] width 14 height 14
drag, startPoint x: 556, startPoint y: 232, endPoint x: 552, endPoint y: 247, distance: 15.5
click at [552, 247] on button "Save & Next" at bounding box center [544, 245] width 75 height 25
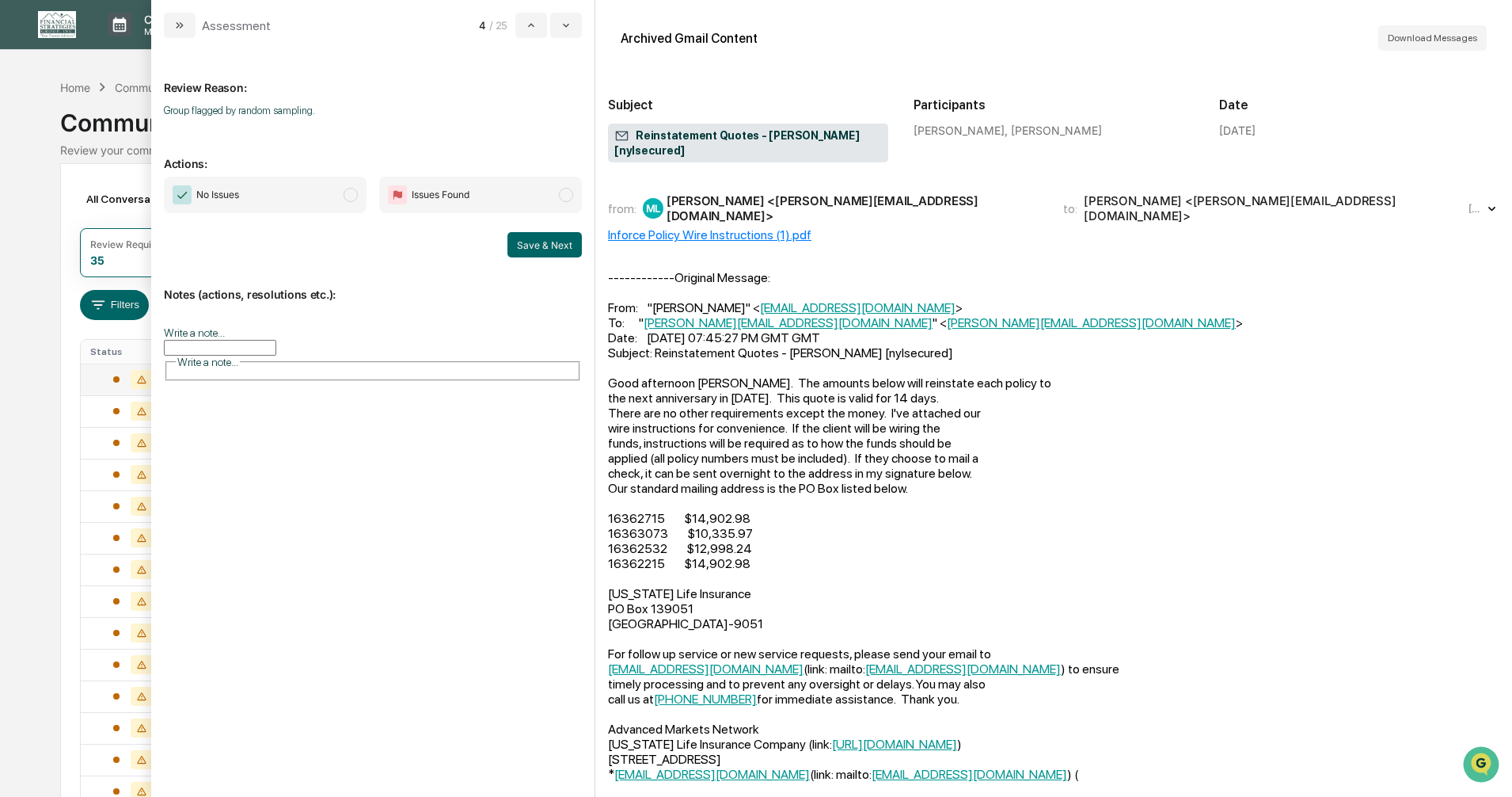
click at [349, 194] on span "modal" at bounding box center [350, 194] width 14 height 14
click at [526, 252] on button "Save & Next" at bounding box center [544, 245] width 75 height 25
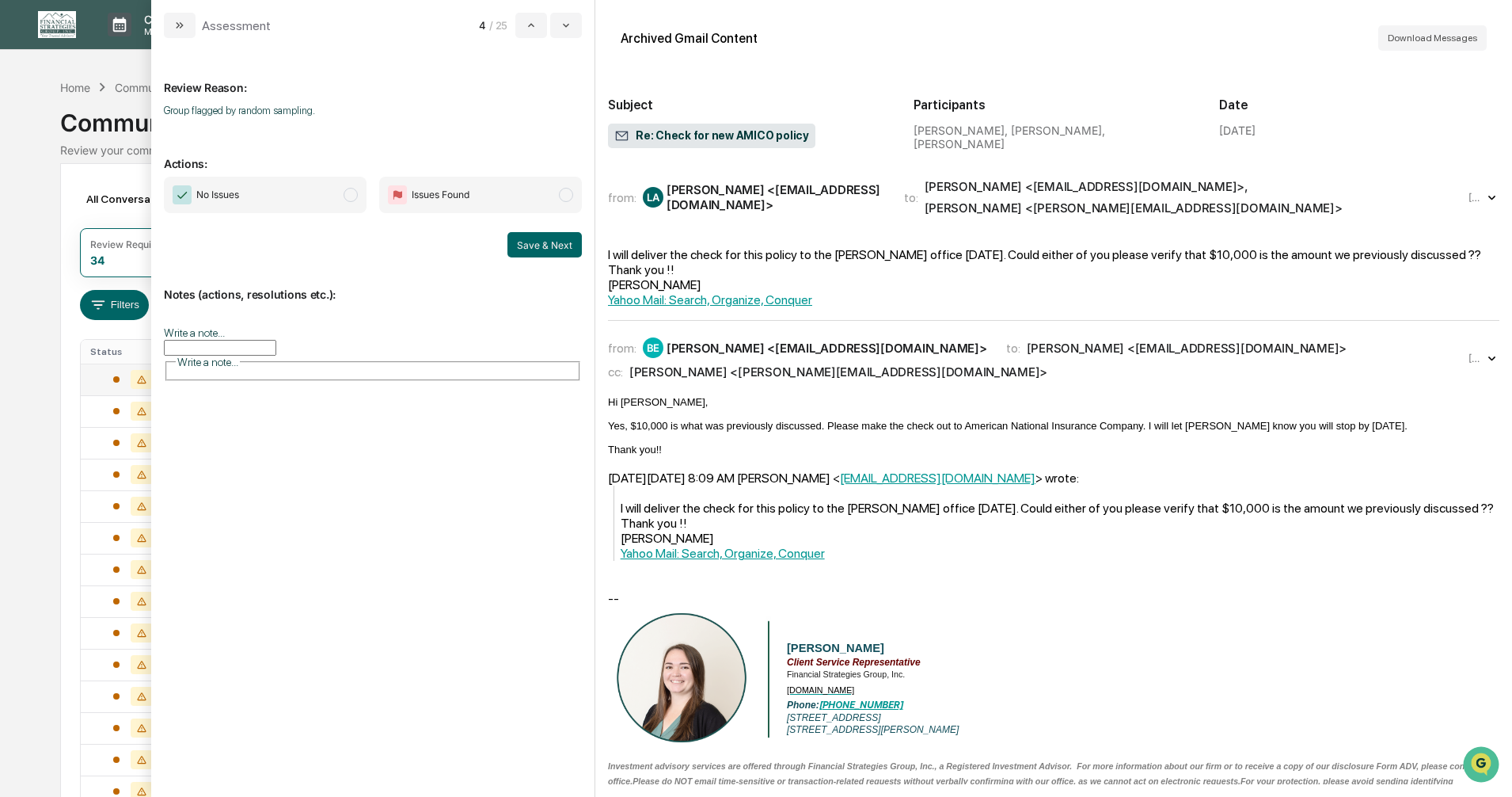
click at [349, 194] on span "modal" at bounding box center [350, 194] width 14 height 14
click at [545, 252] on button "Save & Next" at bounding box center [544, 245] width 75 height 25
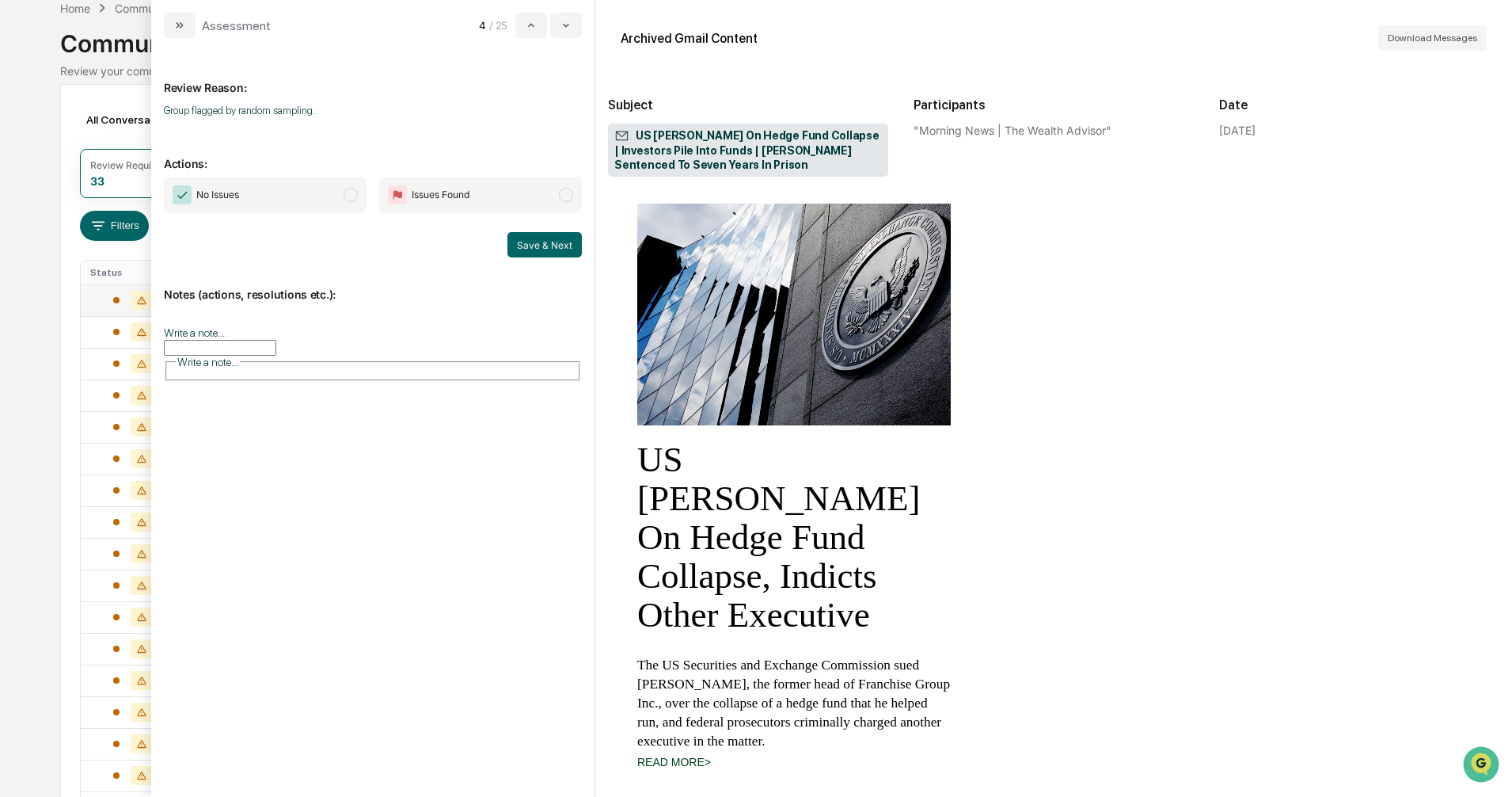
scroll to position [317, 0]
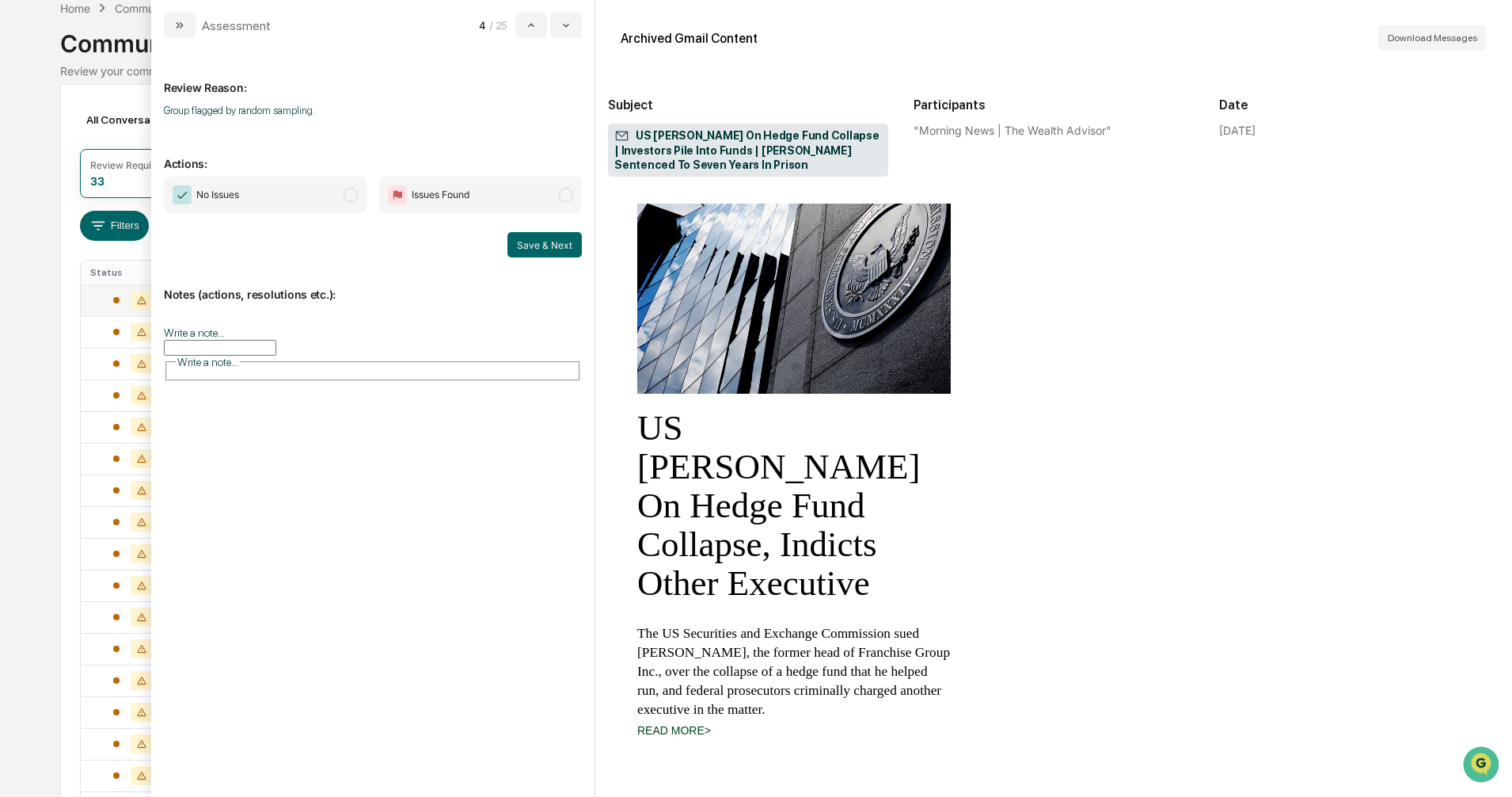
click at [350, 195] on span "modal" at bounding box center [350, 194] width 14 height 14
click at [542, 246] on button "Save & Next" at bounding box center [544, 245] width 75 height 25
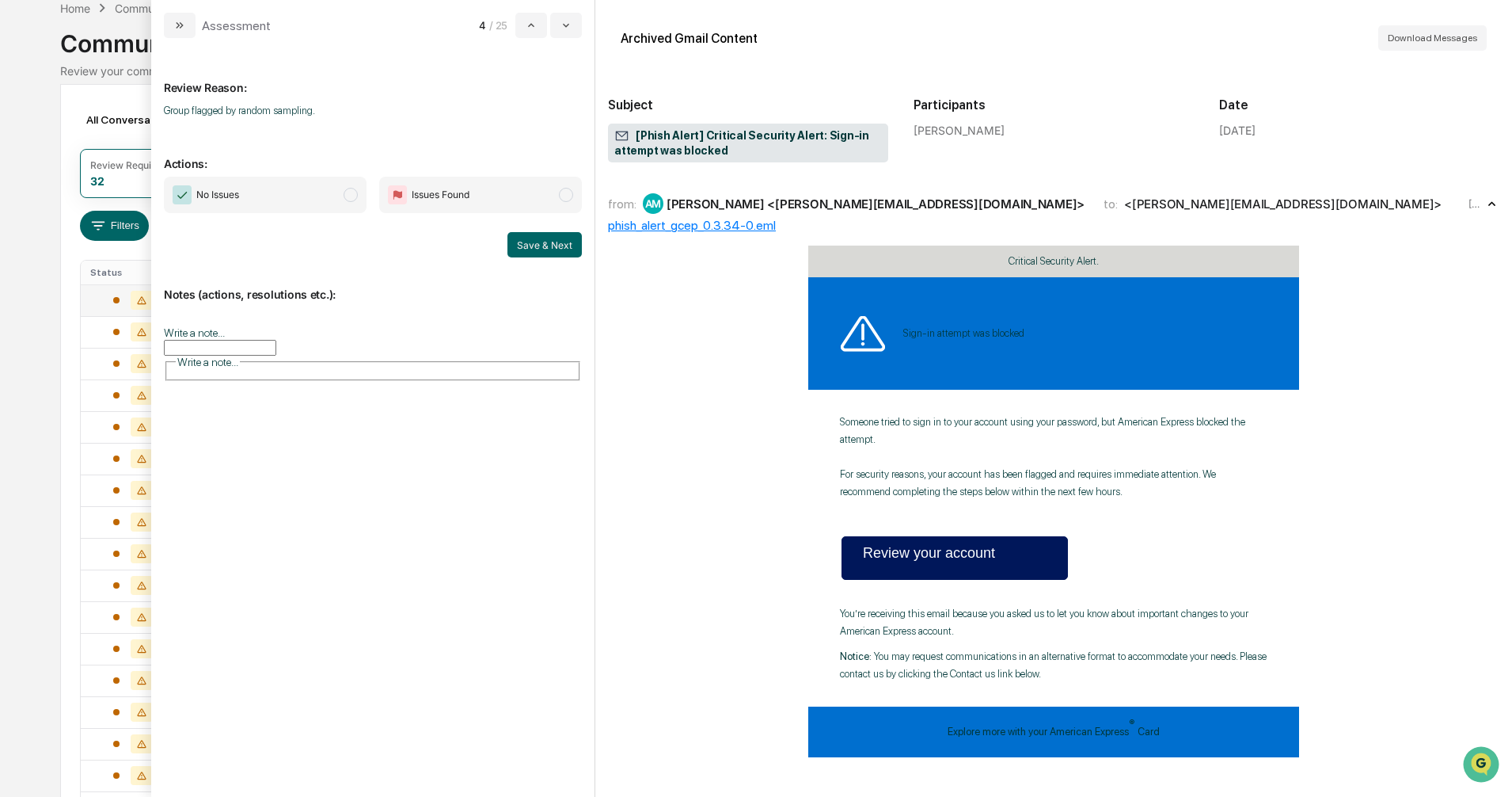
click at [352, 197] on span "modal" at bounding box center [350, 194] width 14 height 14
click at [540, 247] on button "Save & Next" at bounding box center [544, 245] width 75 height 25
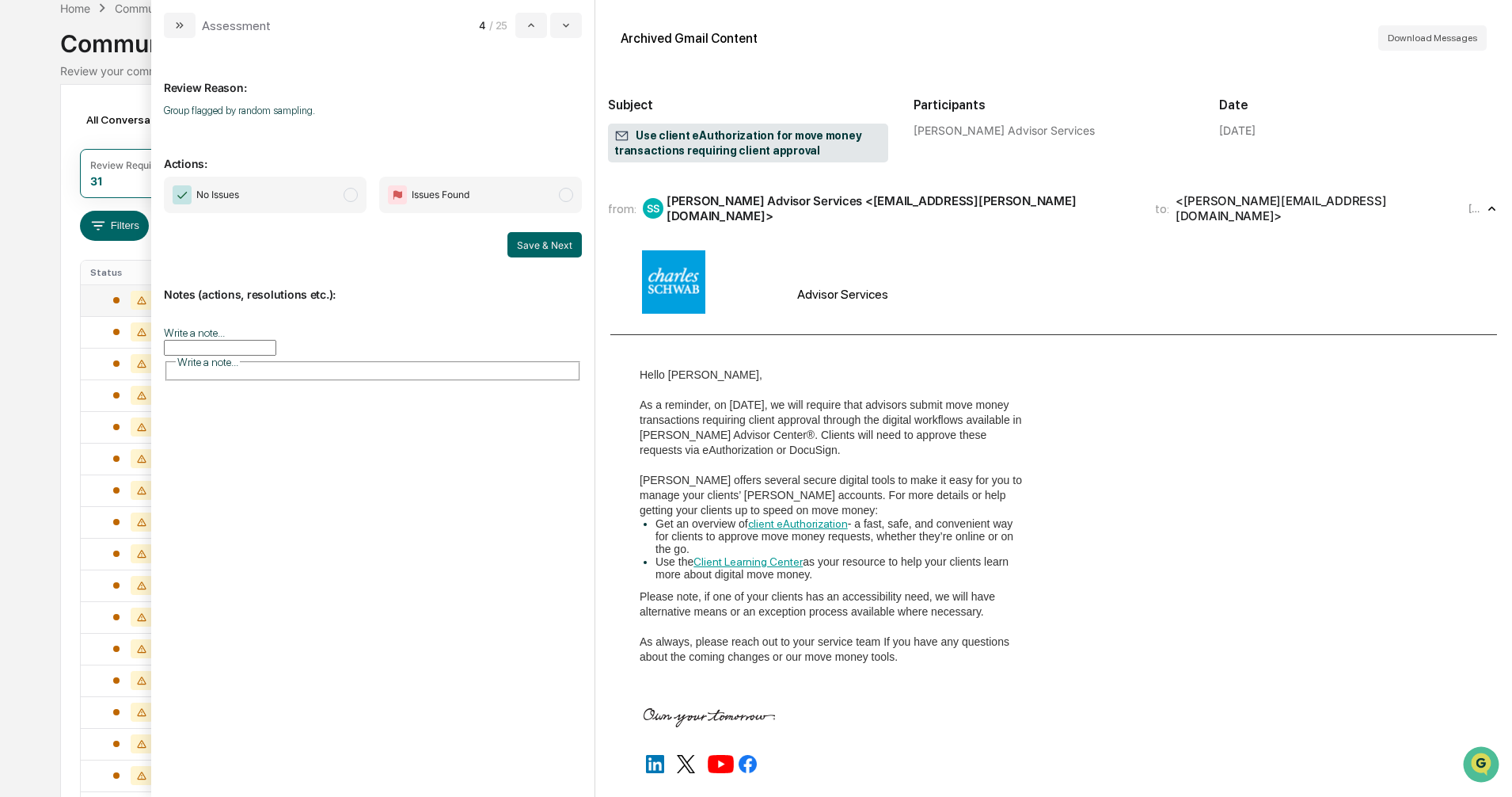
click at [347, 196] on span "modal" at bounding box center [350, 194] width 14 height 14
click at [524, 248] on button "Save & Next" at bounding box center [544, 245] width 75 height 25
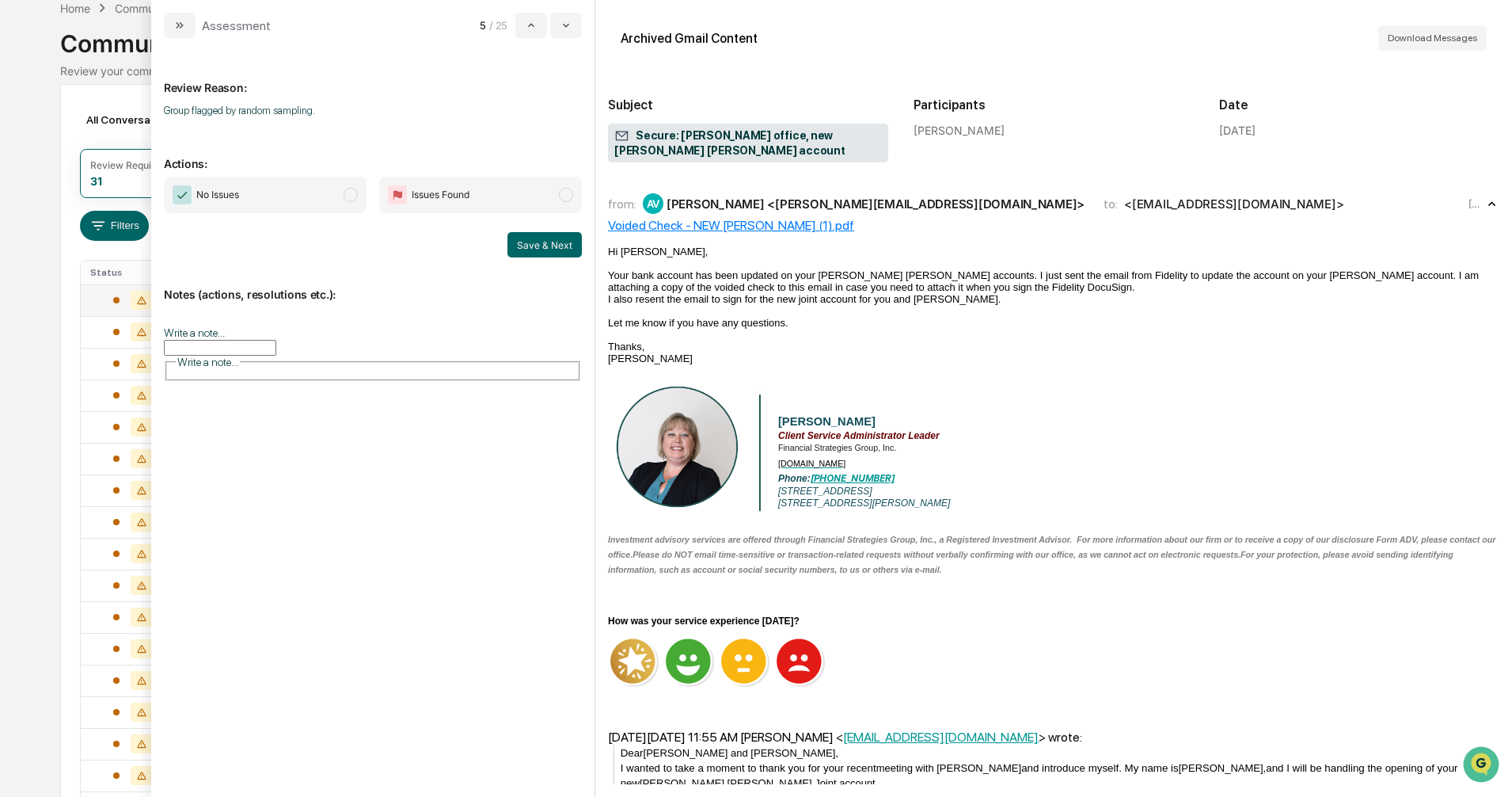
click at [350, 196] on span "modal" at bounding box center [350, 194] width 14 height 14
click at [527, 246] on button "Save & Next" at bounding box center [544, 245] width 75 height 25
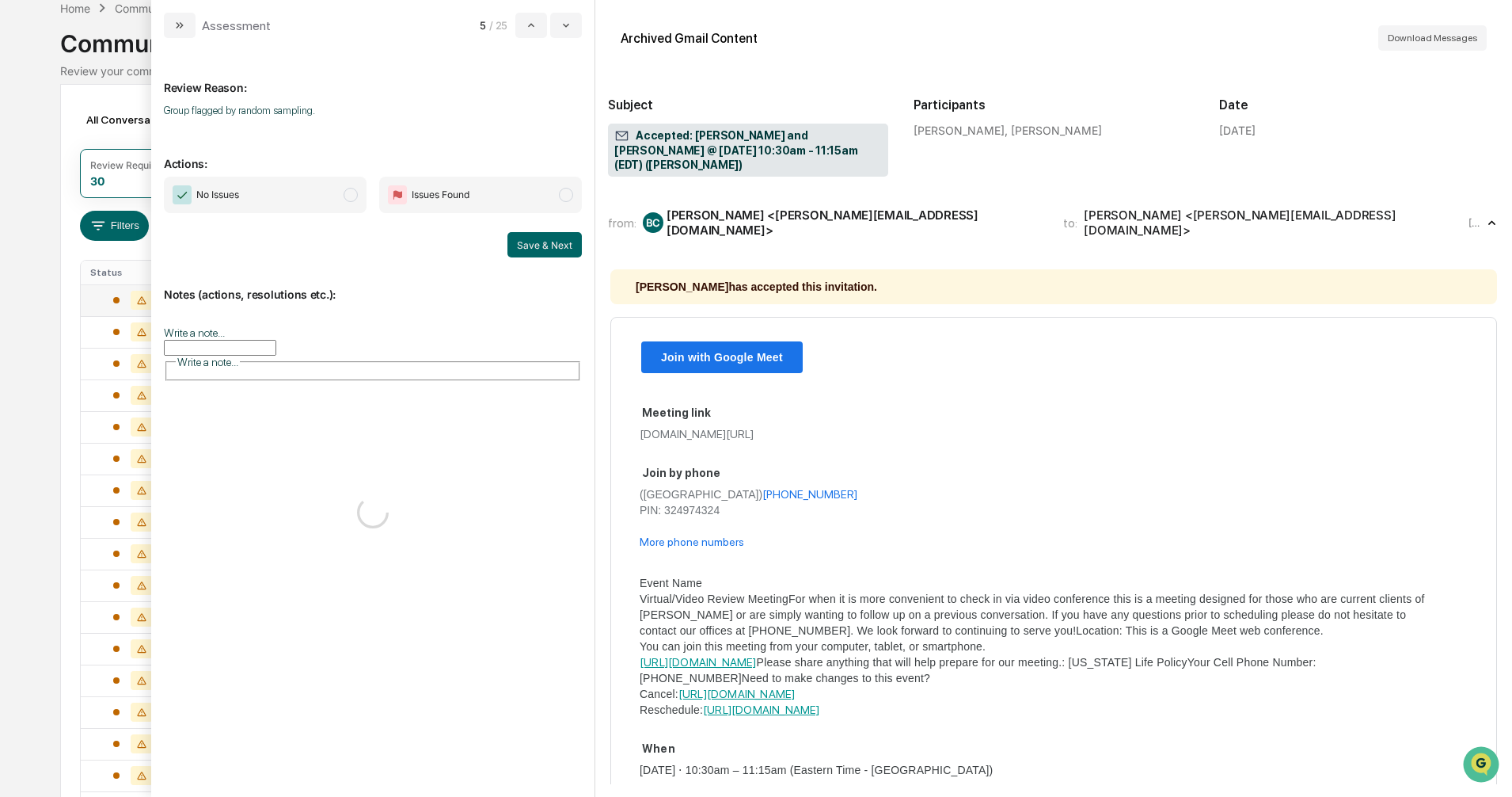
click at [347, 198] on span "modal" at bounding box center [350, 194] width 14 height 14
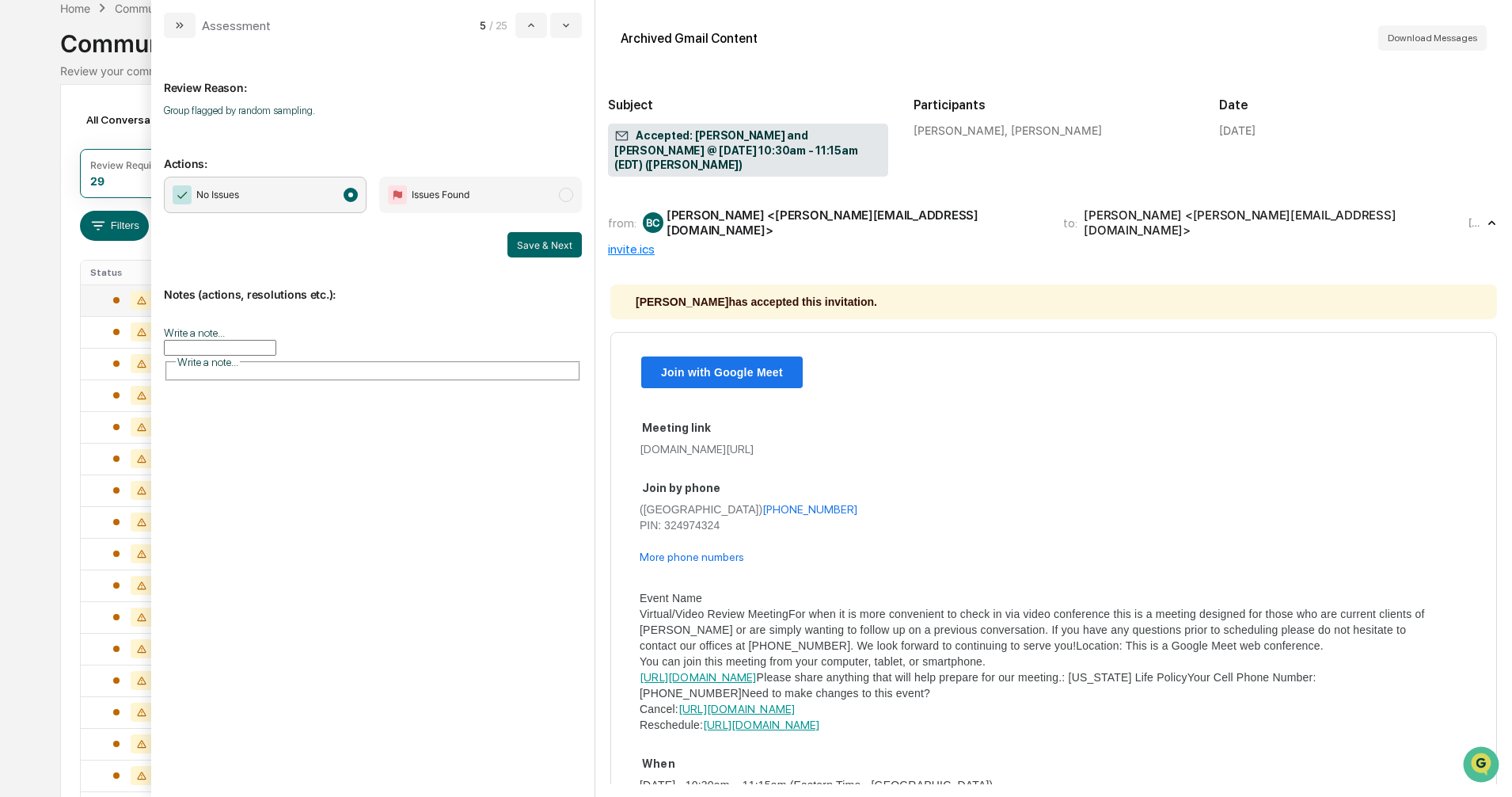
drag, startPoint x: 530, startPoint y: 250, endPoint x: 509, endPoint y: 251, distance: 21.0
click at [531, 250] on button "Save & Next" at bounding box center [544, 245] width 75 height 25
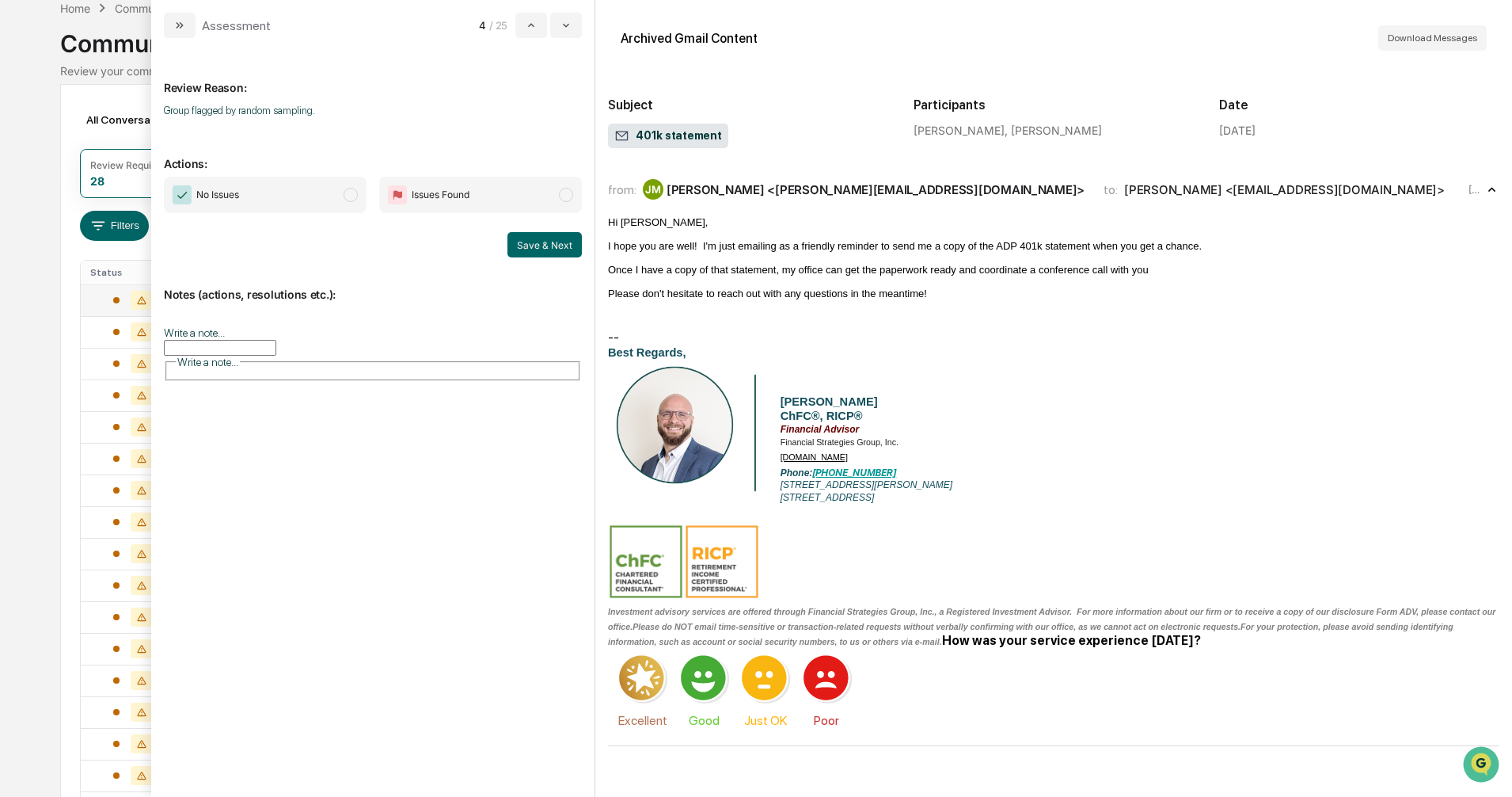
click at [350, 196] on span "modal" at bounding box center [350, 194] width 14 height 14
click at [538, 249] on button "Save & Next" at bounding box center [544, 245] width 75 height 25
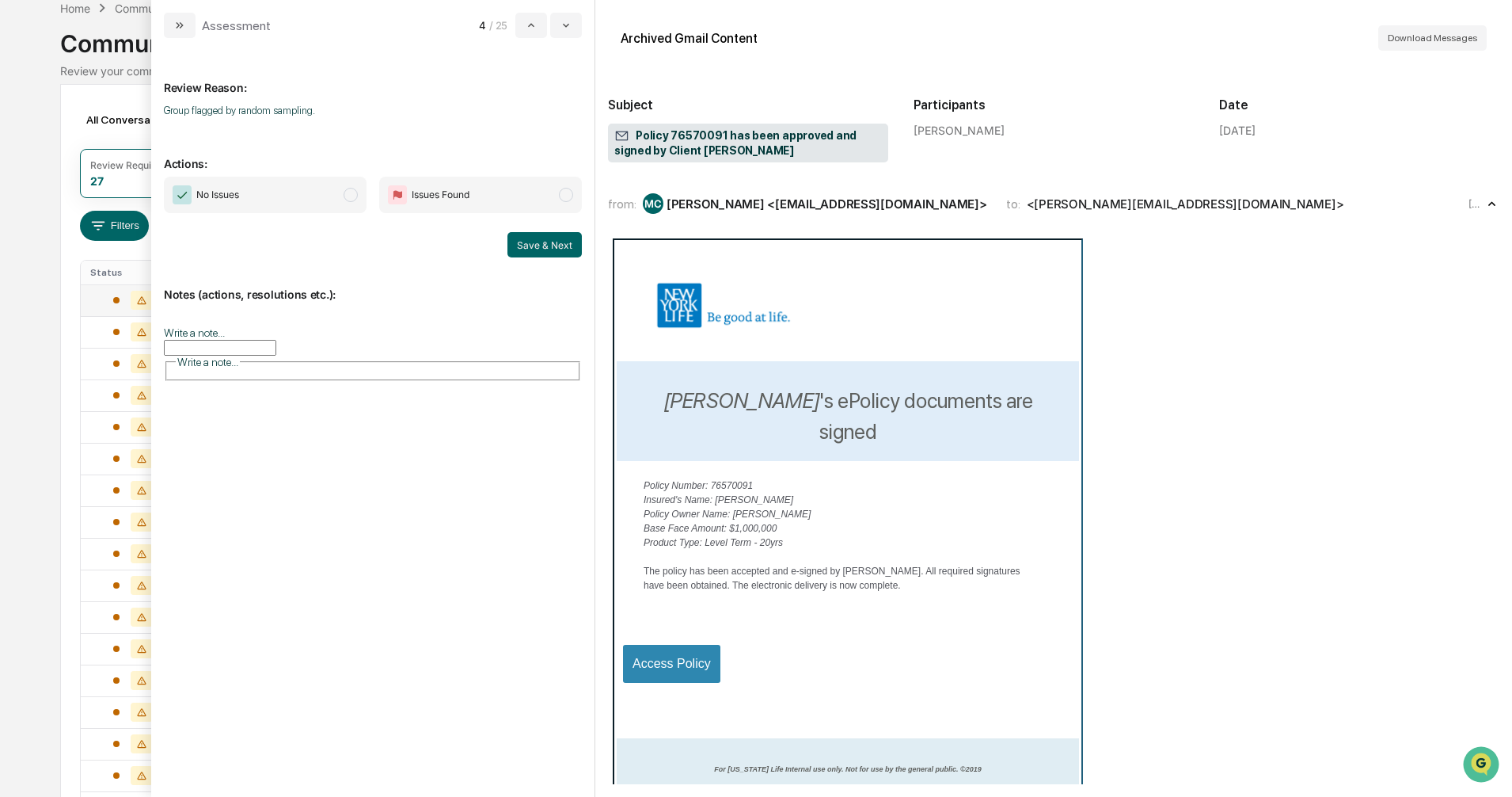
click at [350, 196] on span "modal" at bounding box center [350, 194] width 14 height 14
click at [534, 248] on button "Save & Next" at bounding box center [544, 245] width 75 height 25
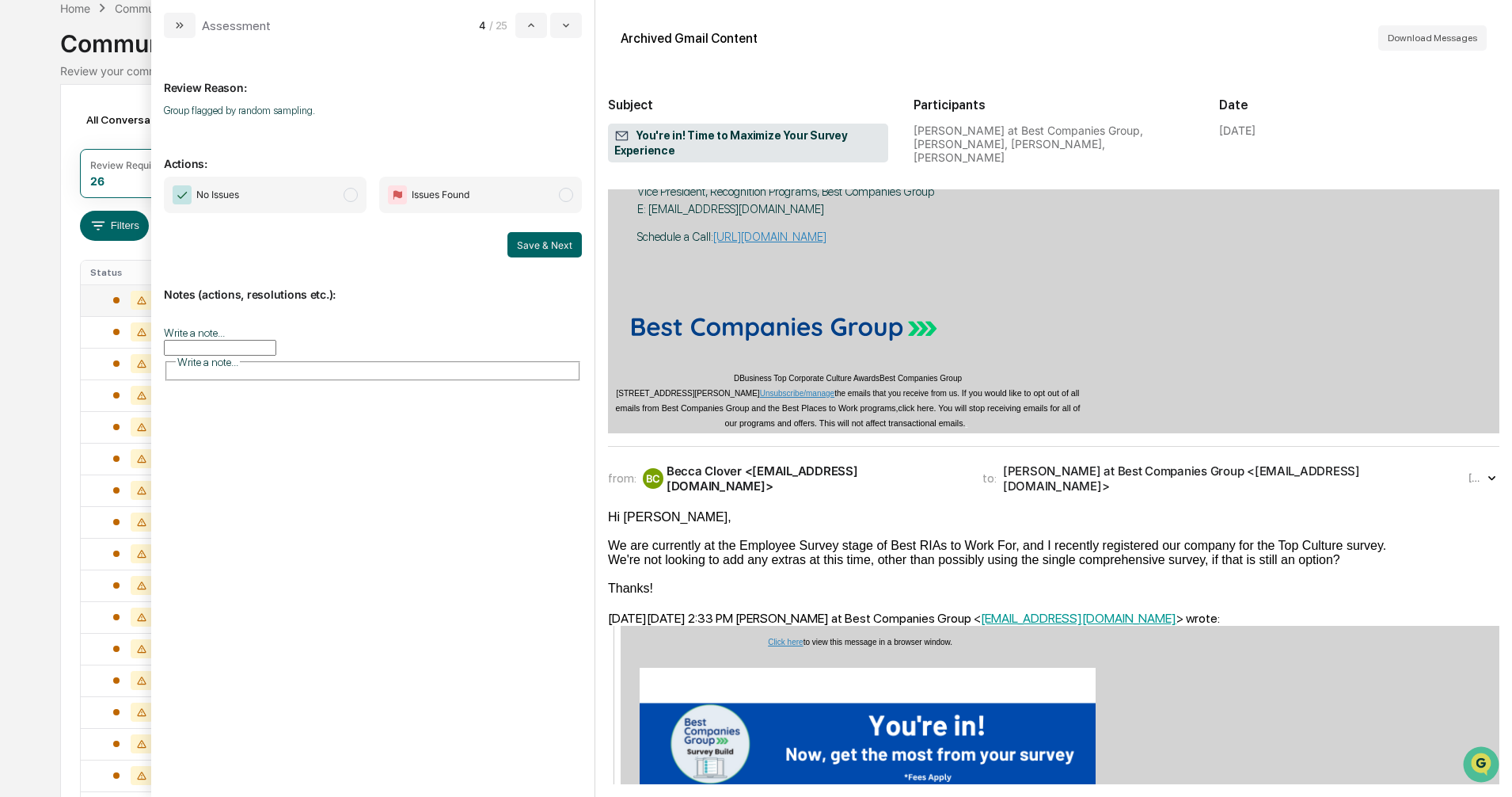
scroll to position [792, 0]
click at [349, 199] on span "modal" at bounding box center [350, 194] width 14 height 14
click at [531, 246] on button "Save & Next" at bounding box center [544, 245] width 75 height 25
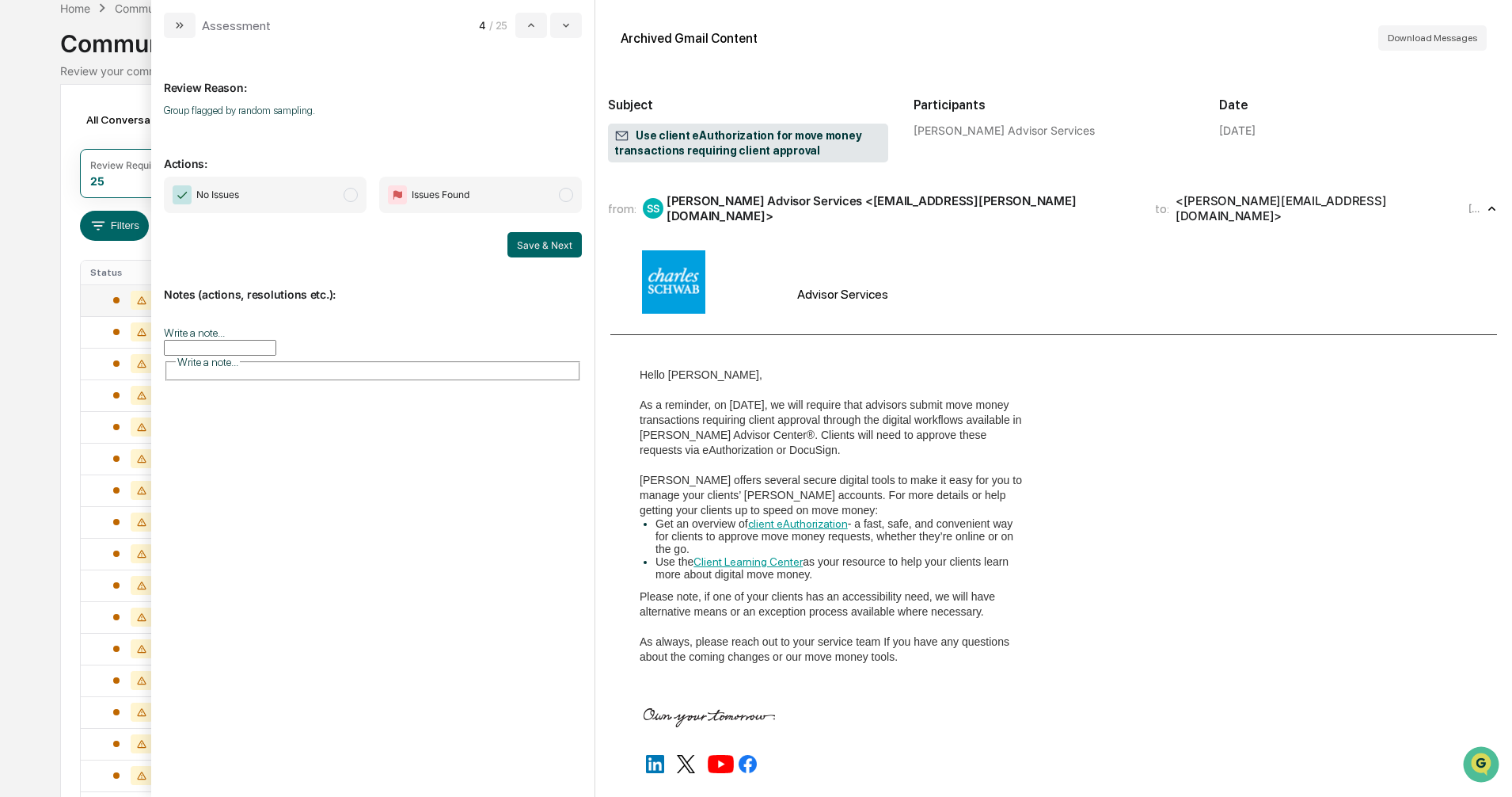
click at [349, 196] on span "modal" at bounding box center [350, 194] width 14 height 14
click at [529, 242] on button "Save & Next" at bounding box center [544, 245] width 75 height 25
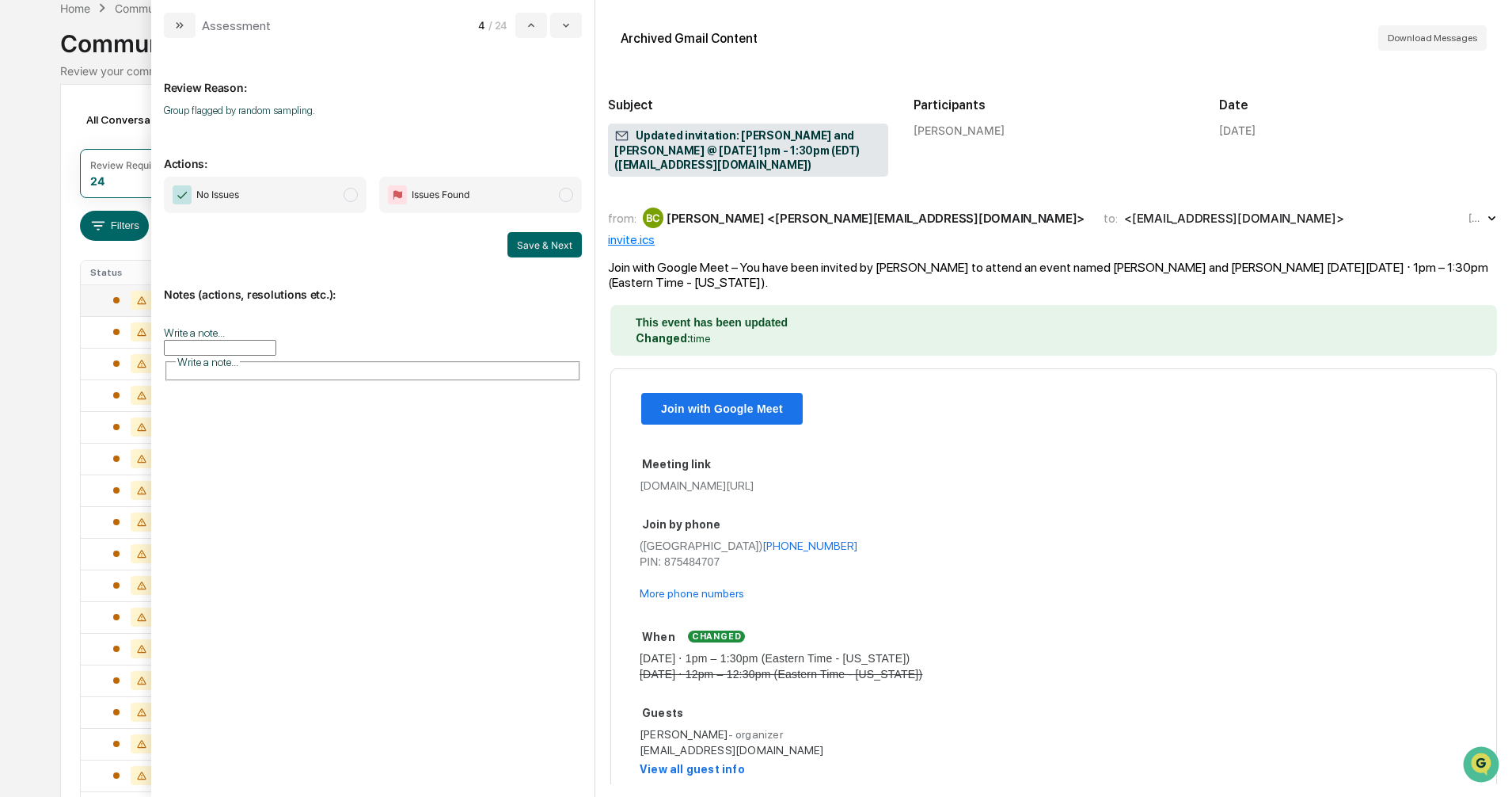
click at [349, 193] on span "modal" at bounding box center [350, 194] width 14 height 14
click at [532, 240] on button "Save & Next" at bounding box center [544, 245] width 75 height 25
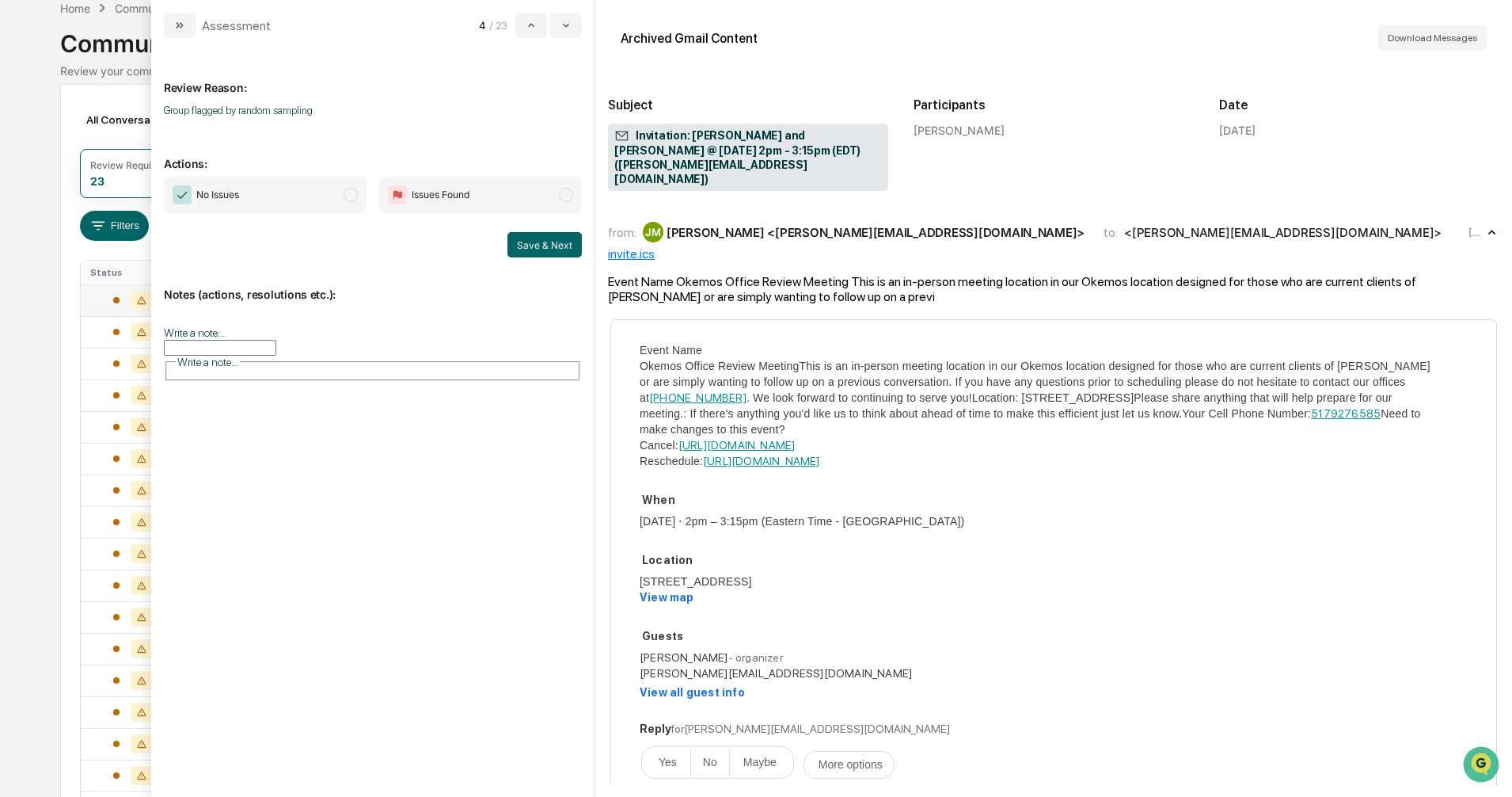
click at [354, 196] on span "modal" at bounding box center [350, 194] width 14 height 14
click at [515, 244] on button "Save & Next" at bounding box center [544, 245] width 75 height 25
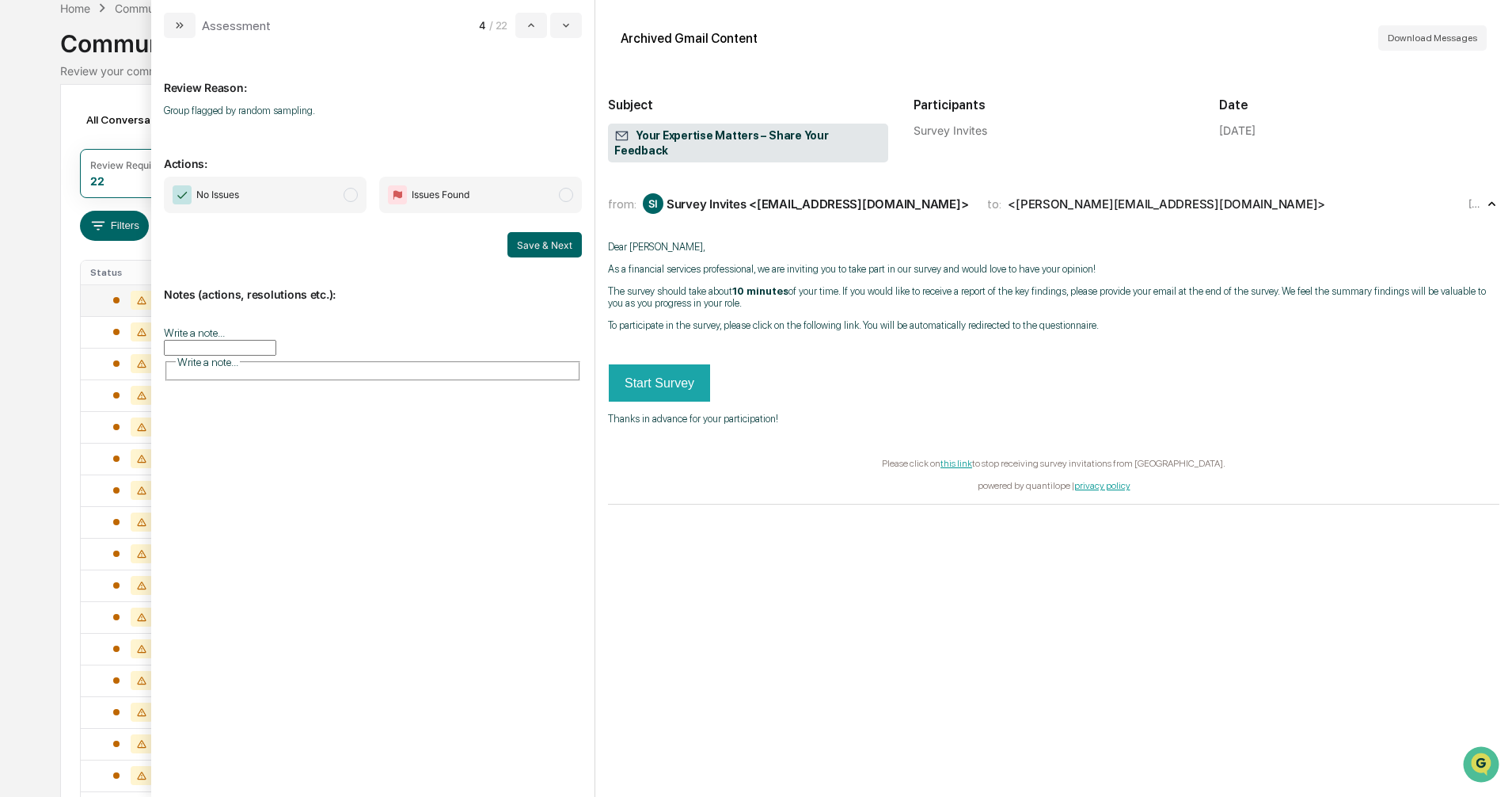
click at [351, 194] on span "modal" at bounding box center [350, 194] width 14 height 14
click at [536, 243] on button "Save & Next" at bounding box center [544, 245] width 75 height 25
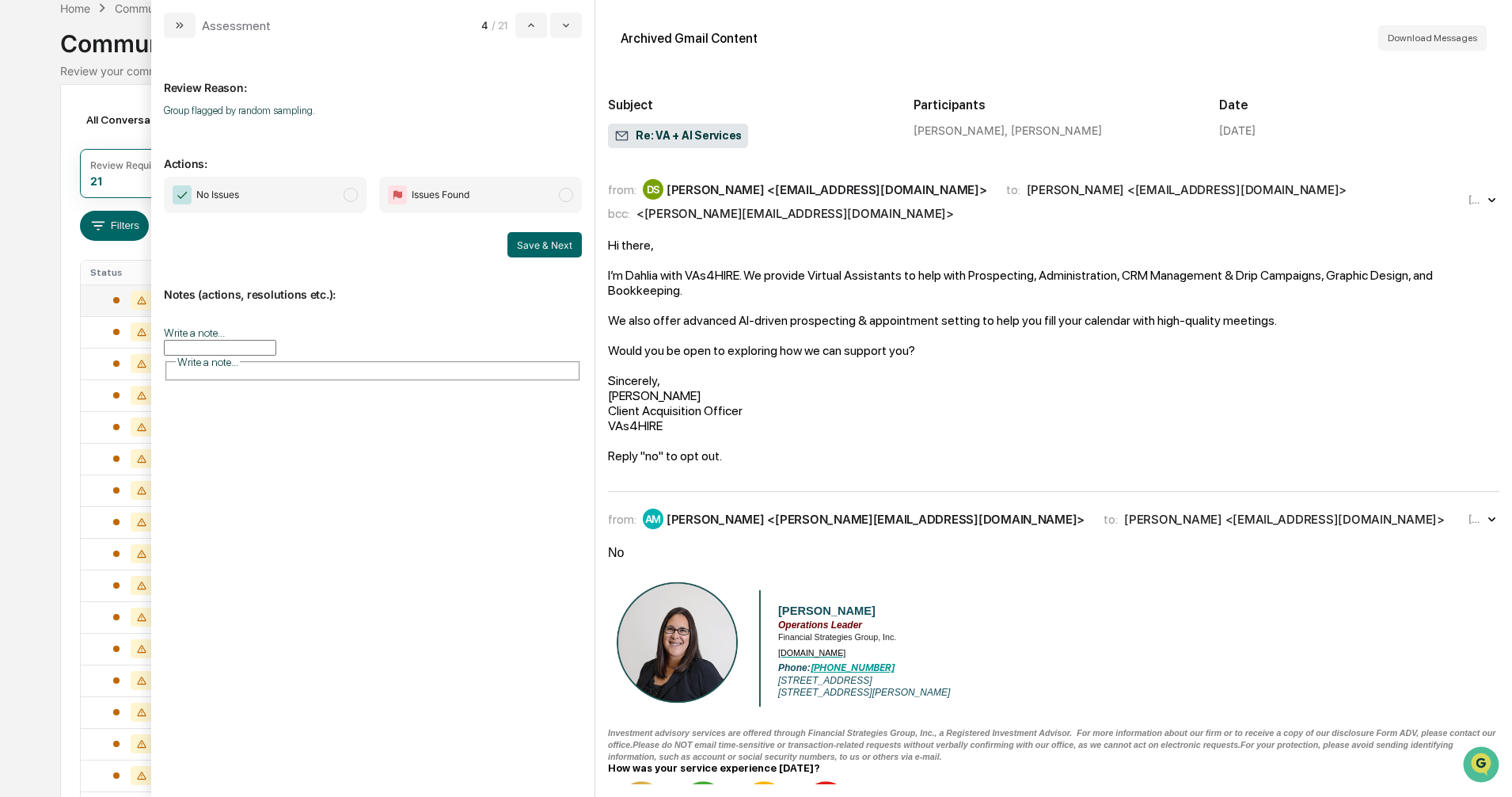
click at [349, 197] on span "modal" at bounding box center [350, 194] width 14 height 14
click at [528, 247] on button "Save & Next" at bounding box center [544, 245] width 75 height 25
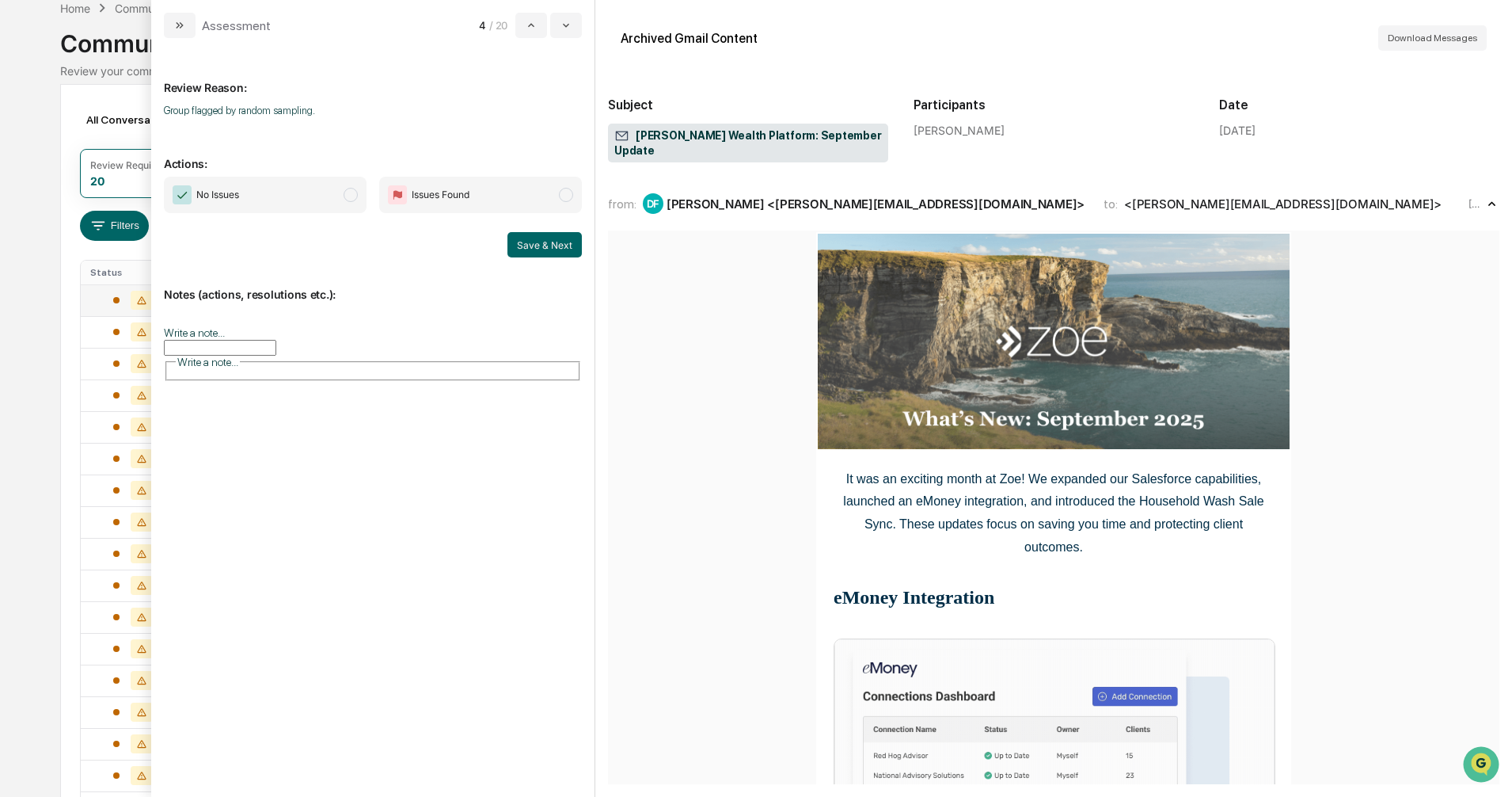
click at [348, 193] on span "modal" at bounding box center [350, 194] width 14 height 14
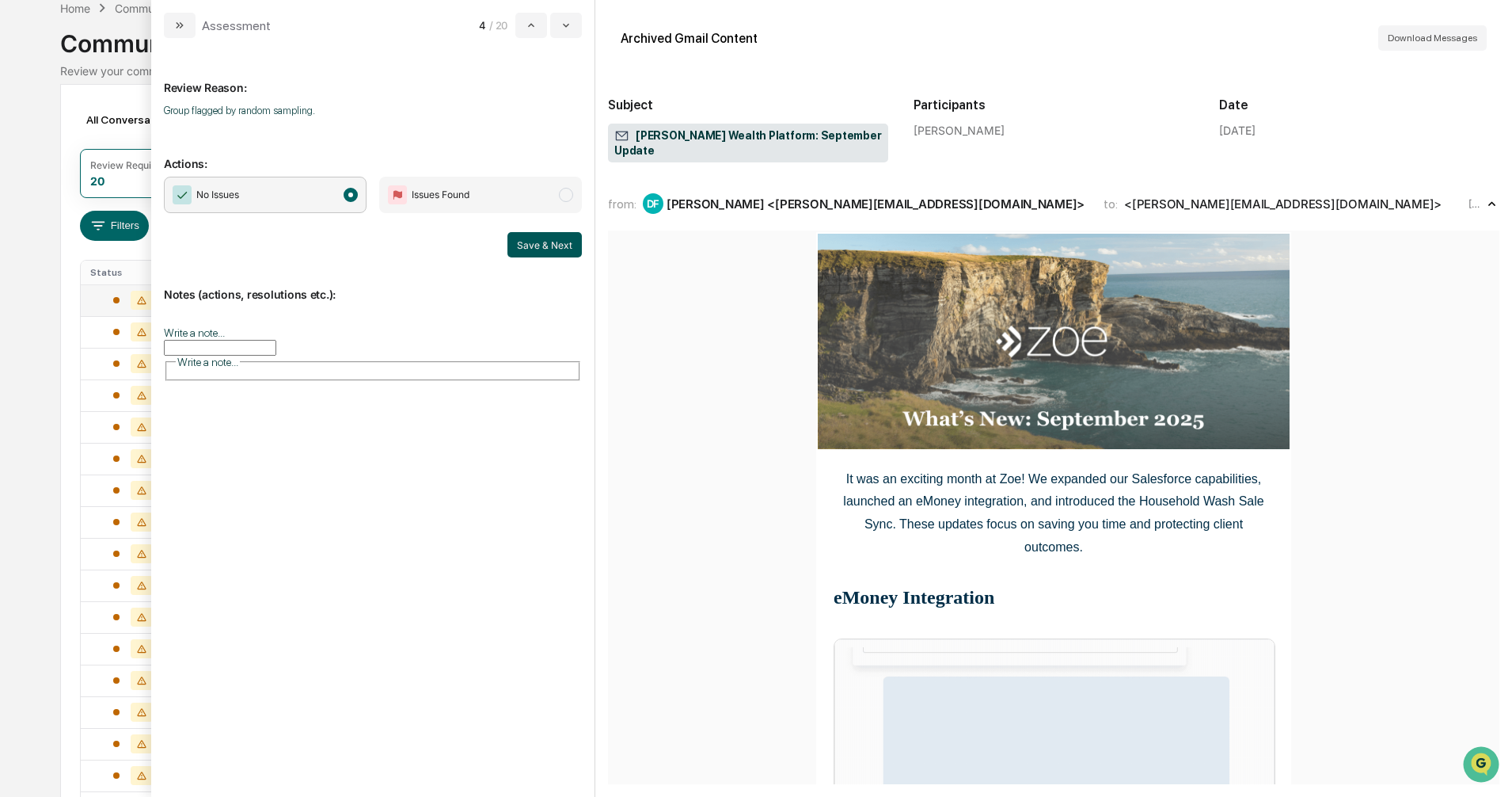
click at [537, 245] on button "Save & Next" at bounding box center [544, 245] width 75 height 25
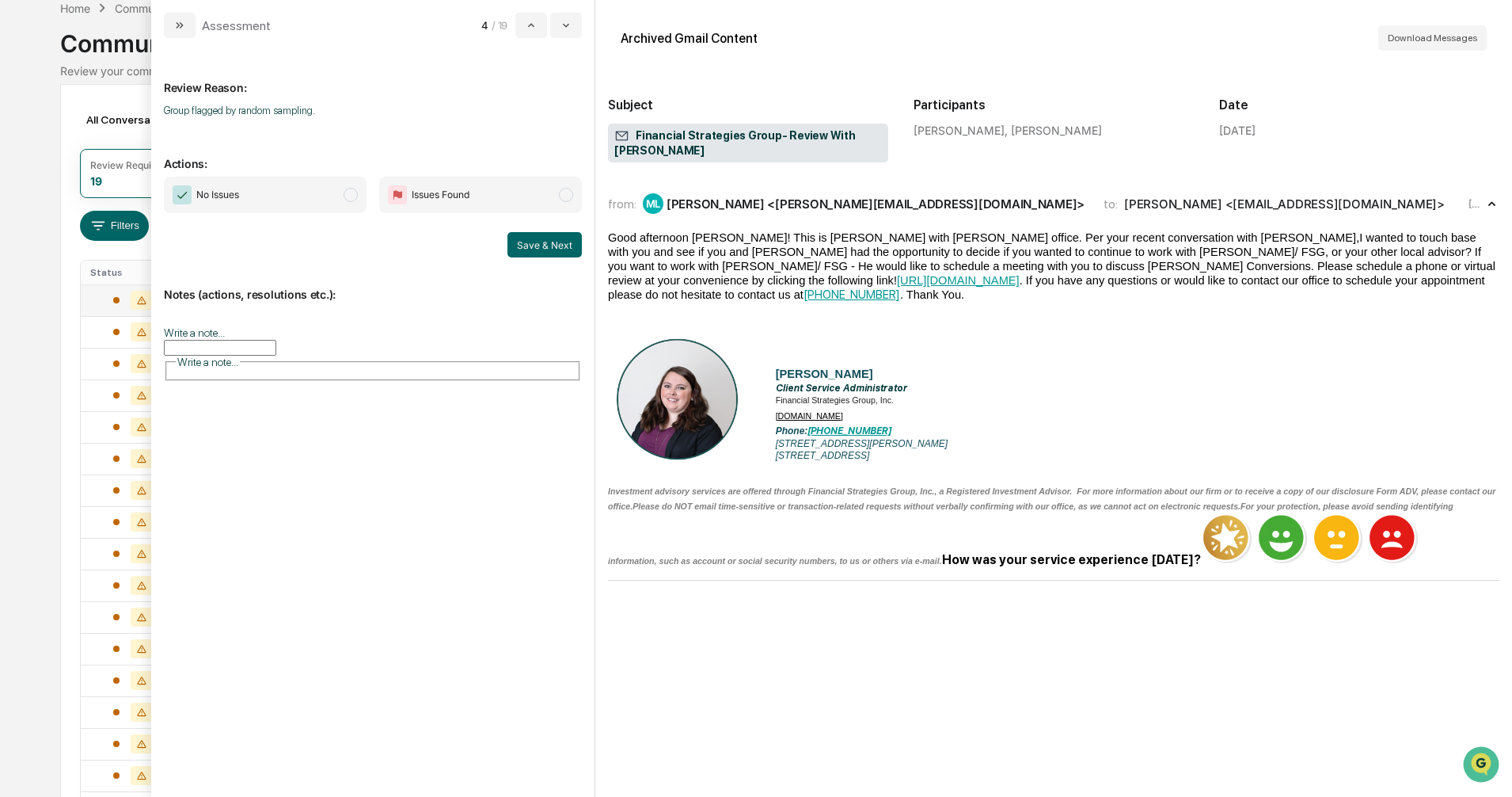
click at [349, 195] on span "modal" at bounding box center [350, 194] width 14 height 14
click at [529, 243] on button "Save & Next" at bounding box center [544, 245] width 75 height 25
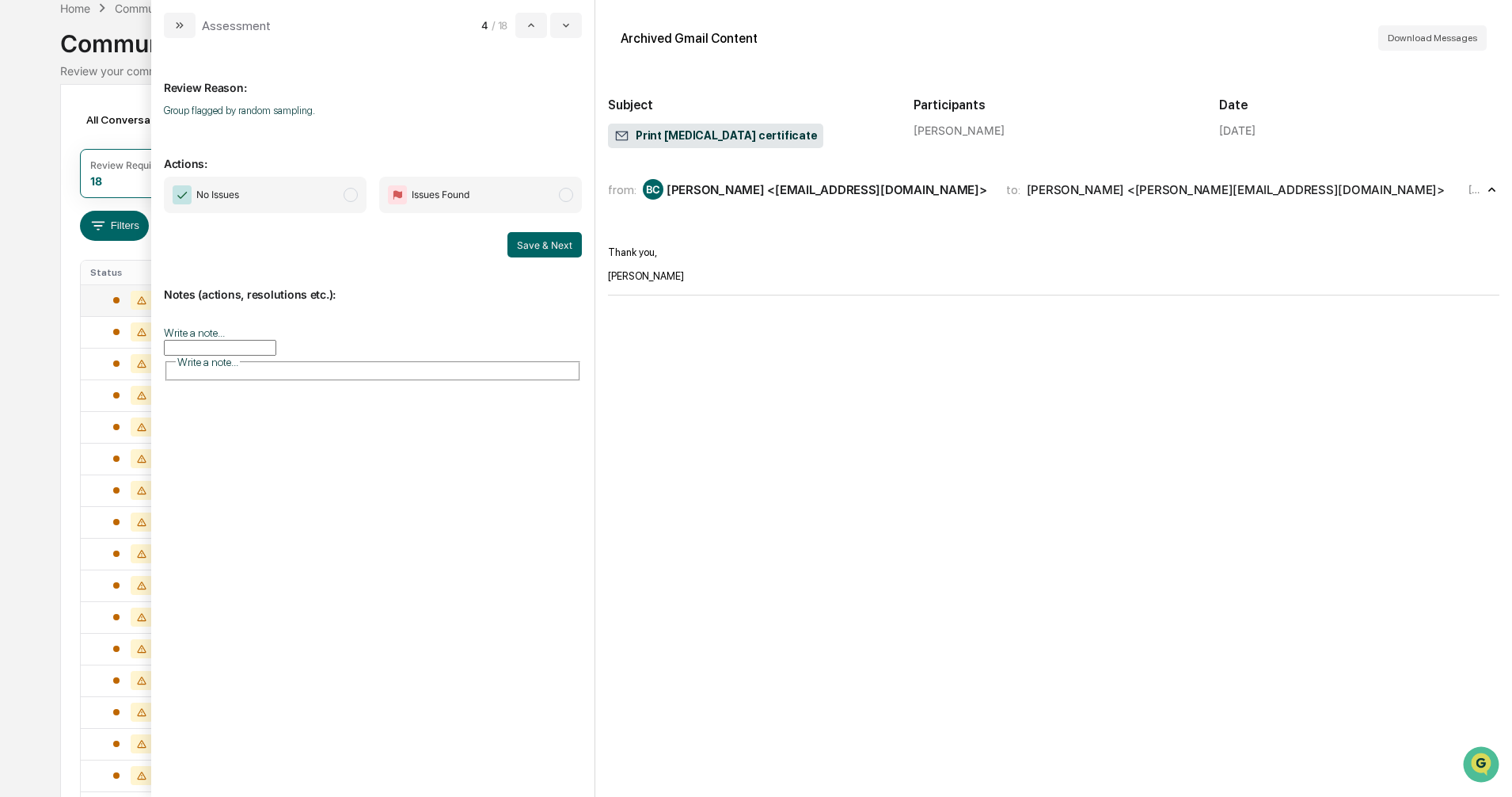
click at [350, 193] on span "modal" at bounding box center [350, 194] width 14 height 14
click at [551, 255] on button "Save & Next" at bounding box center [544, 245] width 75 height 25
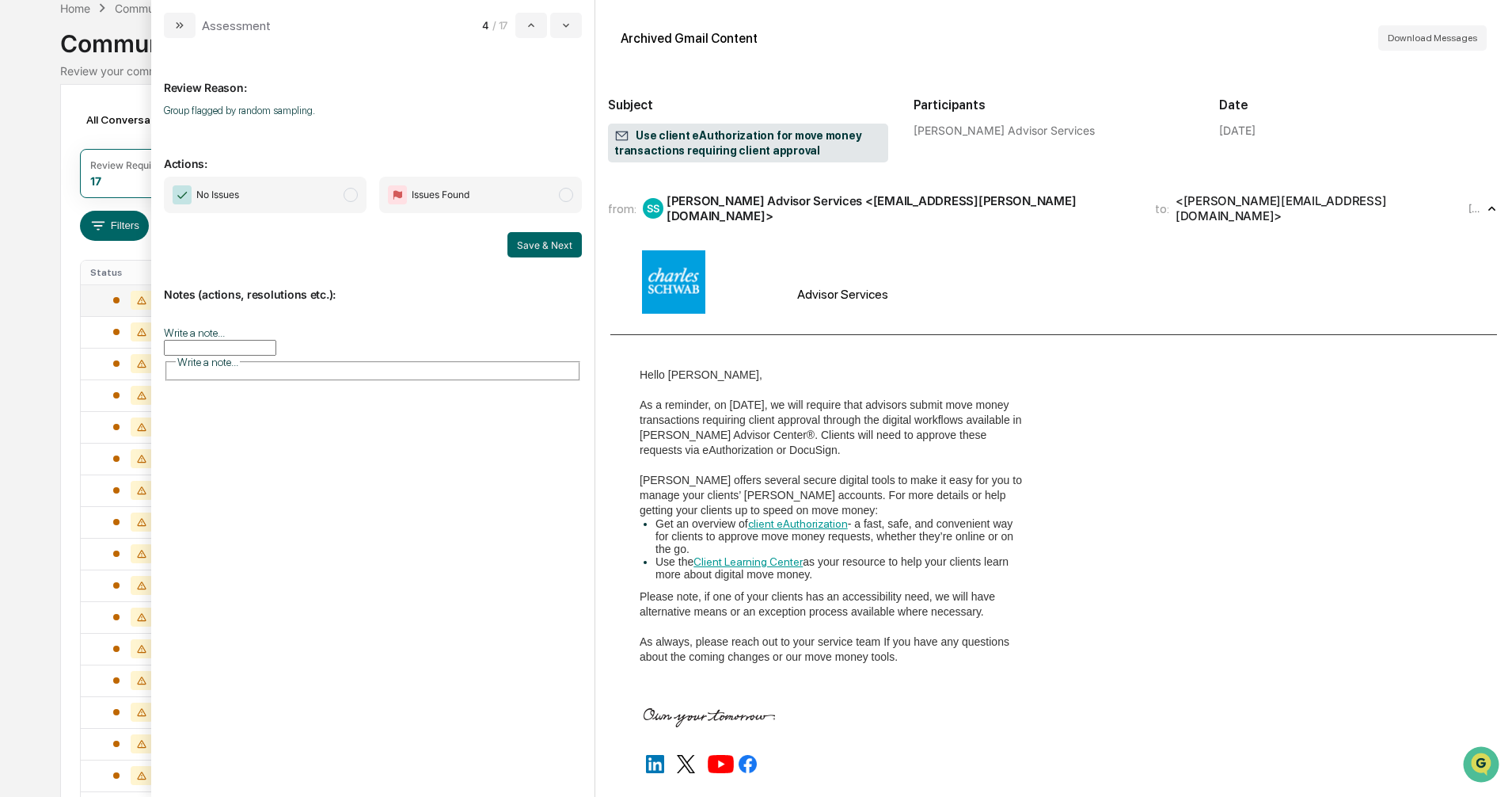
click at [357, 195] on span "modal" at bounding box center [350, 194] width 14 height 14
click at [527, 241] on button "Save & Next" at bounding box center [544, 245] width 75 height 25
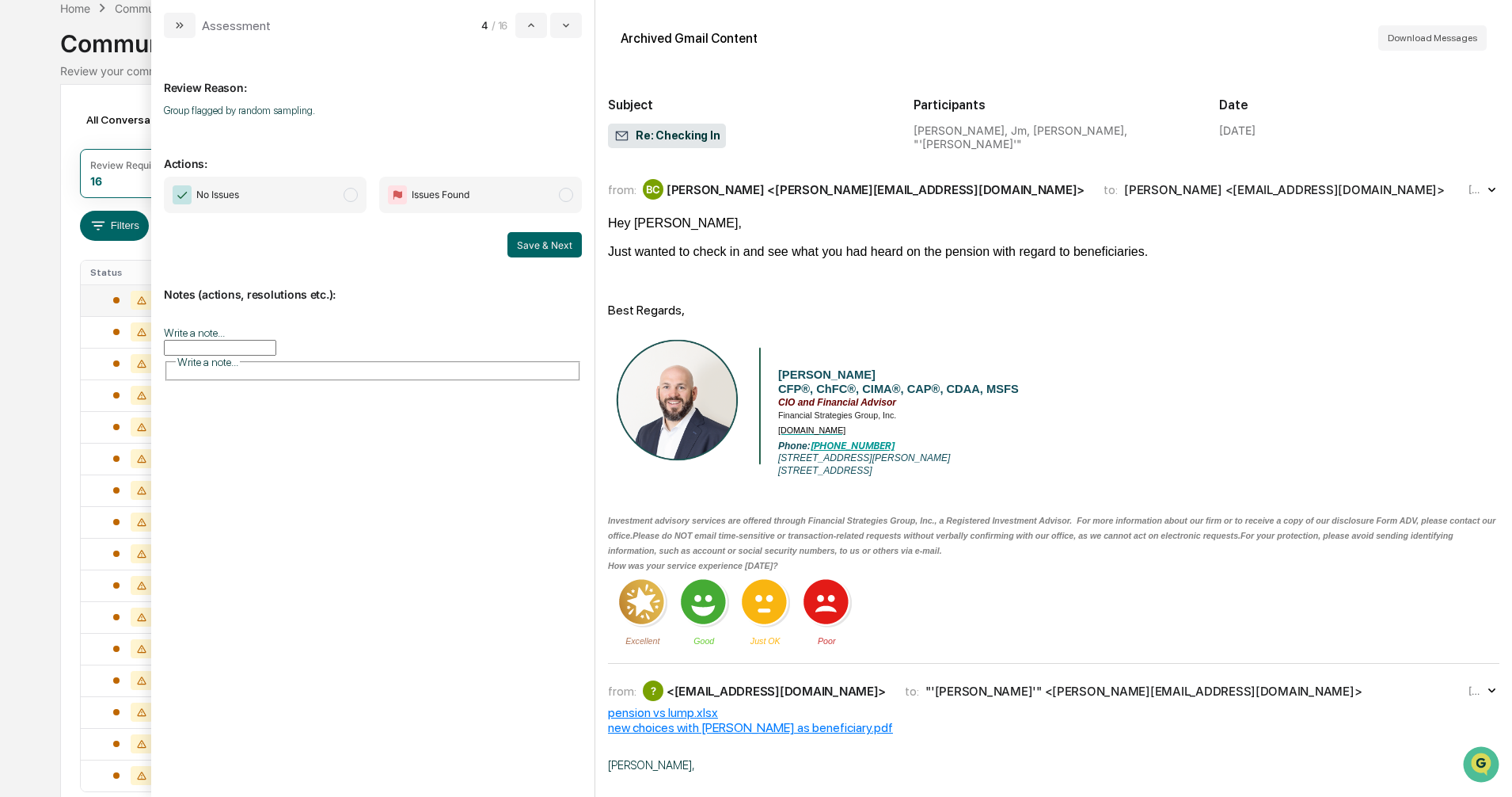
click at [349, 193] on span "modal" at bounding box center [350, 194] width 14 height 14
click at [516, 247] on button "Save & Next" at bounding box center [544, 245] width 75 height 25
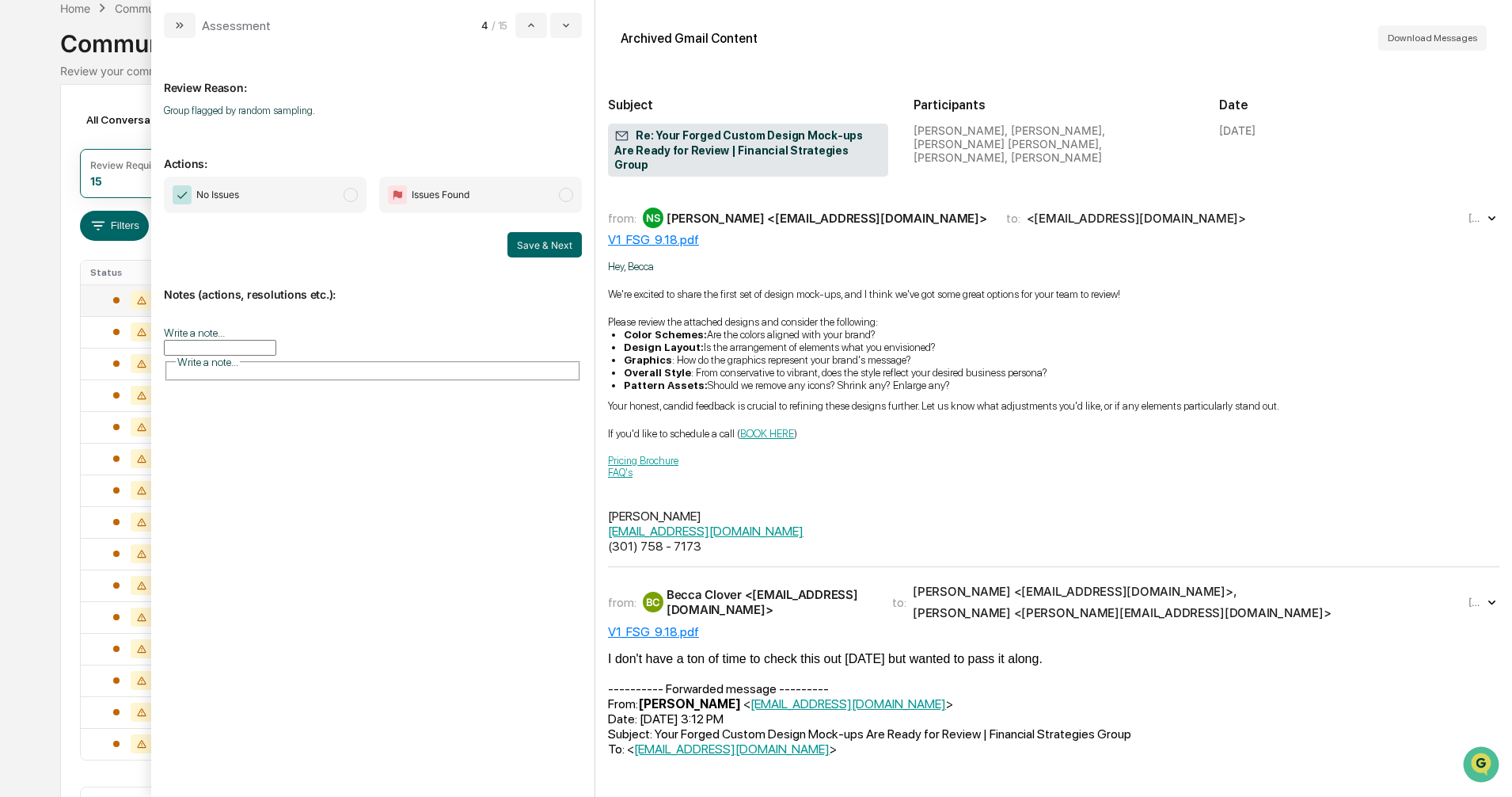
click at [348, 194] on span "modal" at bounding box center [350, 194] width 14 height 14
click at [519, 249] on button "Save & Next" at bounding box center [544, 245] width 75 height 25
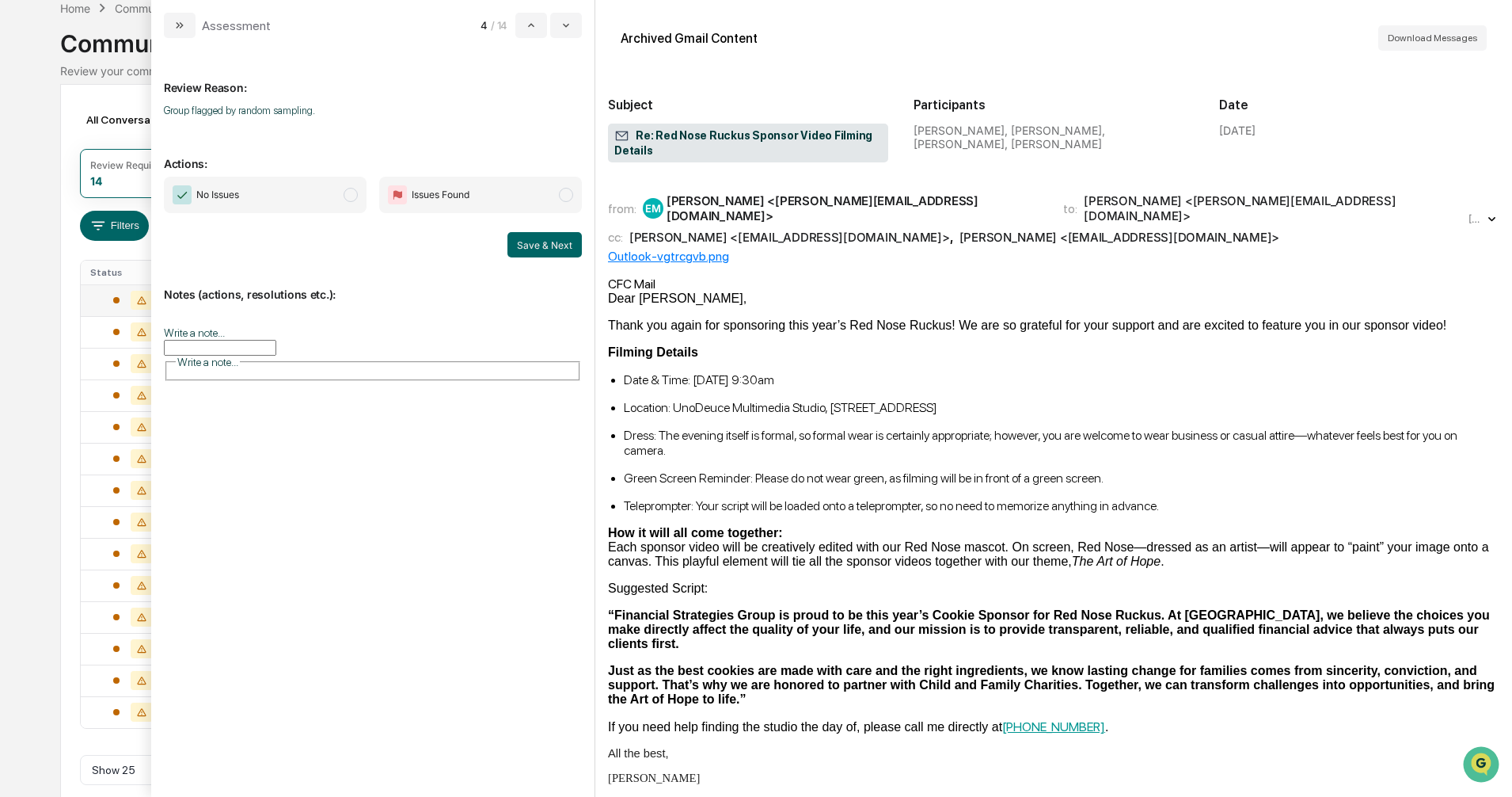
click at [349, 194] on span "modal" at bounding box center [350, 194] width 14 height 14
click at [531, 245] on button "Save & Next" at bounding box center [544, 245] width 75 height 25
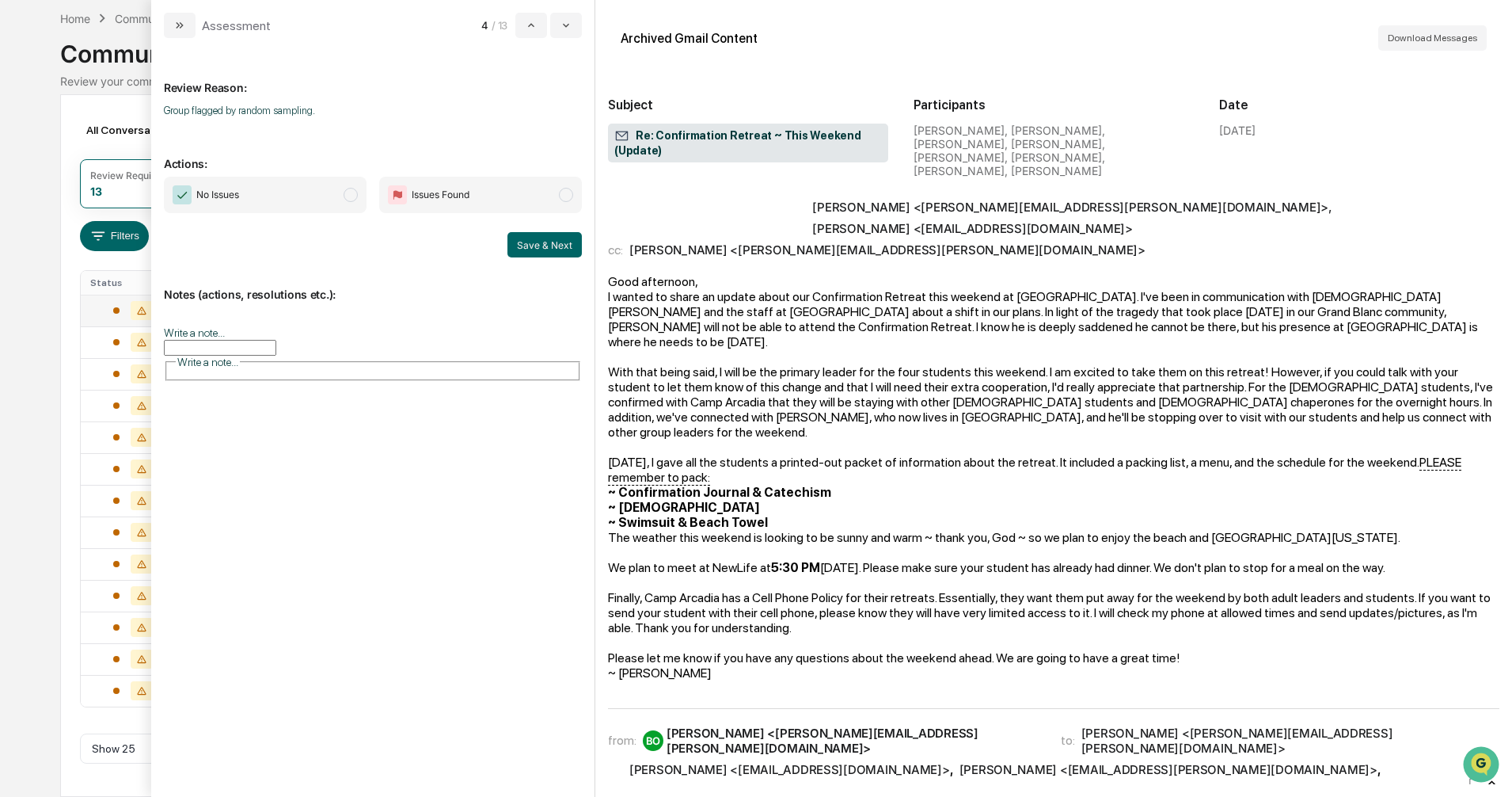
scroll to position [179, 0]
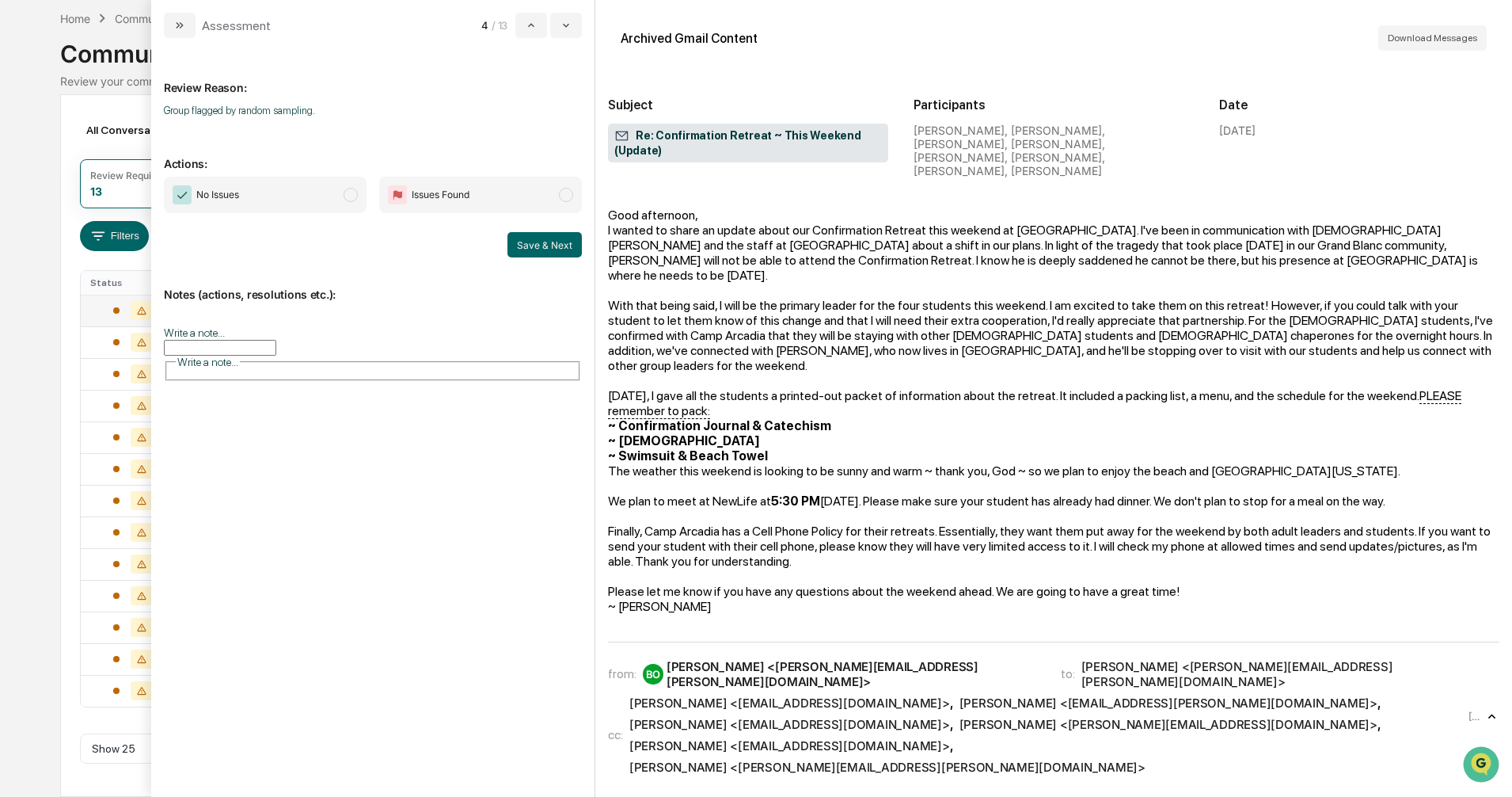
click at [349, 197] on span "modal" at bounding box center [350, 194] width 14 height 14
click at [526, 241] on button "Save & Next" at bounding box center [544, 245] width 75 height 25
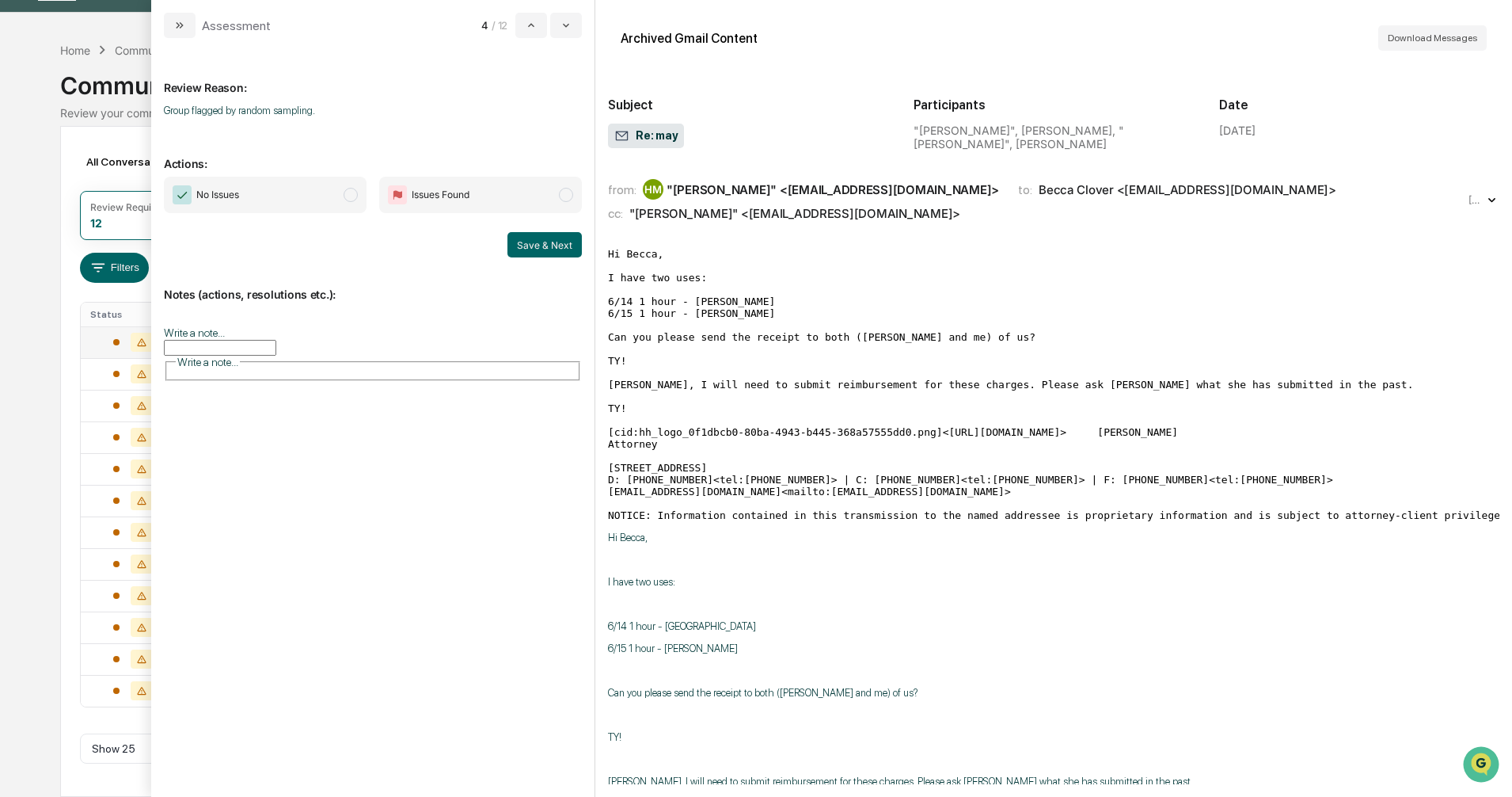
scroll to position [37, 0]
click at [349, 196] on span "modal" at bounding box center [350, 194] width 14 height 14
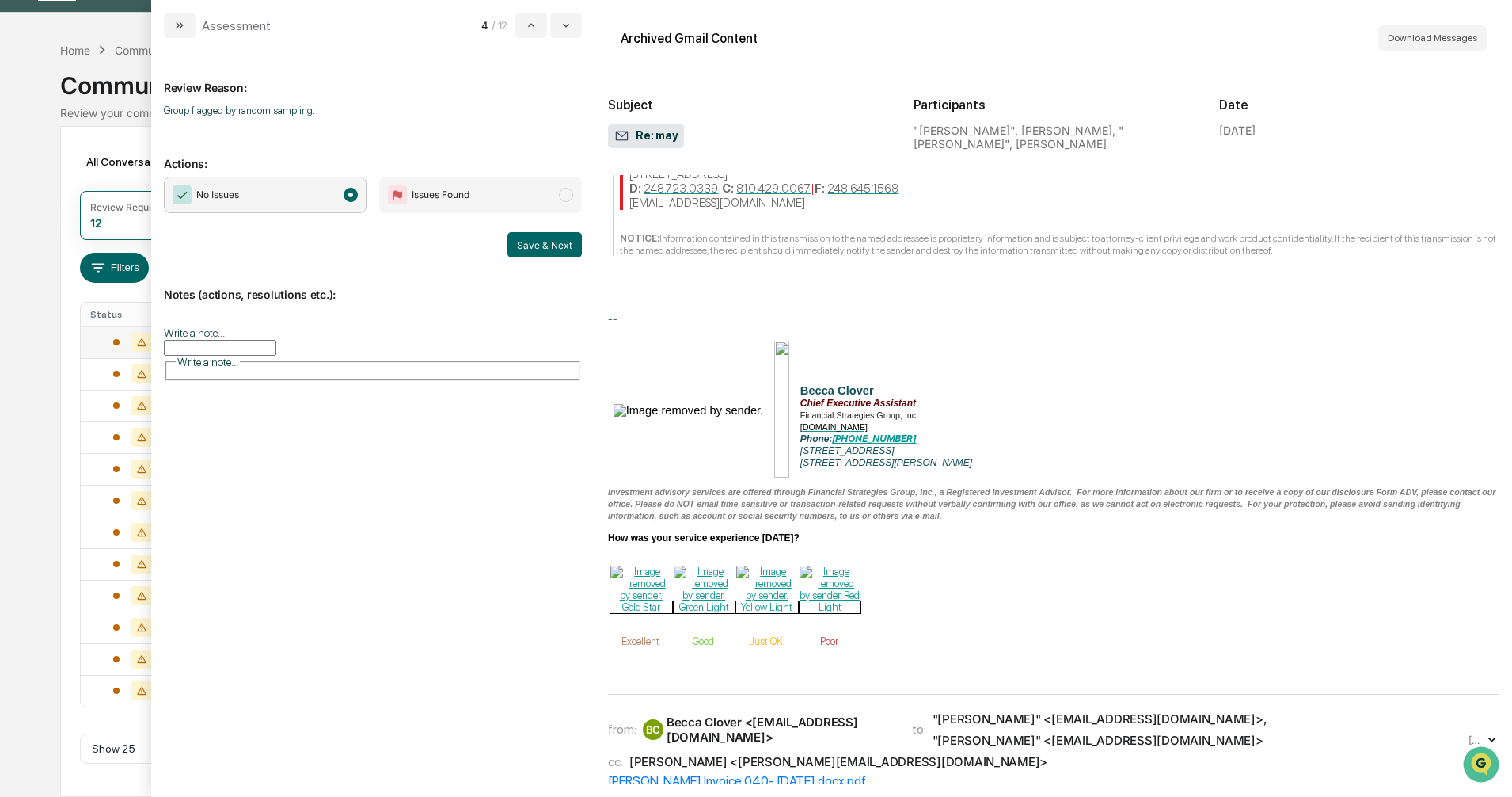
scroll to position [2851, 0]
click at [535, 245] on button "Save & Next" at bounding box center [544, 245] width 75 height 25
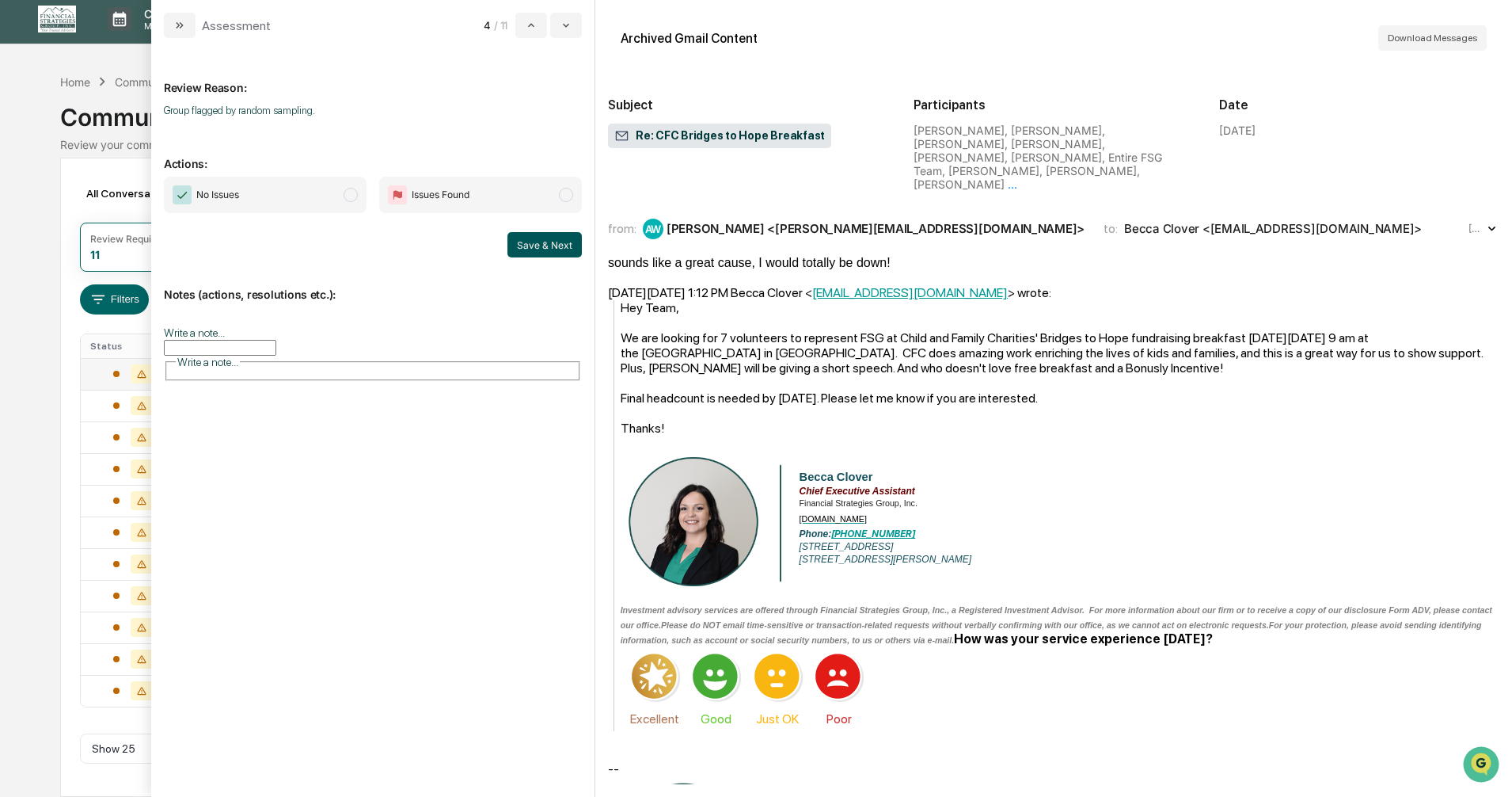
scroll to position [5, 0]
click at [351, 192] on span "modal" at bounding box center [350, 194] width 14 height 14
click at [544, 251] on button "Save & Next" at bounding box center [544, 245] width 75 height 25
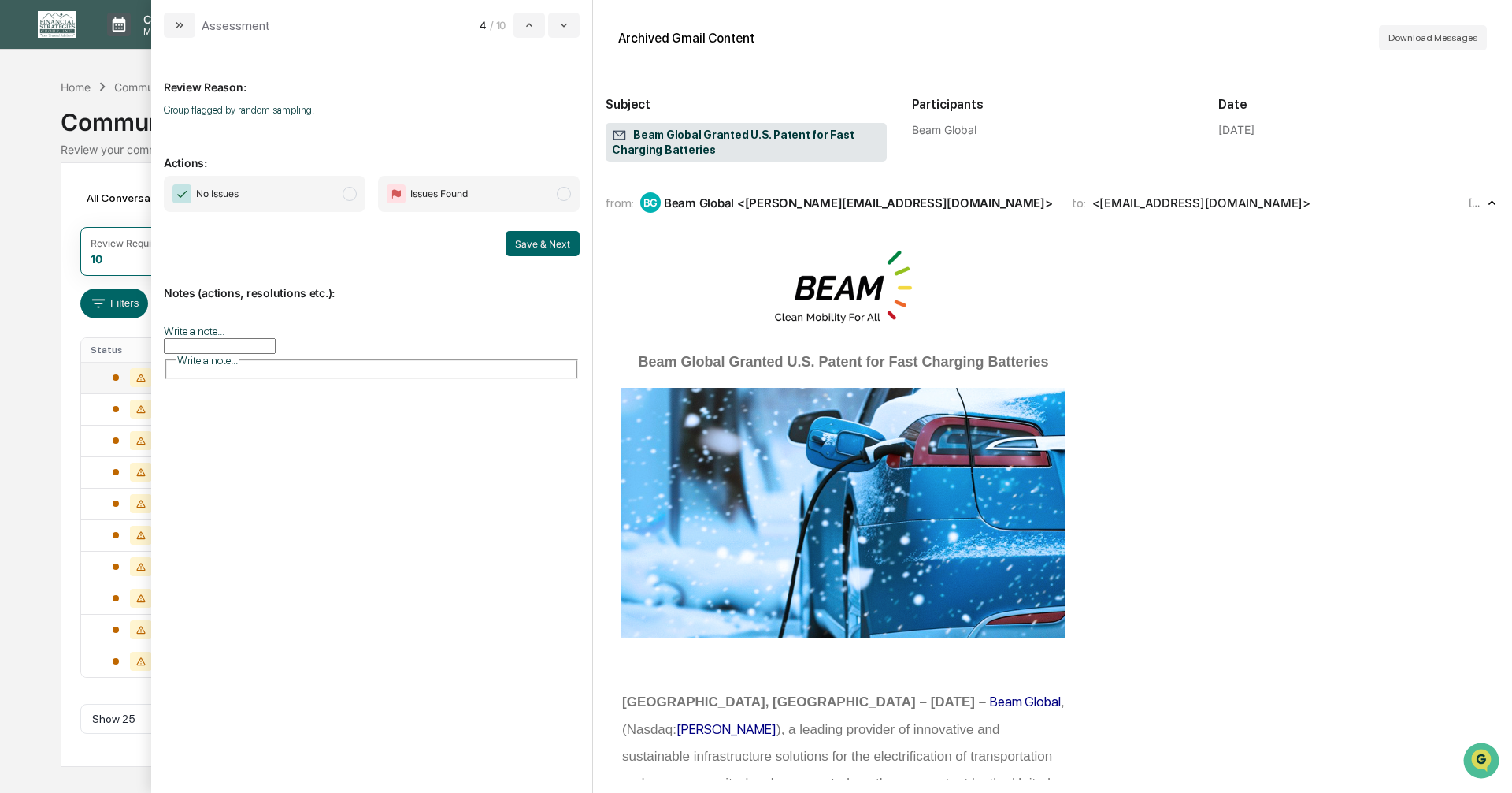
click at [349, 198] on span "modal" at bounding box center [349, 193] width 14 height 14
click at [547, 240] on button "Save & Next" at bounding box center [543, 243] width 74 height 25
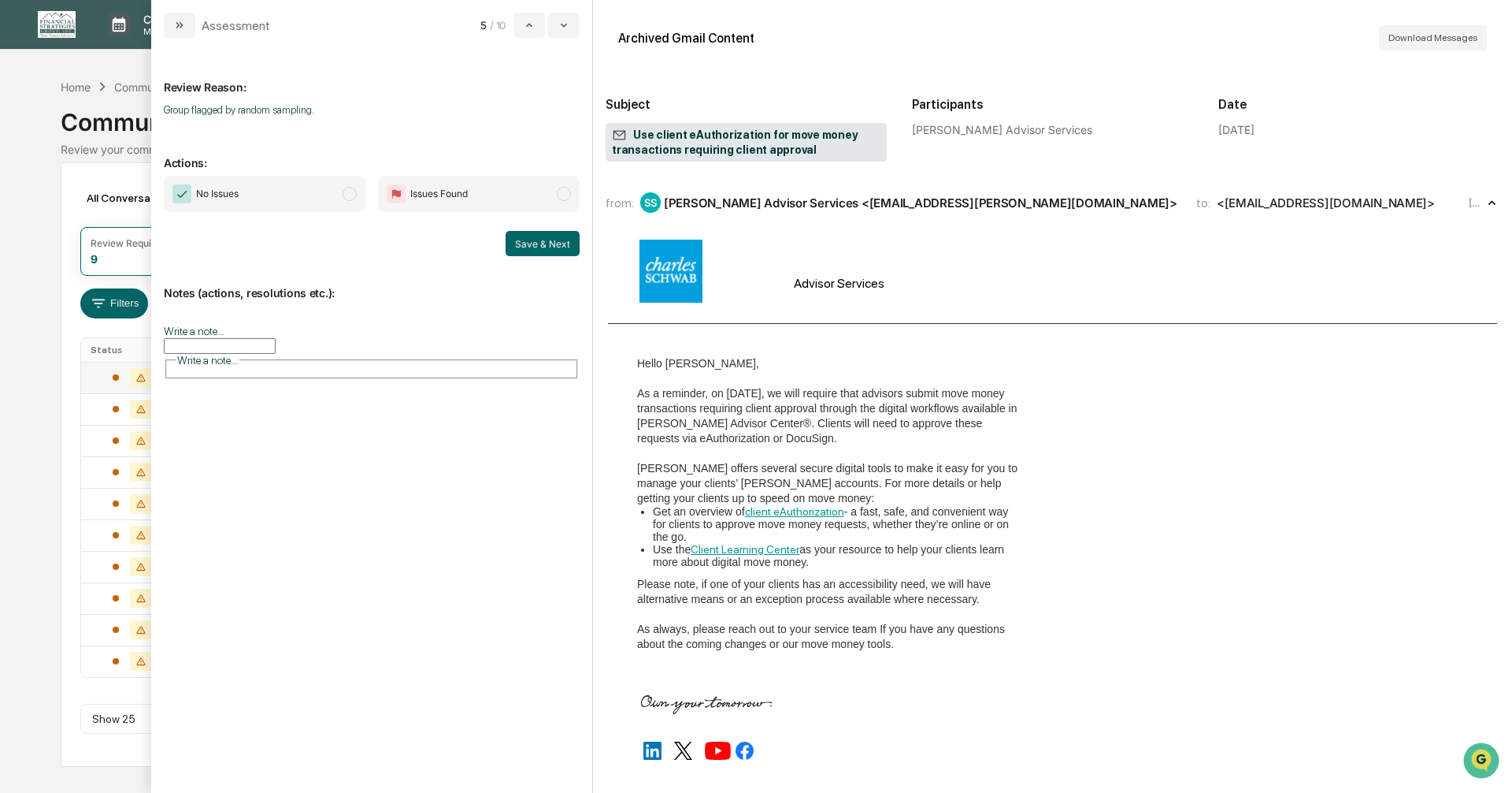
click at [347, 191] on span "modal" at bounding box center [349, 193] width 14 height 14
click at [521, 242] on button "Save & Next" at bounding box center [543, 243] width 74 height 25
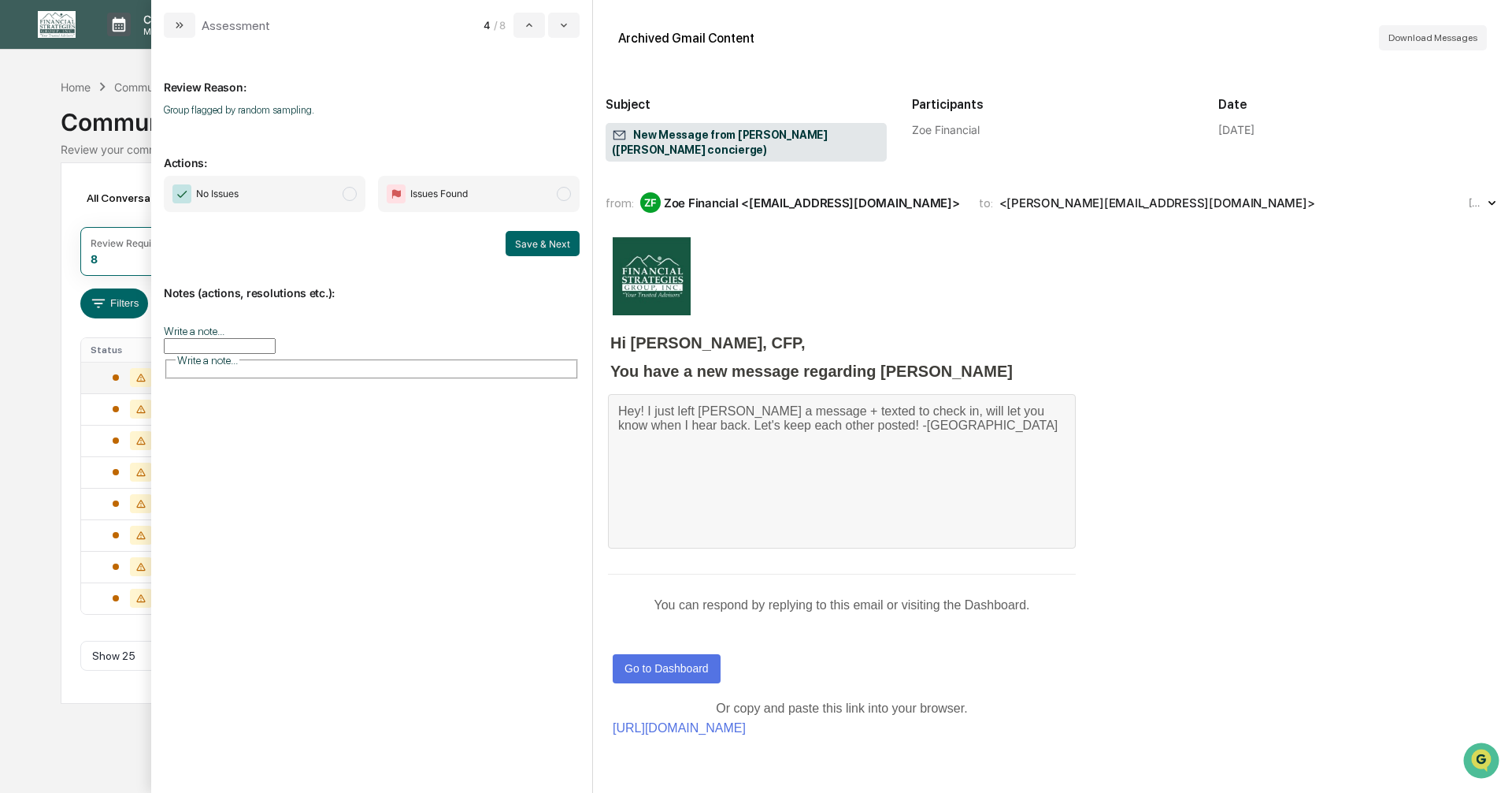
click at [349, 195] on span "modal" at bounding box center [349, 193] width 14 height 14
click at [518, 244] on button "Save & Next" at bounding box center [543, 243] width 74 height 25
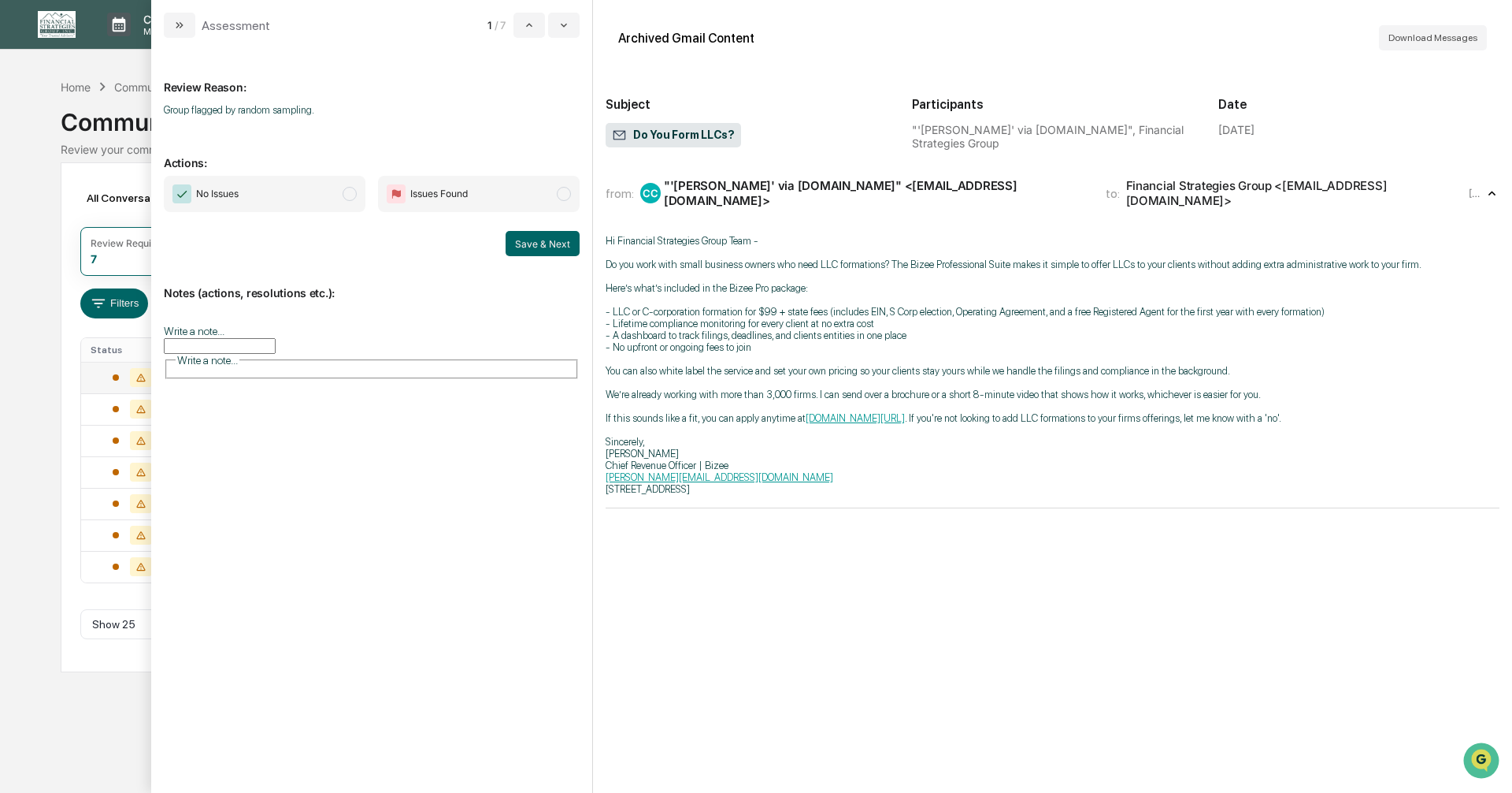
click at [347, 195] on span "modal" at bounding box center [349, 193] width 14 height 14
click at [529, 242] on button "Save & Next" at bounding box center [543, 243] width 74 height 25
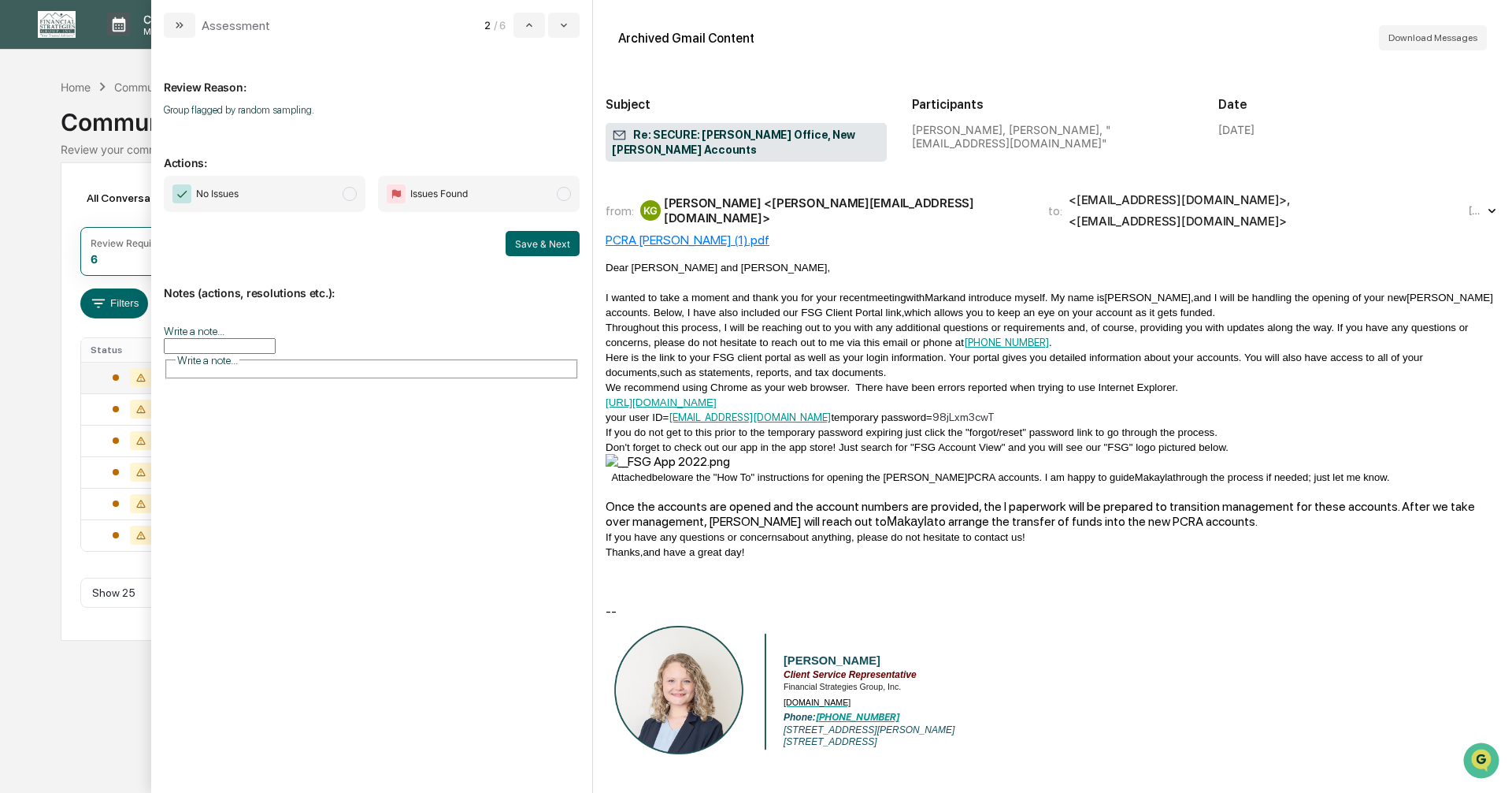
click at [353, 196] on span "modal" at bounding box center [349, 193] width 14 height 14
click at [543, 249] on button "Save & Next" at bounding box center [543, 243] width 74 height 25
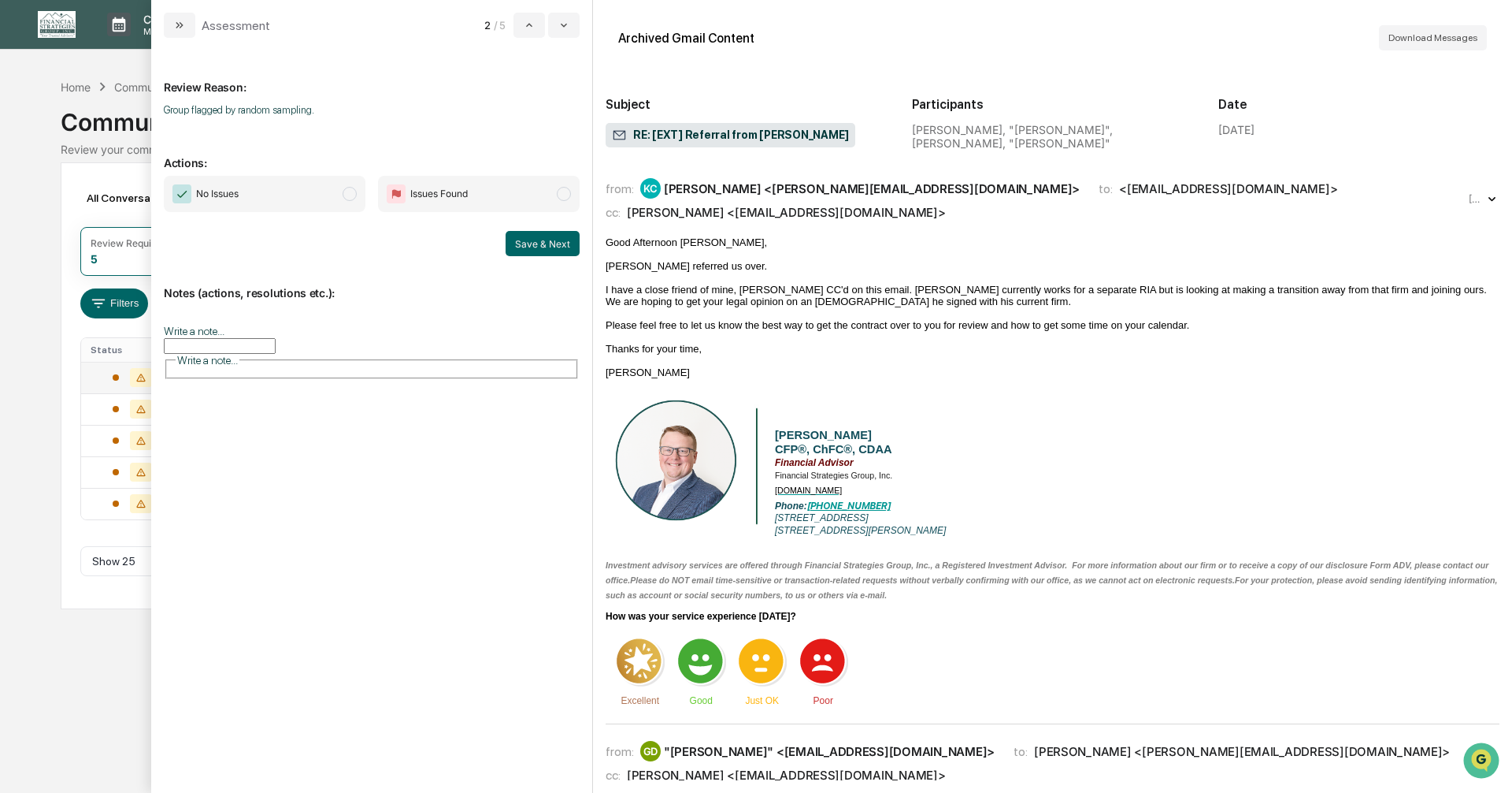
click at [348, 194] on span "modal" at bounding box center [349, 193] width 14 height 14
click at [524, 239] on button "Save & Next" at bounding box center [543, 243] width 74 height 25
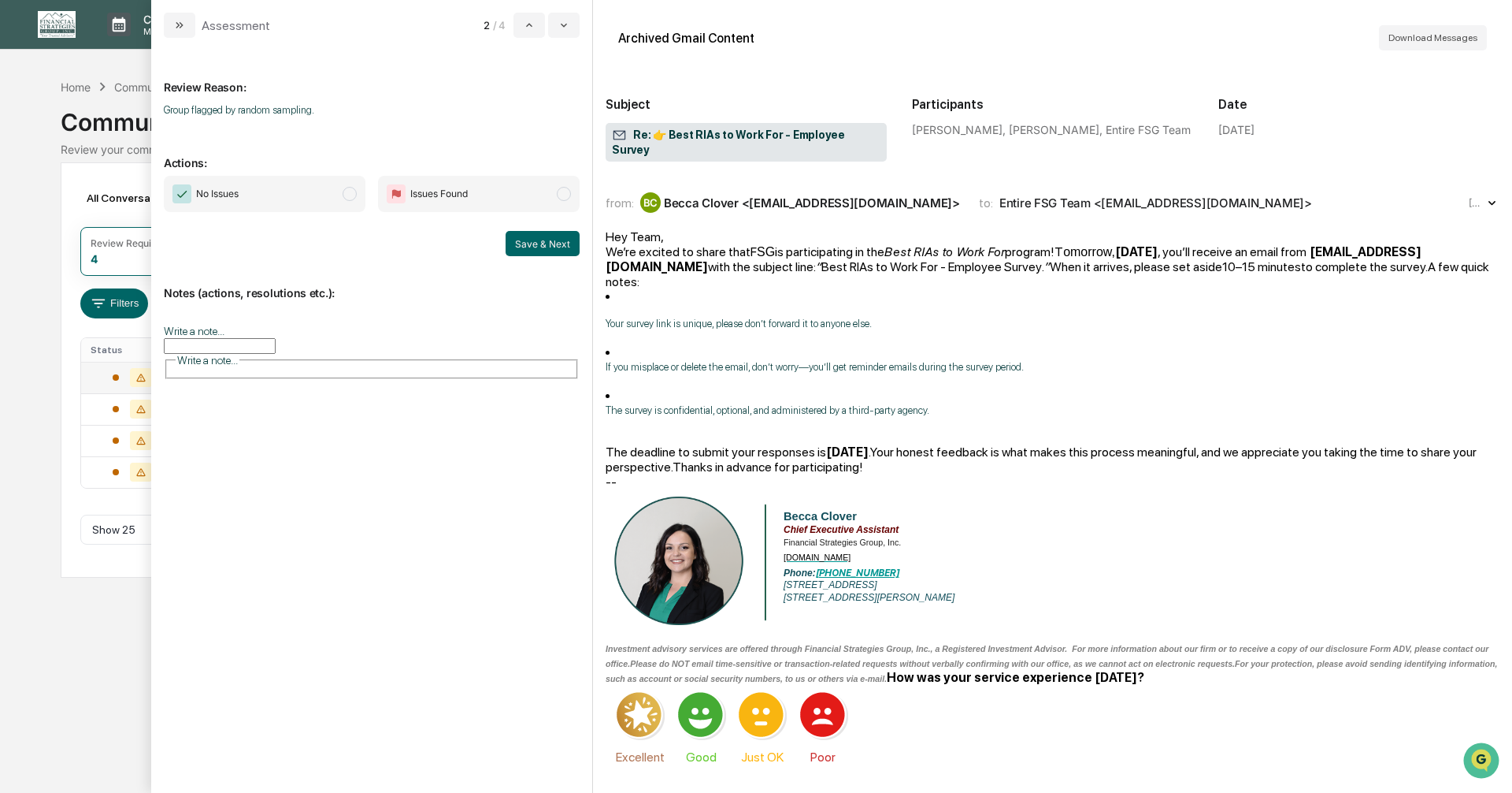
click at [350, 194] on span "modal" at bounding box center [349, 193] width 14 height 14
click at [518, 243] on button "Save & Next" at bounding box center [543, 243] width 74 height 25
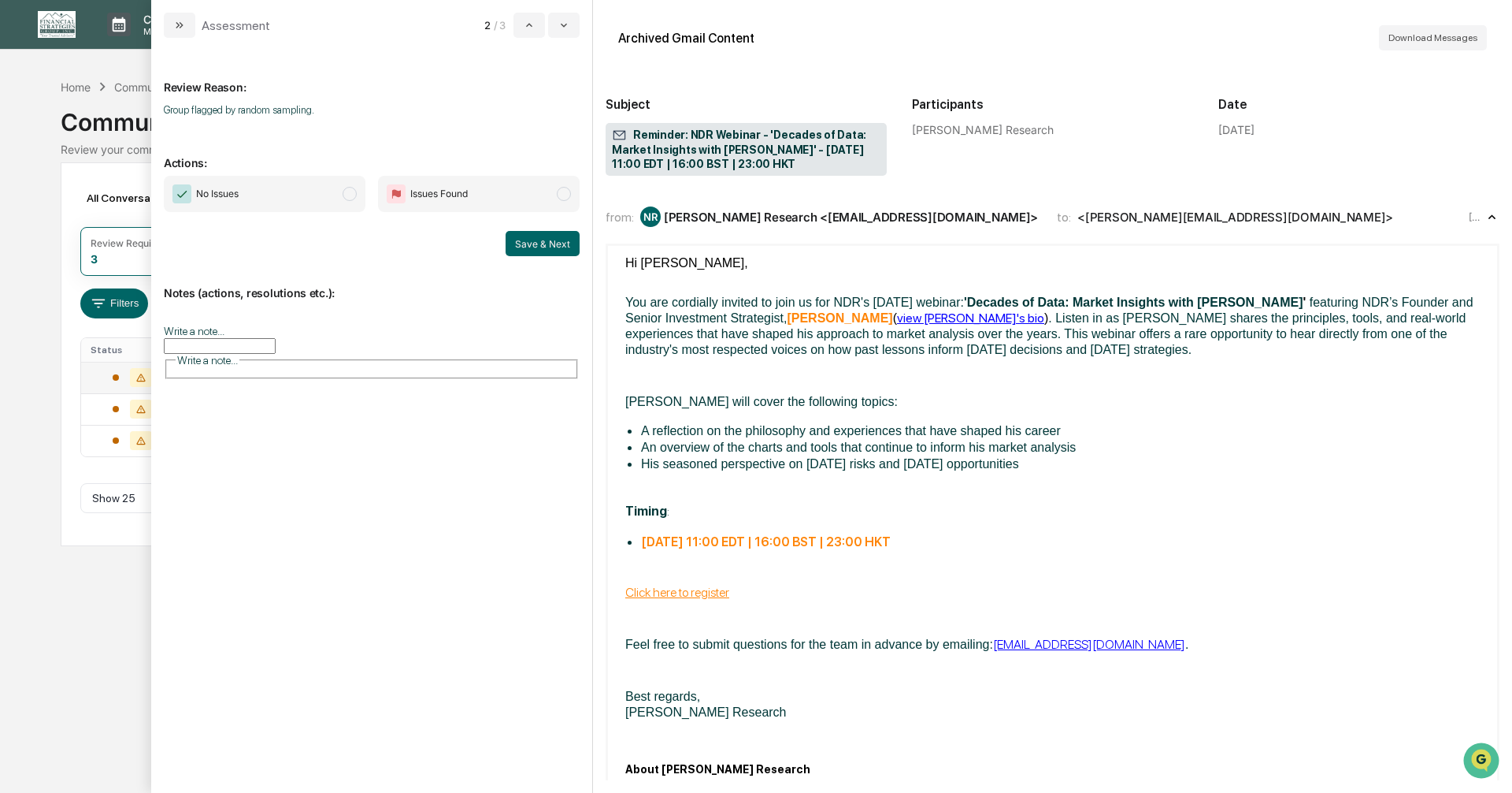
click at [348, 195] on span "modal" at bounding box center [349, 193] width 14 height 14
click at [511, 245] on button "Save & Next" at bounding box center [543, 243] width 74 height 25
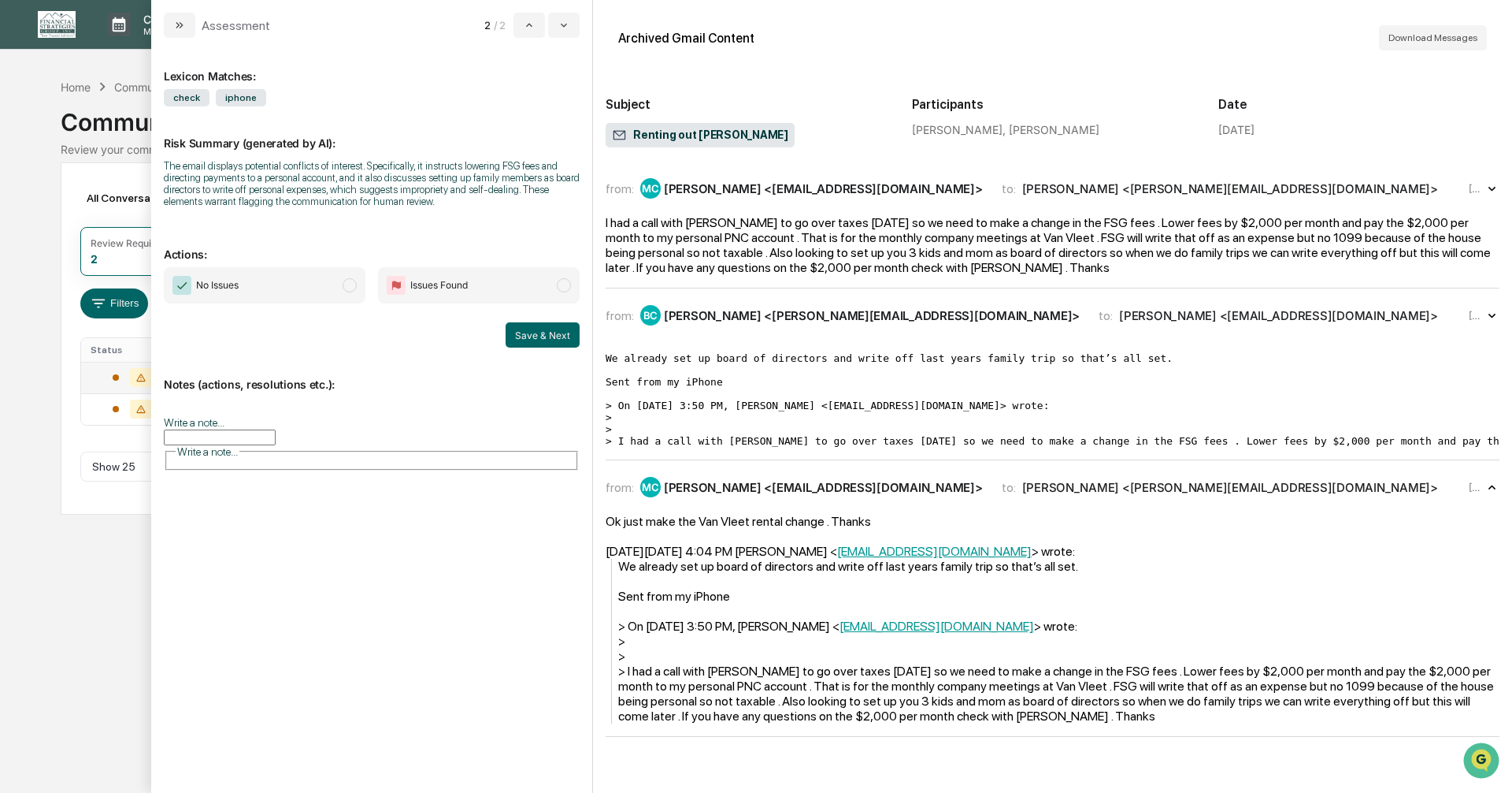
click at [35, 261] on div "Calendar Manage Tasks Reviews Approval Management Company People, Data, Setting…" at bounding box center [756, 396] width 1512 height 793
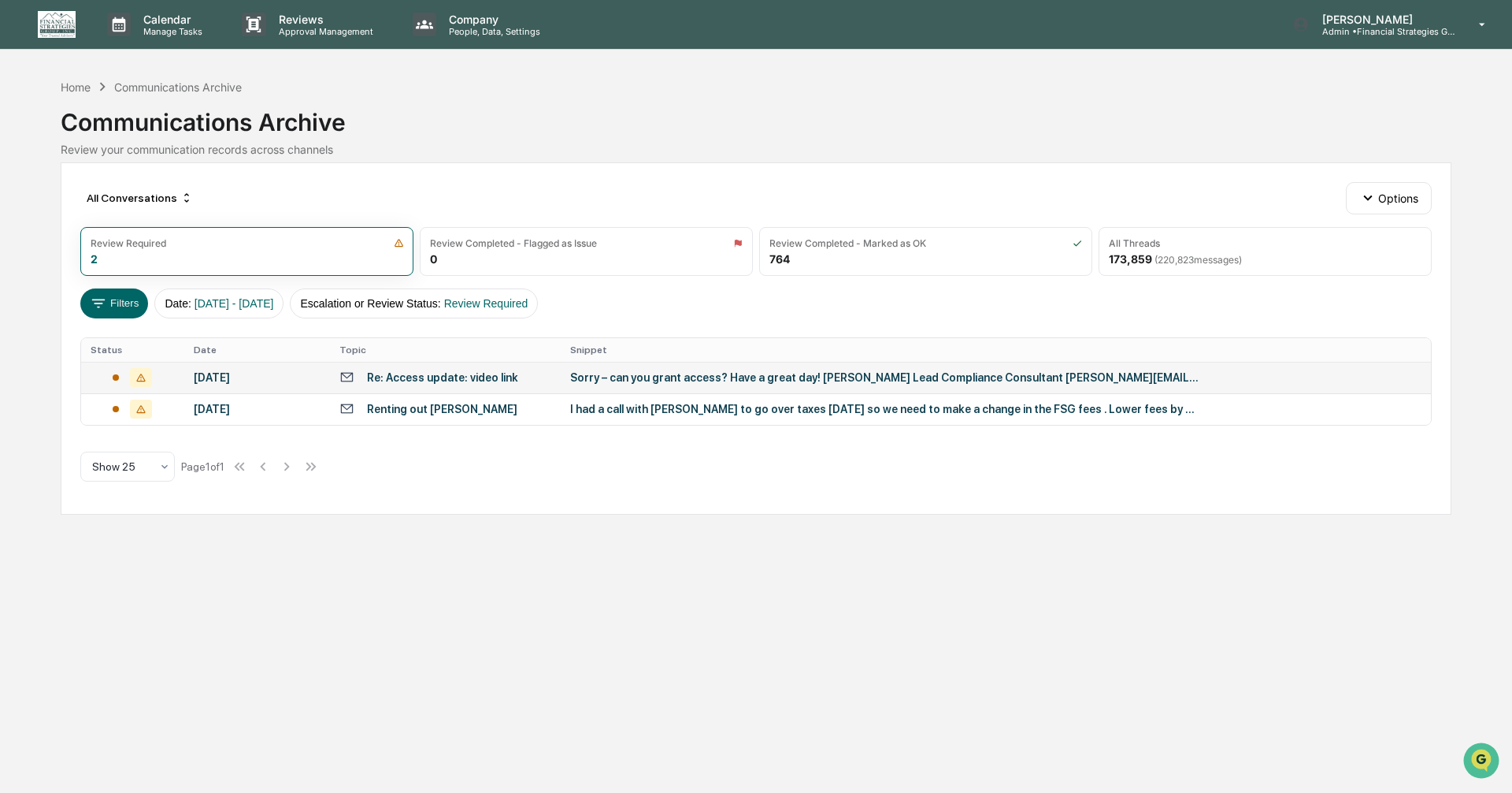
click at [473, 373] on div "Re: Access update: video link" at bounding box center [442, 377] width 151 height 13
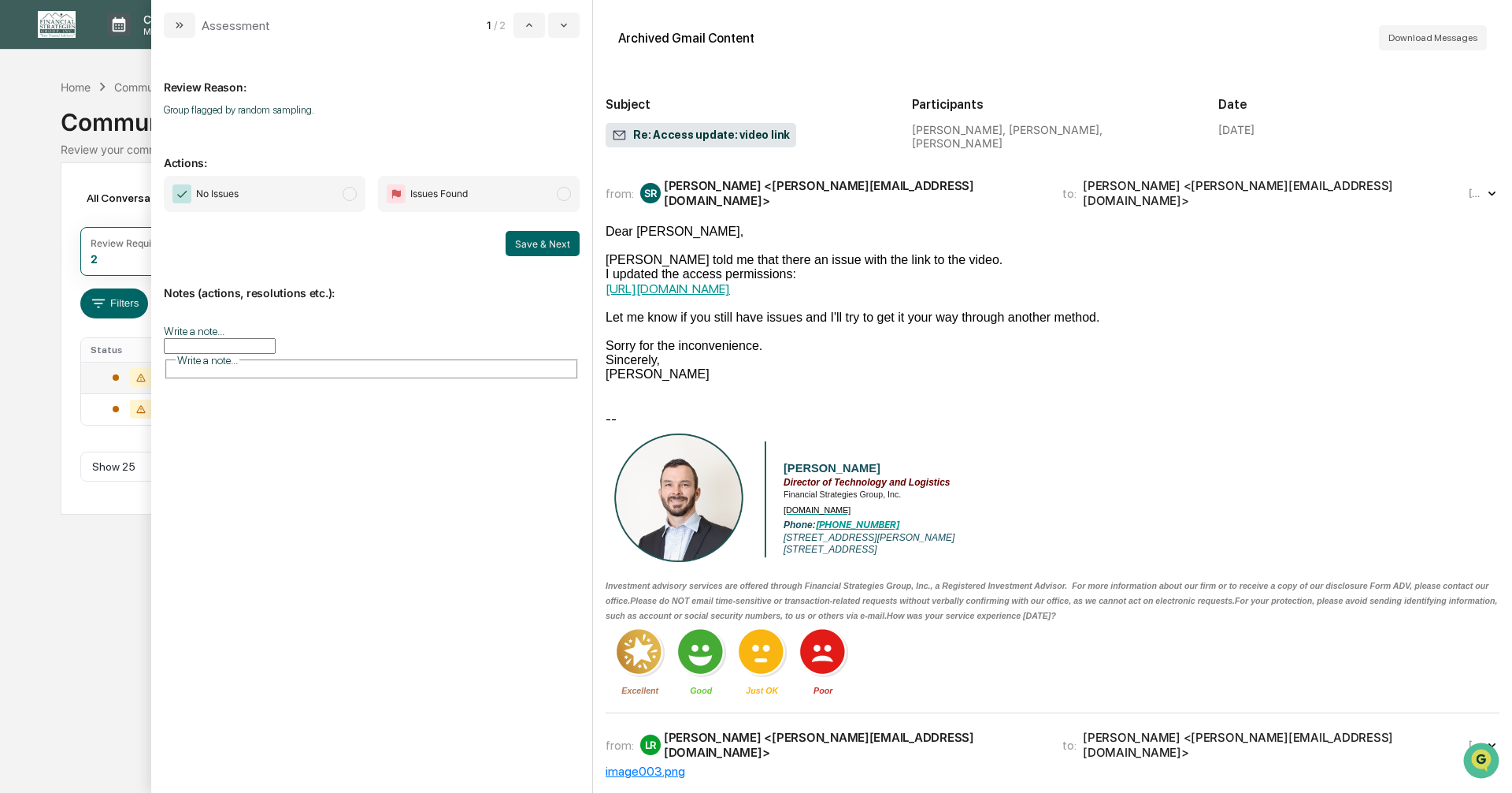
click at [349, 195] on span "modal" at bounding box center [349, 193] width 14 height 14
click at [533, 242] on button "Save & Next" at bounding box center [543, 243] width 74 height 25
